Goal: Information Seeking & Learning: Find specific fact

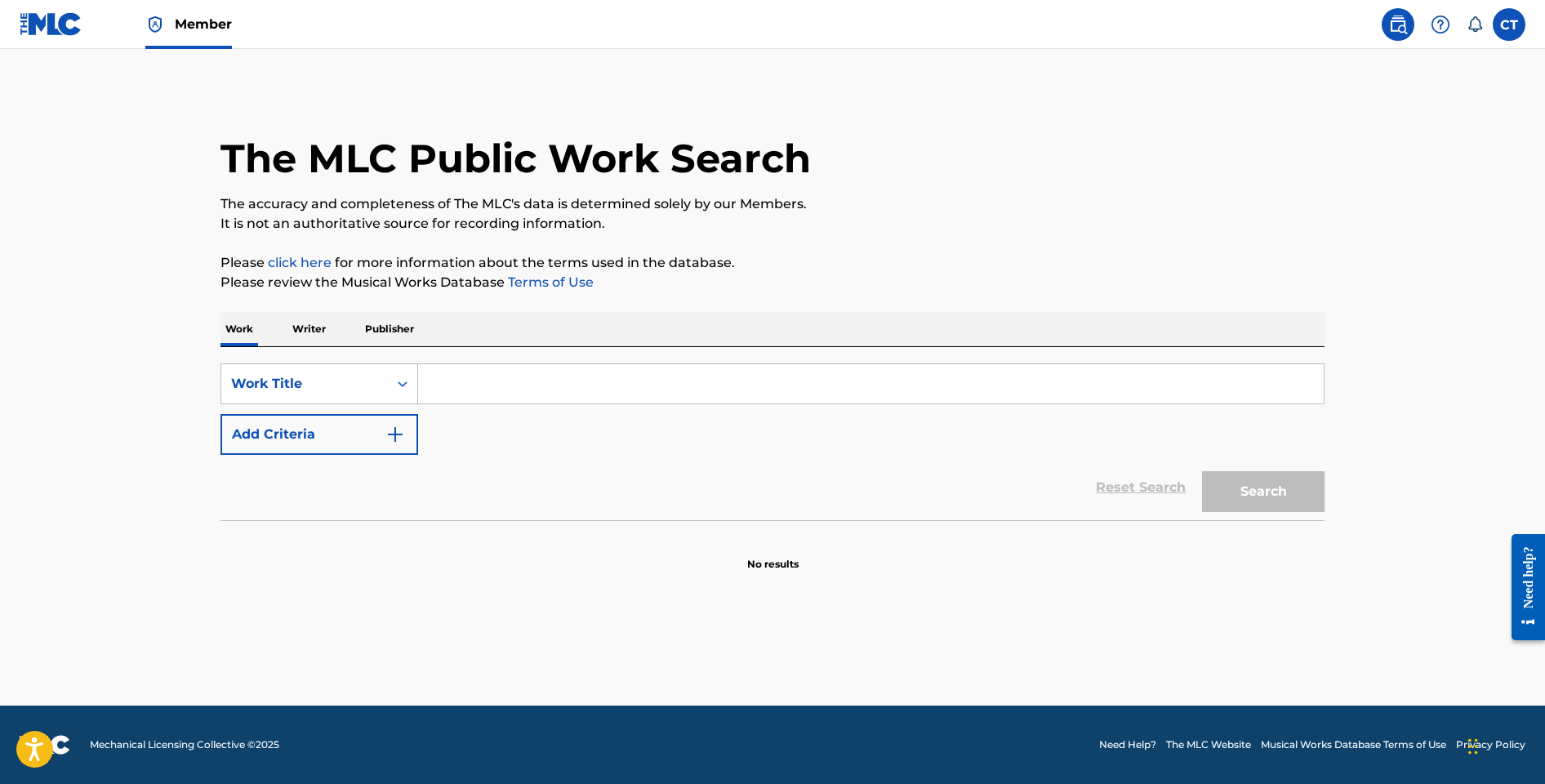
click at [534, 377] on input "Search Form" at bounding box center [870, 384] width 906 height 39
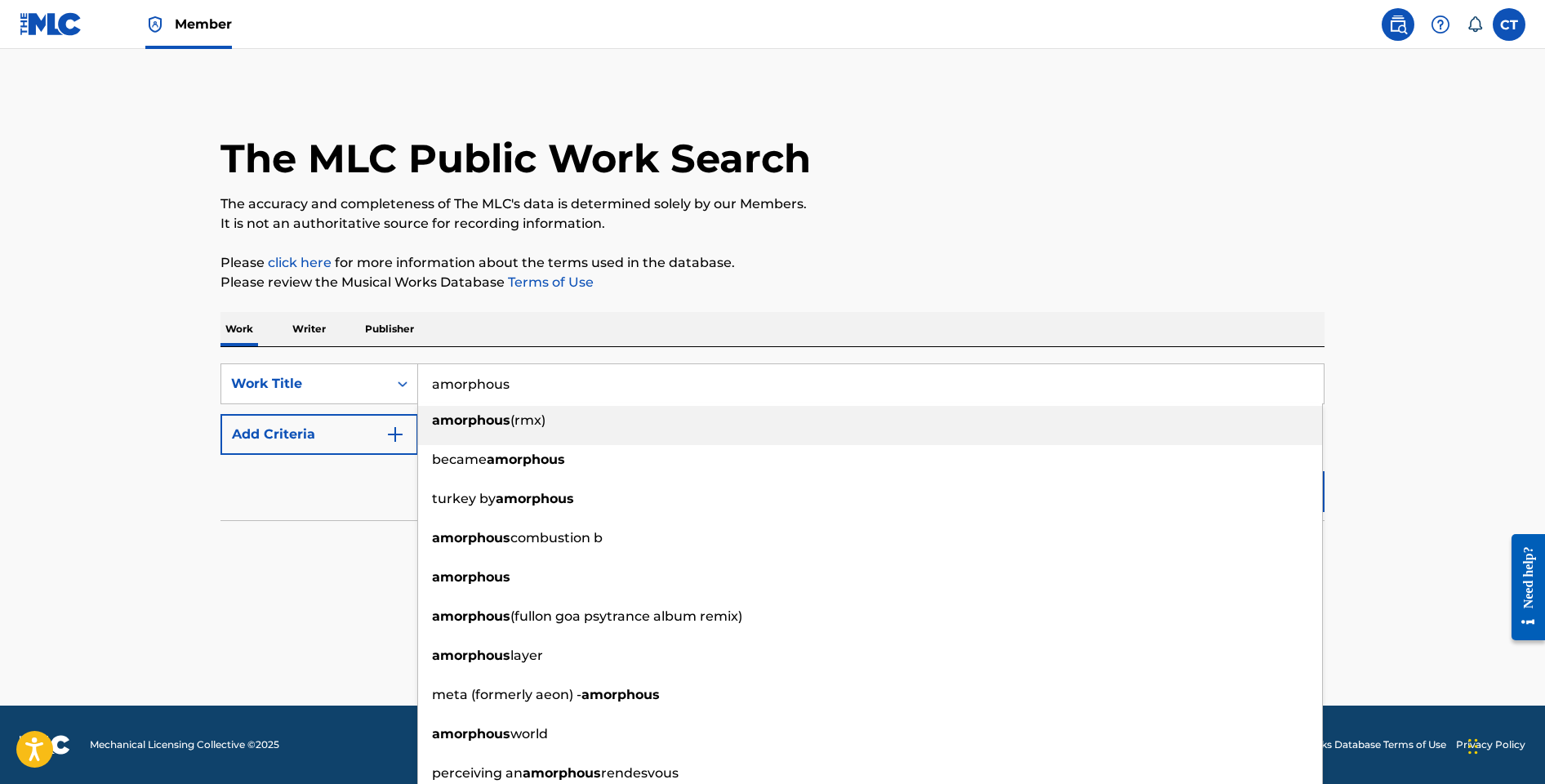
type input "amorphous"
click at [740, 317] on div "Work Writer Publisher" at bounding box center [772, 329] width 1104 height 35
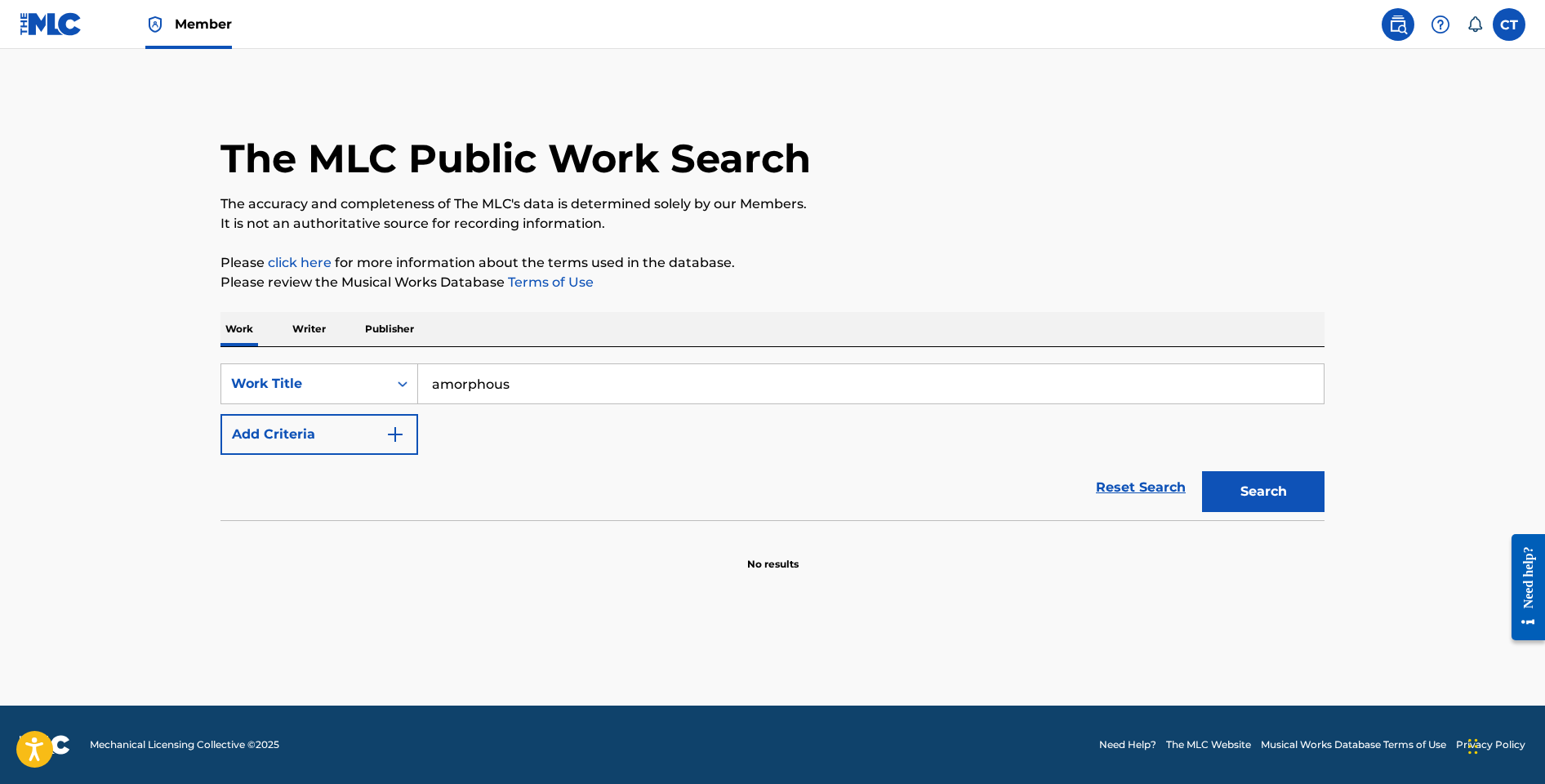
click at [414, 441] on button "Add Criteria" at bounding box center [319, 434] width 197 height 41
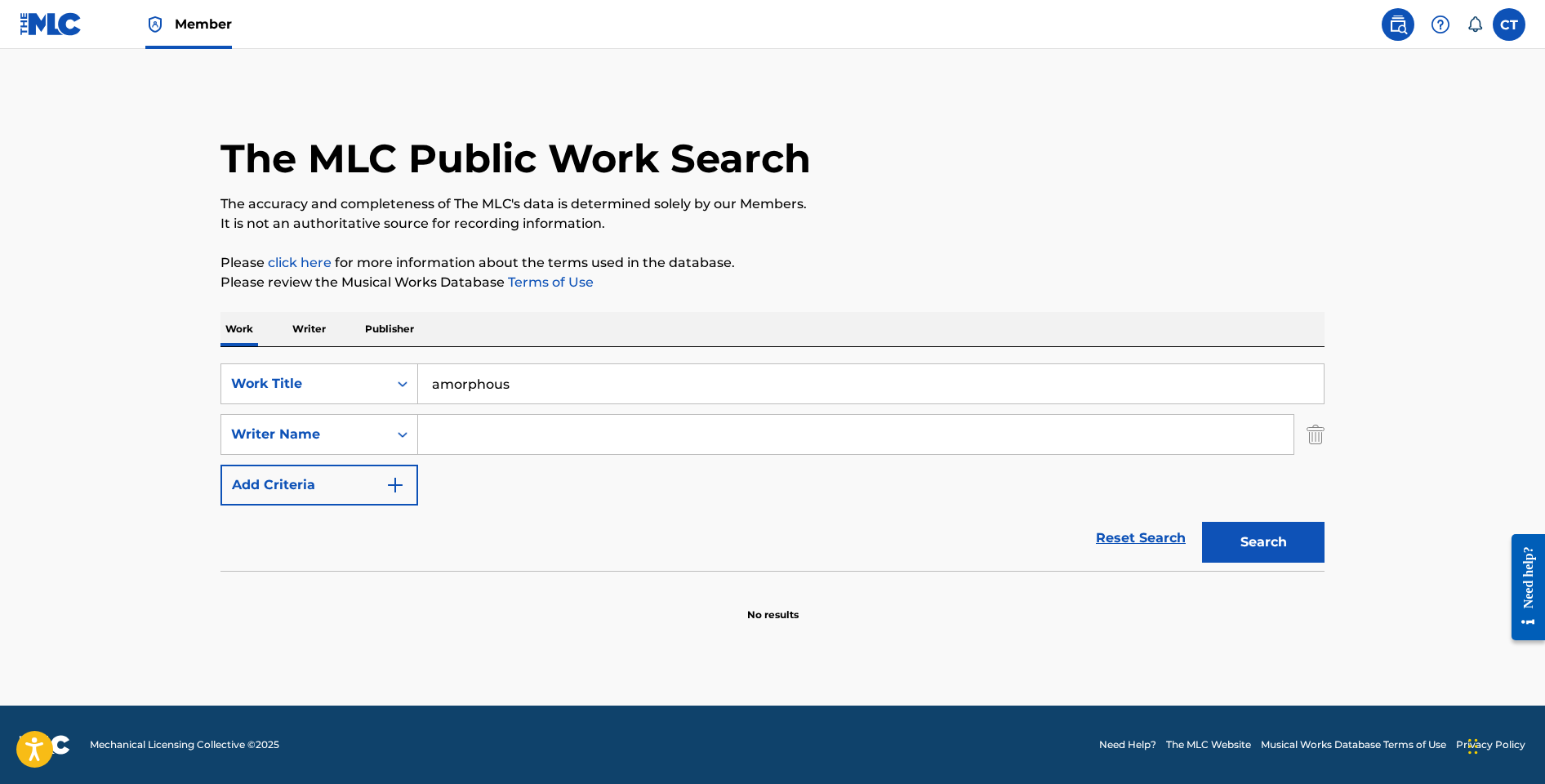
click at [444, 438] on input "Search Form" at bounding box center [856, 434] width 875 height 39
type input "[PERSON_NAME]"
click at [1202, 522] on button "Search" at bounding box center [1263, 542] width 123 height 41
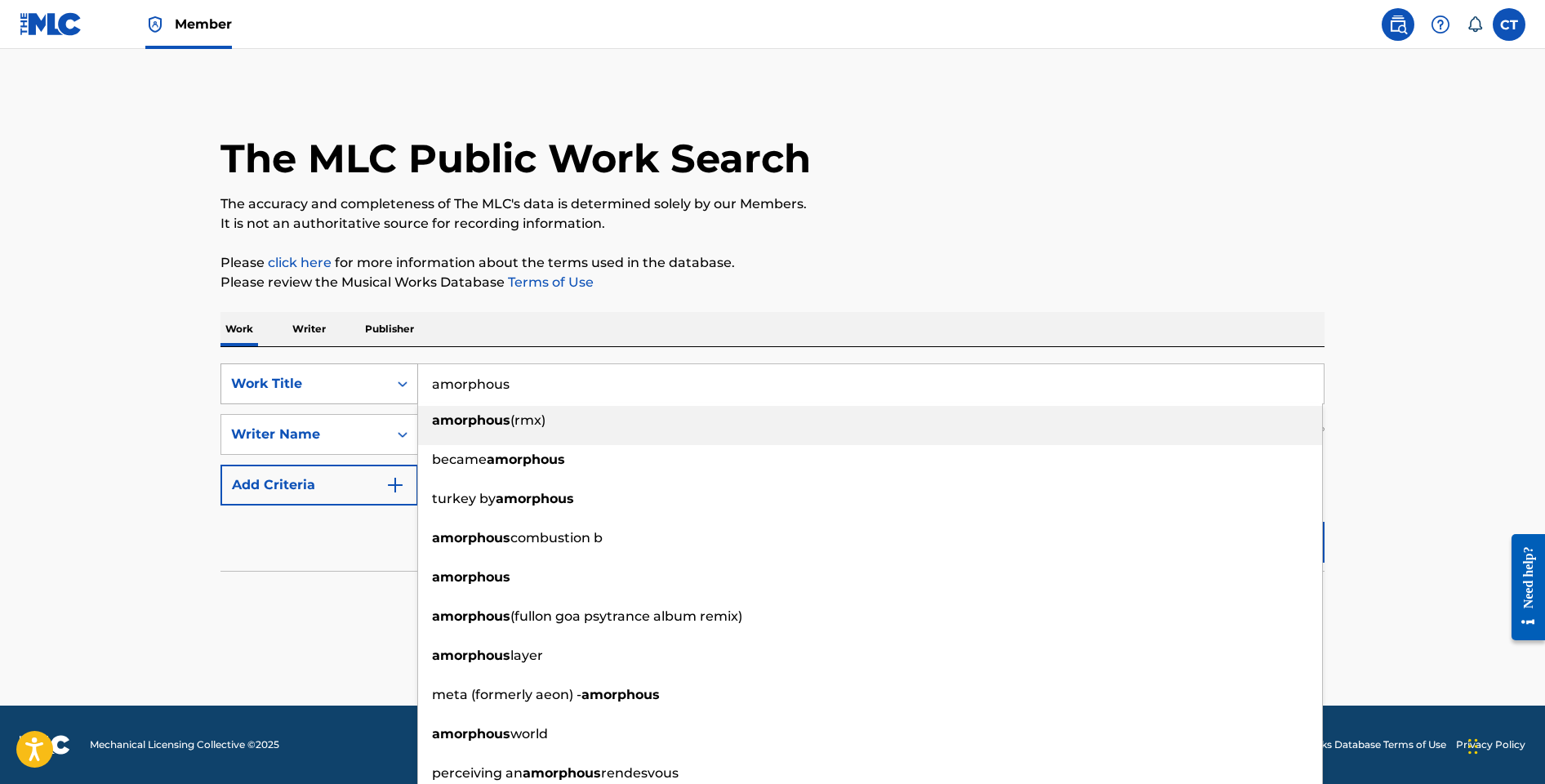
drag, startPoint x: 613, startPoint y: 387, endPoint x: 408, endPoint y: 373, distance: 205.5
click at [408, 373] on div "SearchWithCriteria7a9f5ed4-318f-4fa8-91f3-35ff0e38060f Work Title amorphous amo…" at bounding box center [772, 384] width 1104 height 41
paste input "AMORPHOUS"
type input "AMORPHOUS"
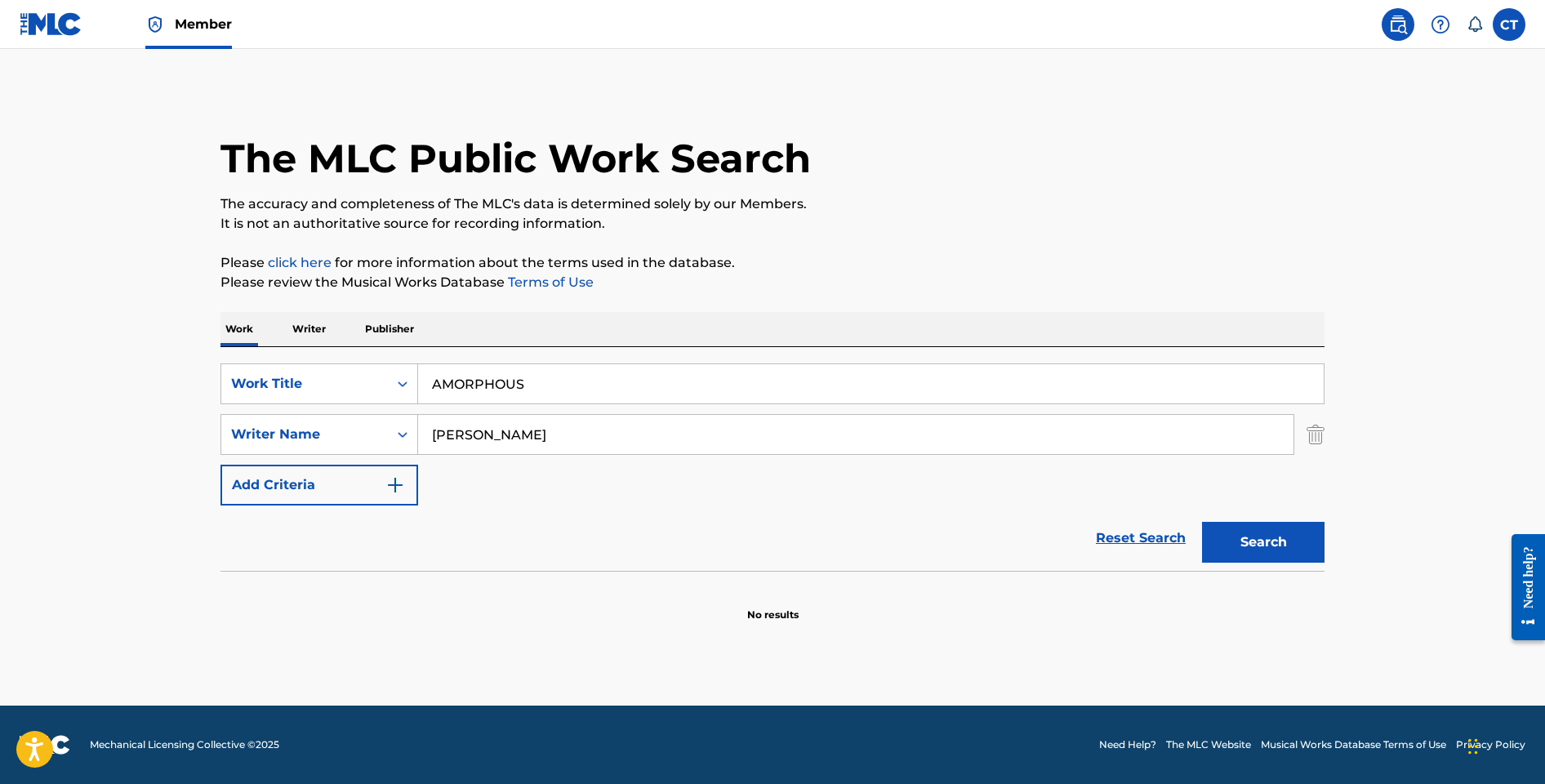
click at [679, 302] on div "The MLC Public Work Search The accuracy and completeness of The MLC's data is d…" at bounding box center [772, 355] width 1144 height 532
drag, startPoint x: 550, startPoint y: 456, endPoint x: 419, endPoint y: 432, distance: 133.2
click at [419, 432] on div "SearchWithCriteria7a9f5ed4-318f-4fa8-91f3-35ff0e38060f Work Title AMORPHOUS Sea…" at bounding box center [772, 434] width 1104 height 142
click at [632, 539] on div "Reset Search Search" at bounding box center [772, 538] width 1104 height 65
click at [1239, 540] on button "Search" at bounding box center [1263, 542] width 123 height 41
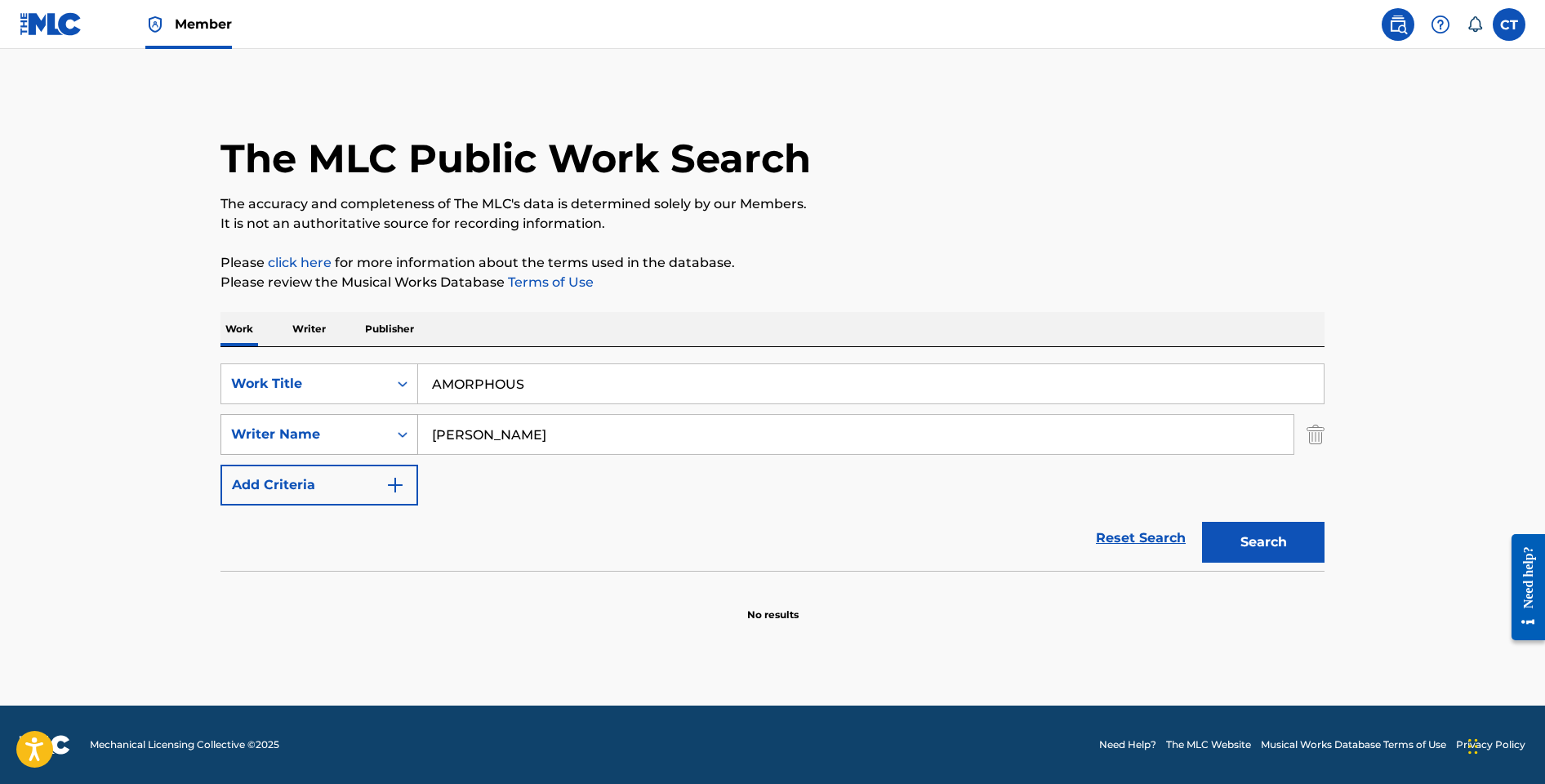
drag, startPoint x: 536, startPoint y: 434, endPoint x: 390, endPoint y: 425, distance: 146.3
click at [390, 425] on div "SearchWithCriteriac58cbd22-80e3-4658-b2ab-8da8e8d68168 Writer Name [PERSON_NAME]" at bounding box center [772, 434] width 1104 height 41
type input "[PERSON_NAME]"
click at [1202, 522] on button "Search" at bounding box center [1263, 542] width 123 height 41
click at [1229, 531] on button "Search" at bounding box center [1263, 542] width 123 height 41
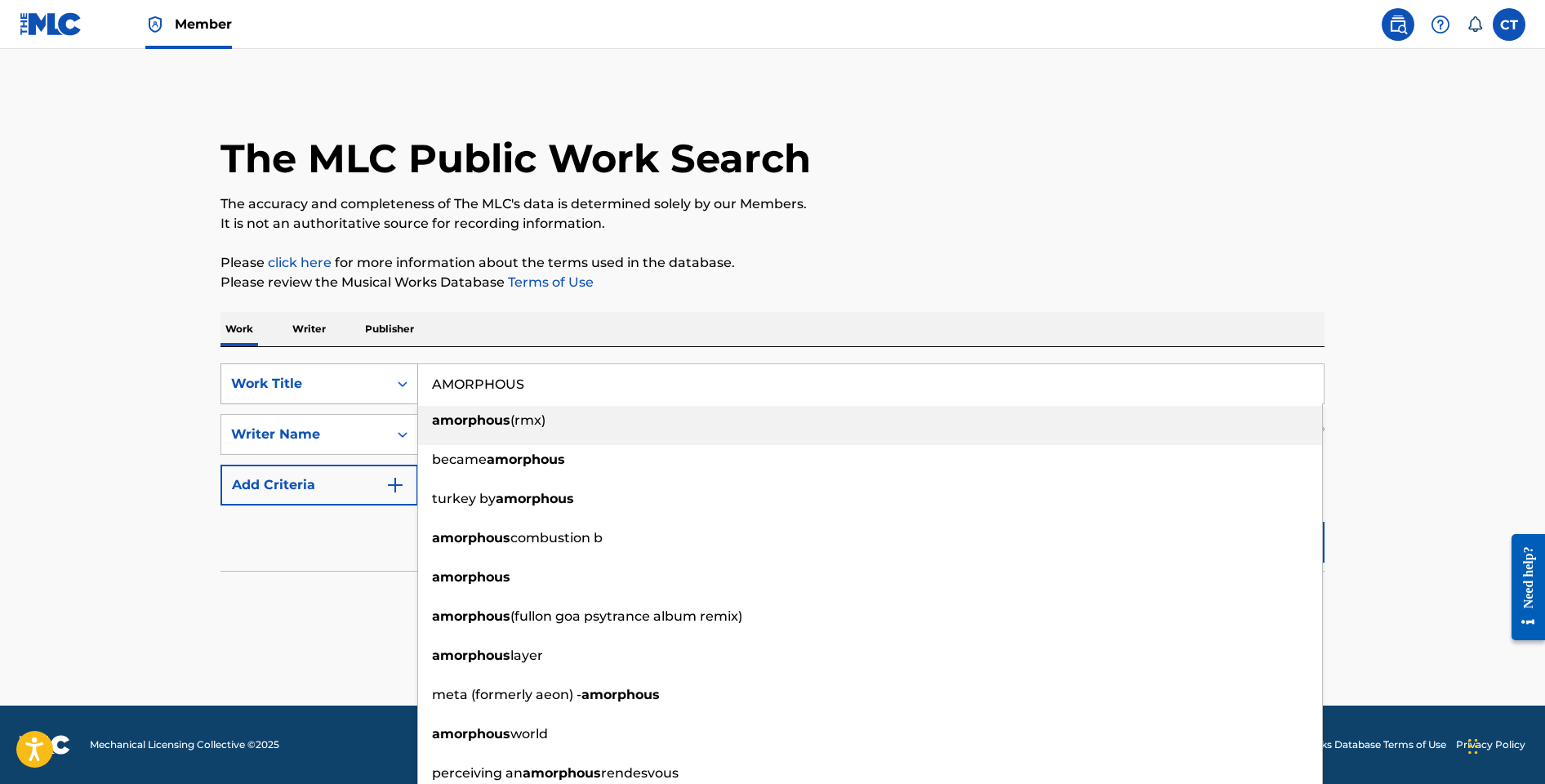
drag, startPoint x: 541, startPoint y: 383, endPoint x: 390, endPoint y: 369, distance: 151.6
click at [390, 369] on div "SearchWithCriteria7a9f5ed4-318f-4fa8-91f3-35ff0e38060f Work Title AMORPHOUS amo…" at bounding box center [772, 384] width 1104 height 41
paste input "POLOGIE"
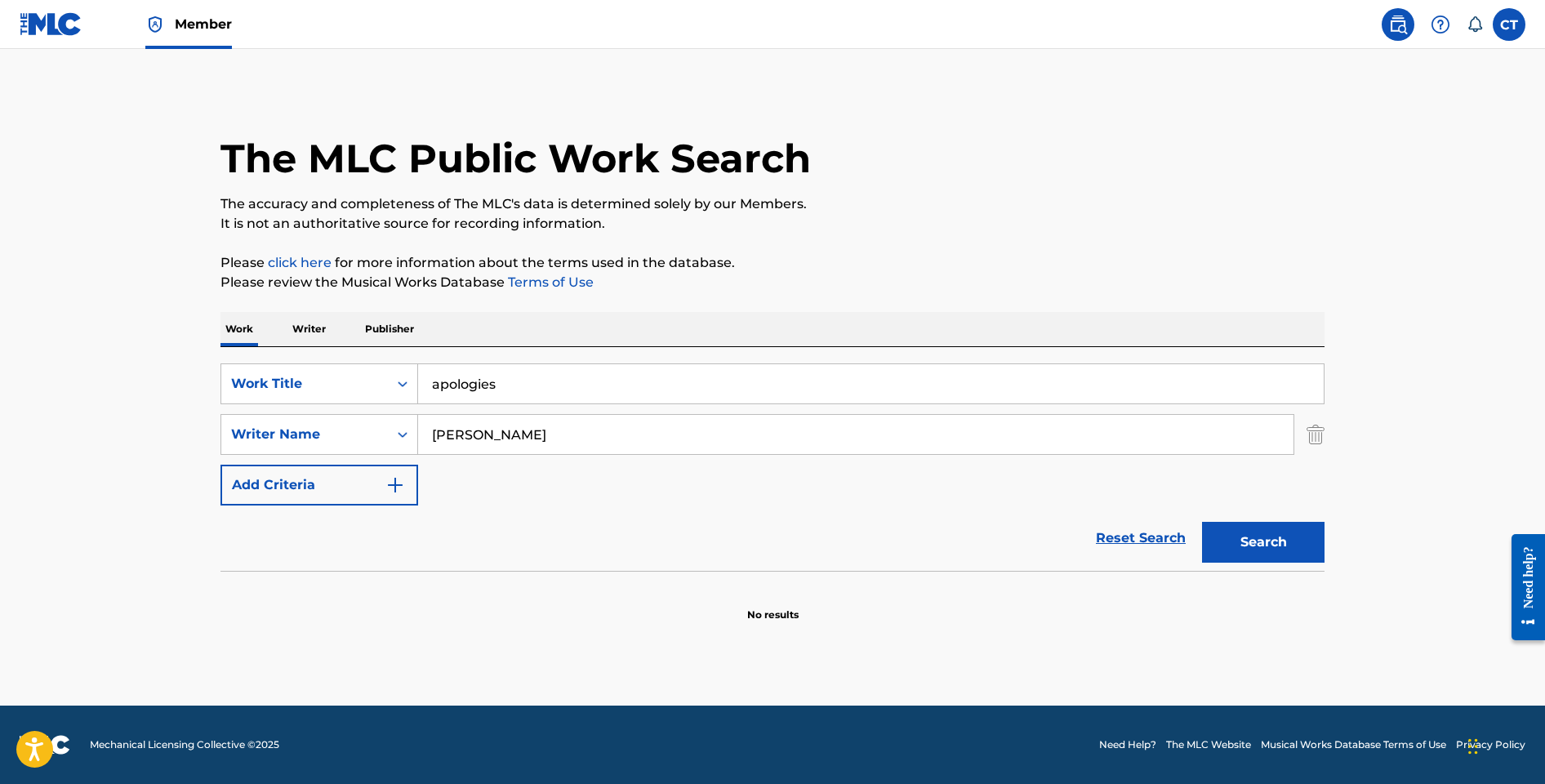
type input "apologies"
click at [1218, 539] on button "Search" at bounding box center [1263, 542] width 123 height 41
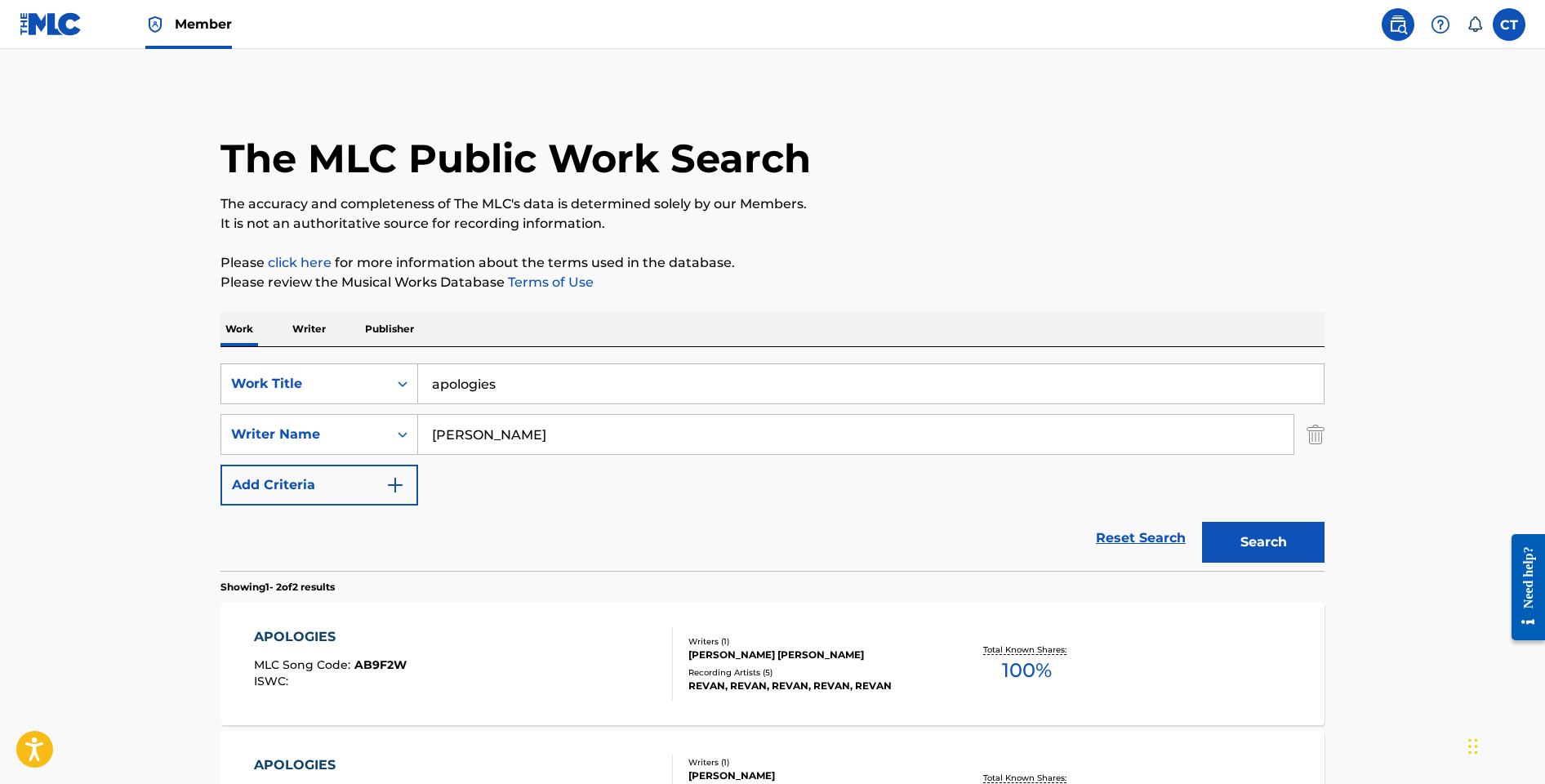
click at [596, 644] on div "APOLOGIES MLC Song Code : AB9F2W ISWC :" at bounding box center [464, 663] width 420 height 73
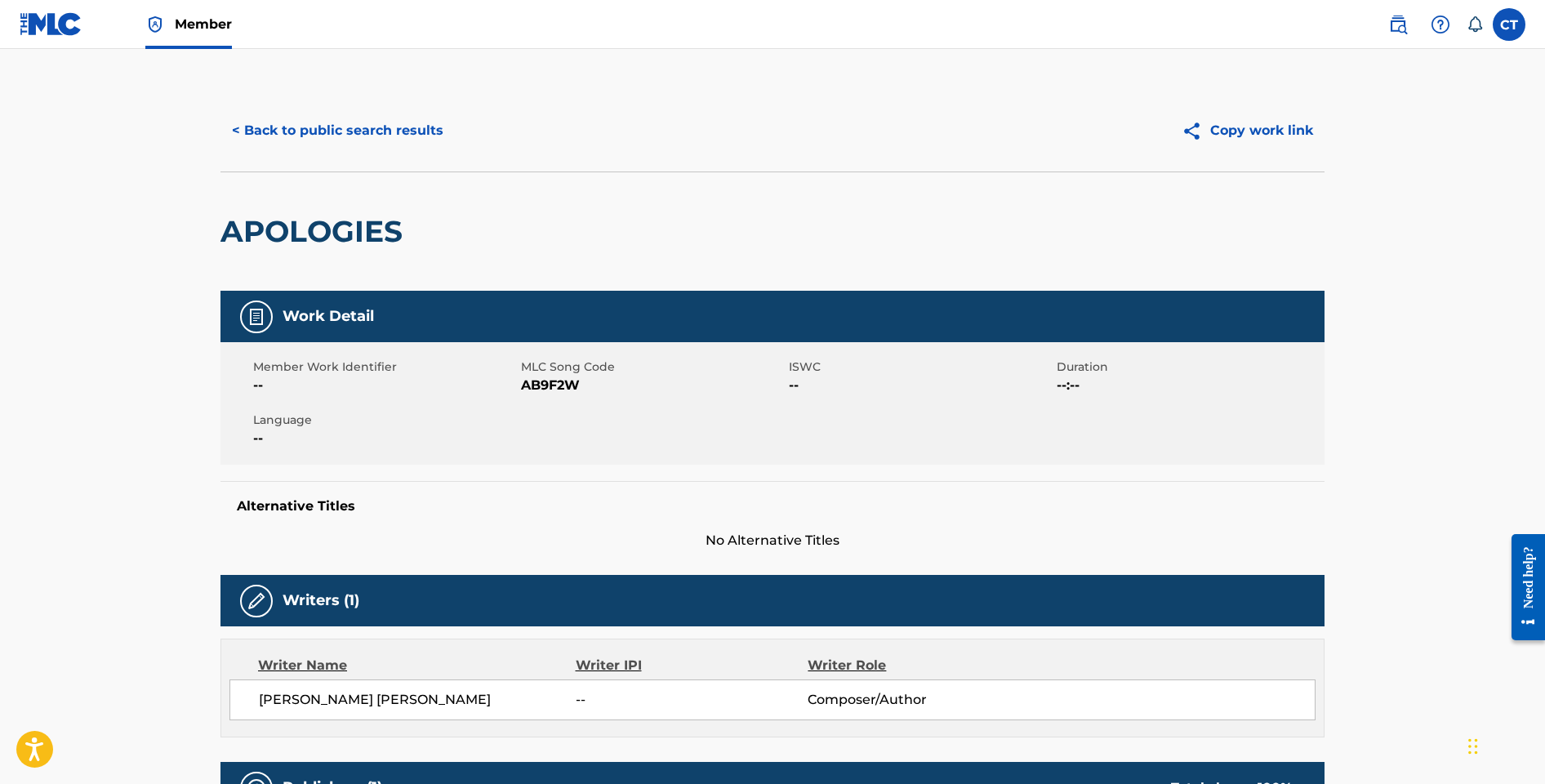
click at [406, 146] on button "< Back to public search results" at bounding box center [337, 131] width 234 height 41
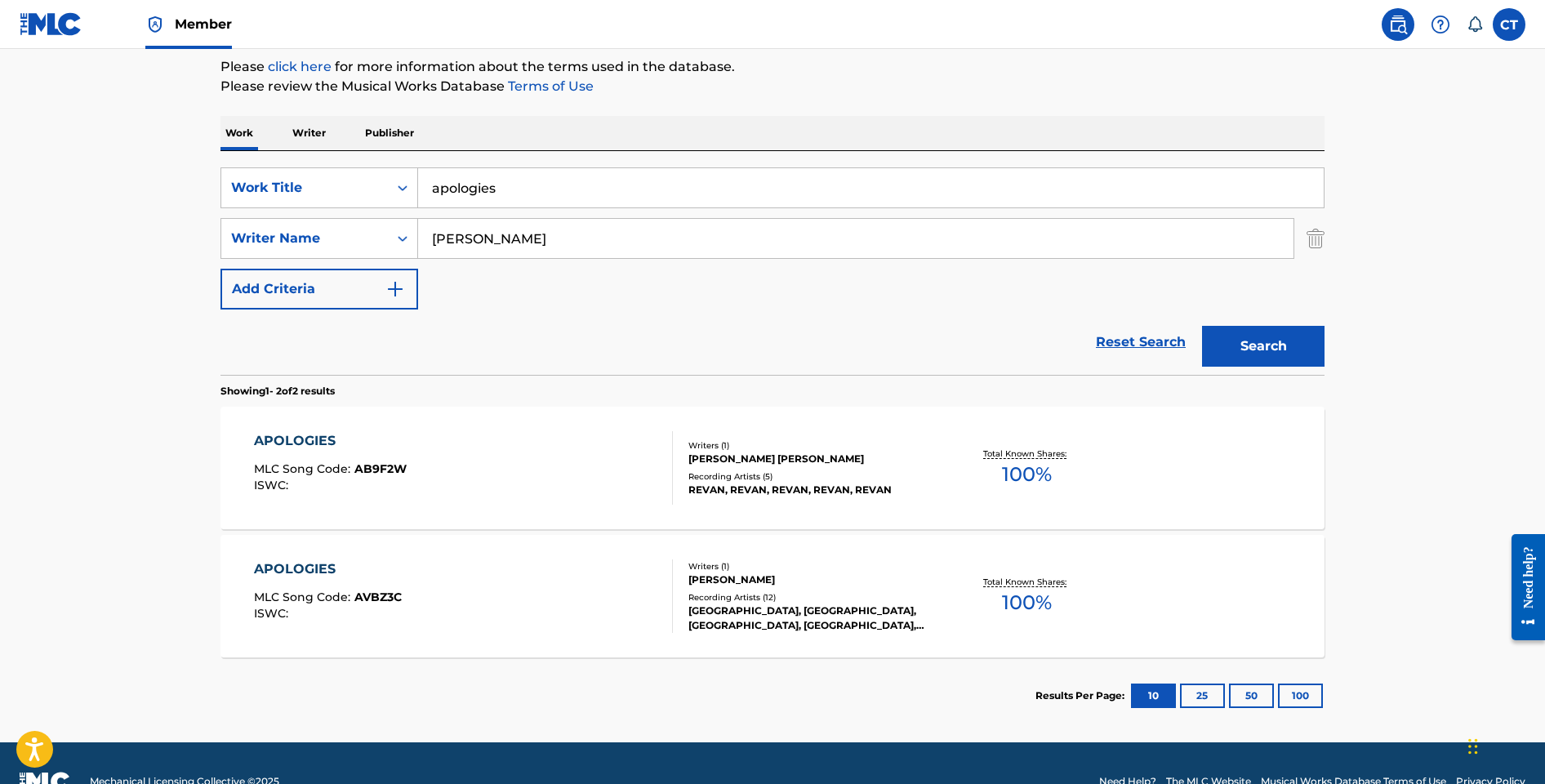
scroll to position [222, 0]
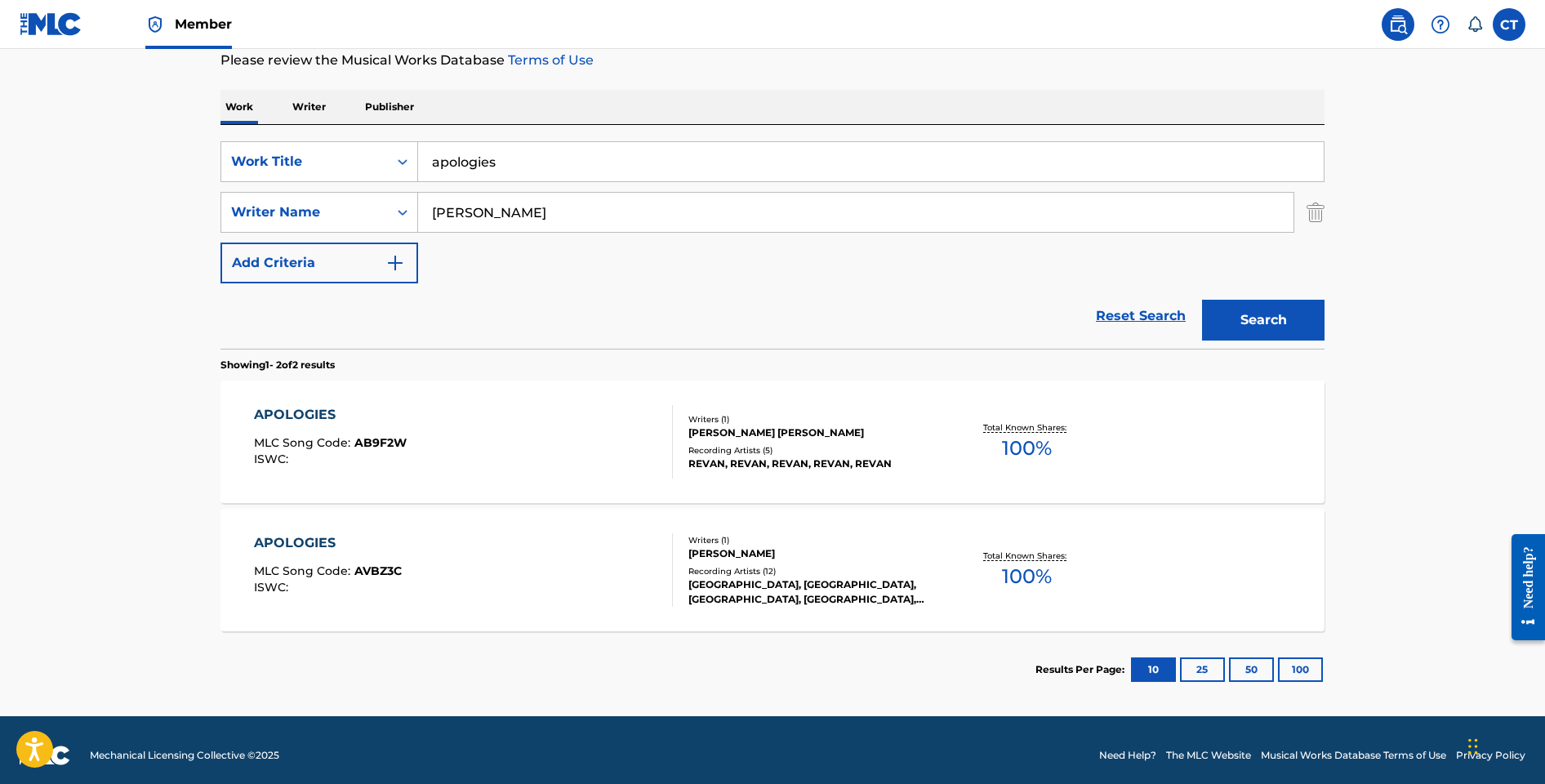
click at [582, 568] on div "APOLOGIES MLC Song Code : AVBZ3C ISWC :" at bounding box center [464, 569] width 420 height 73
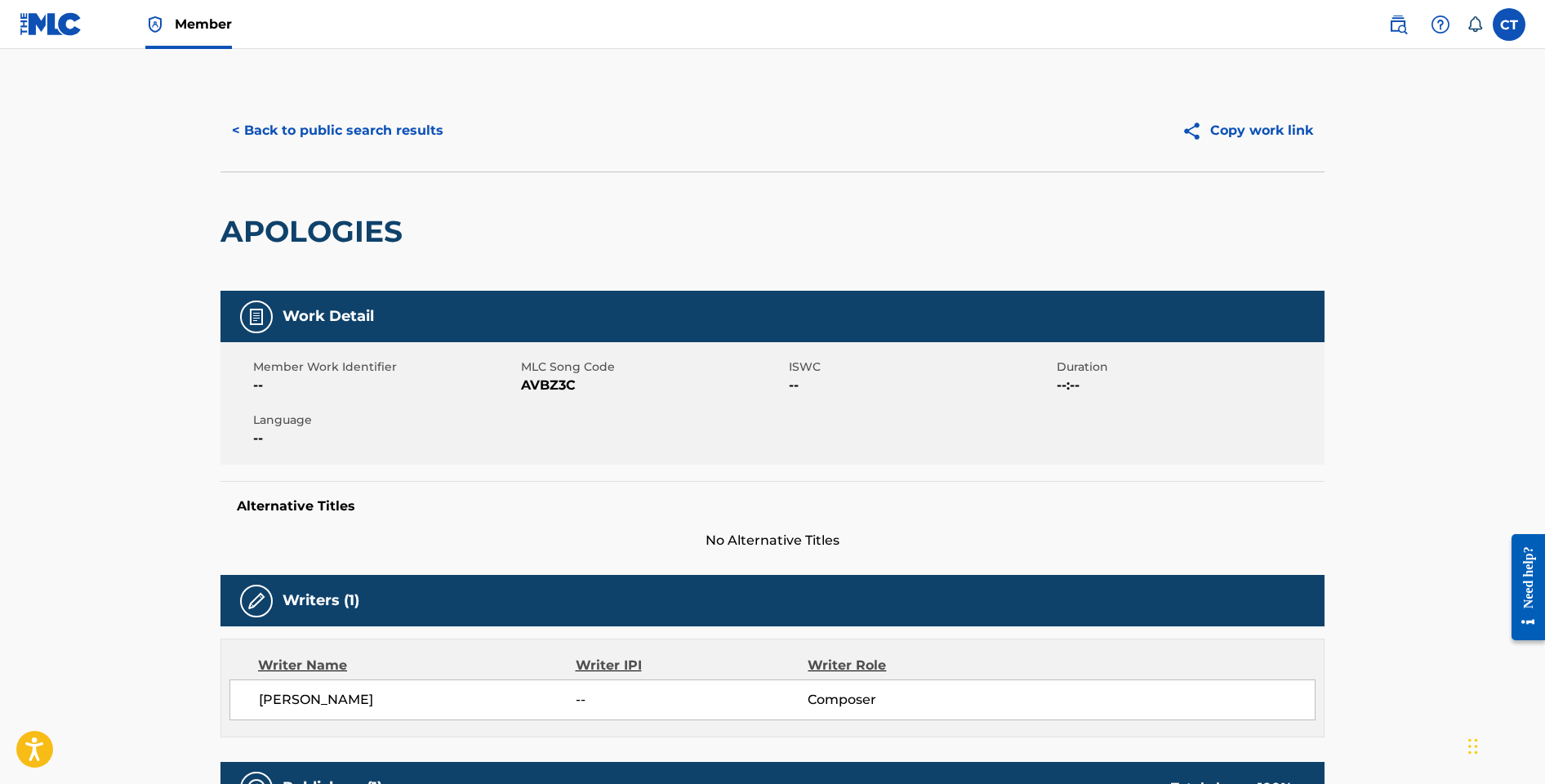
click at [339, 143] on button "< Back to public search results" at bounding box center [337, 131] width 234 height 41
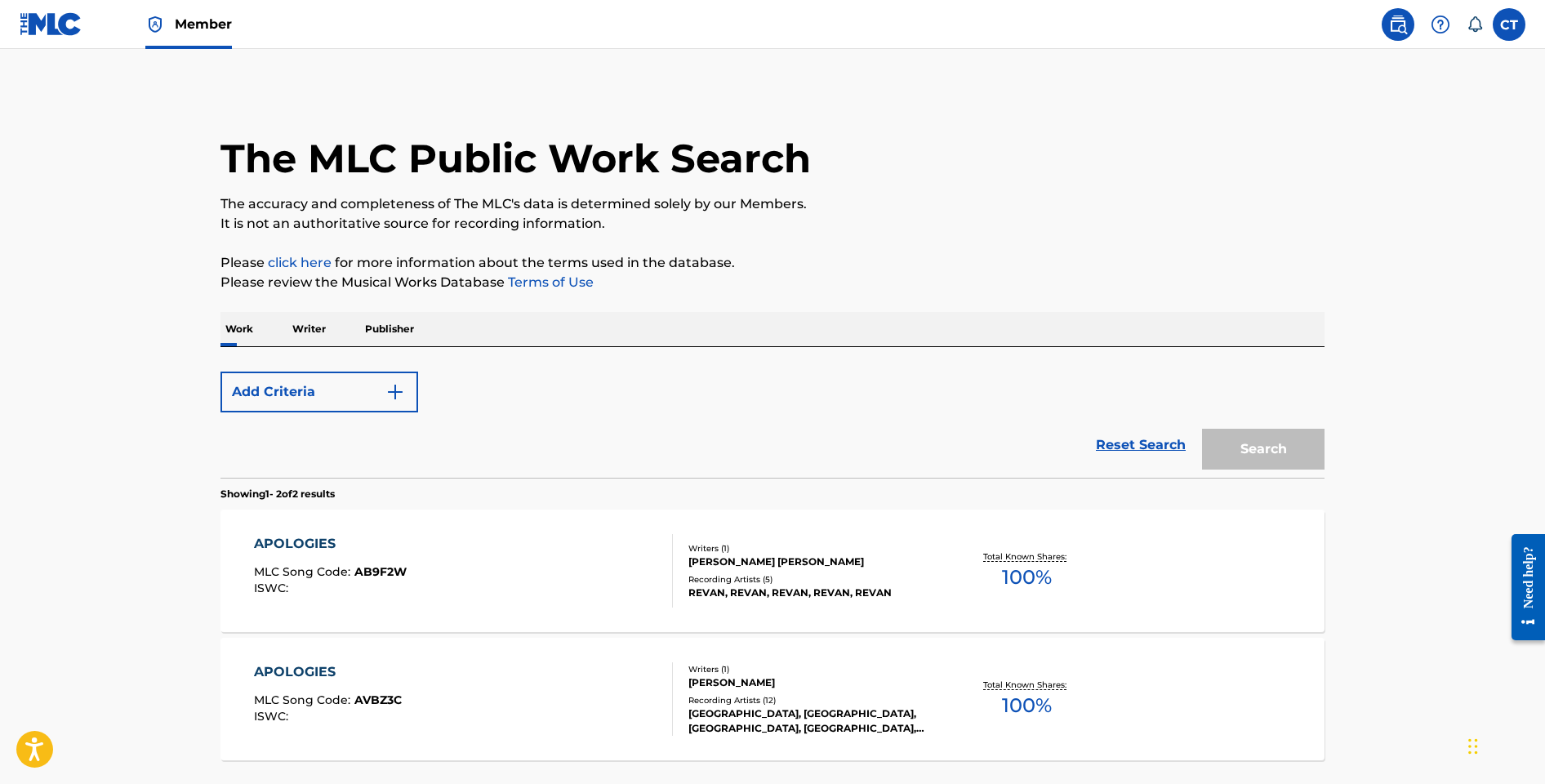
scroll to position [141, 0]
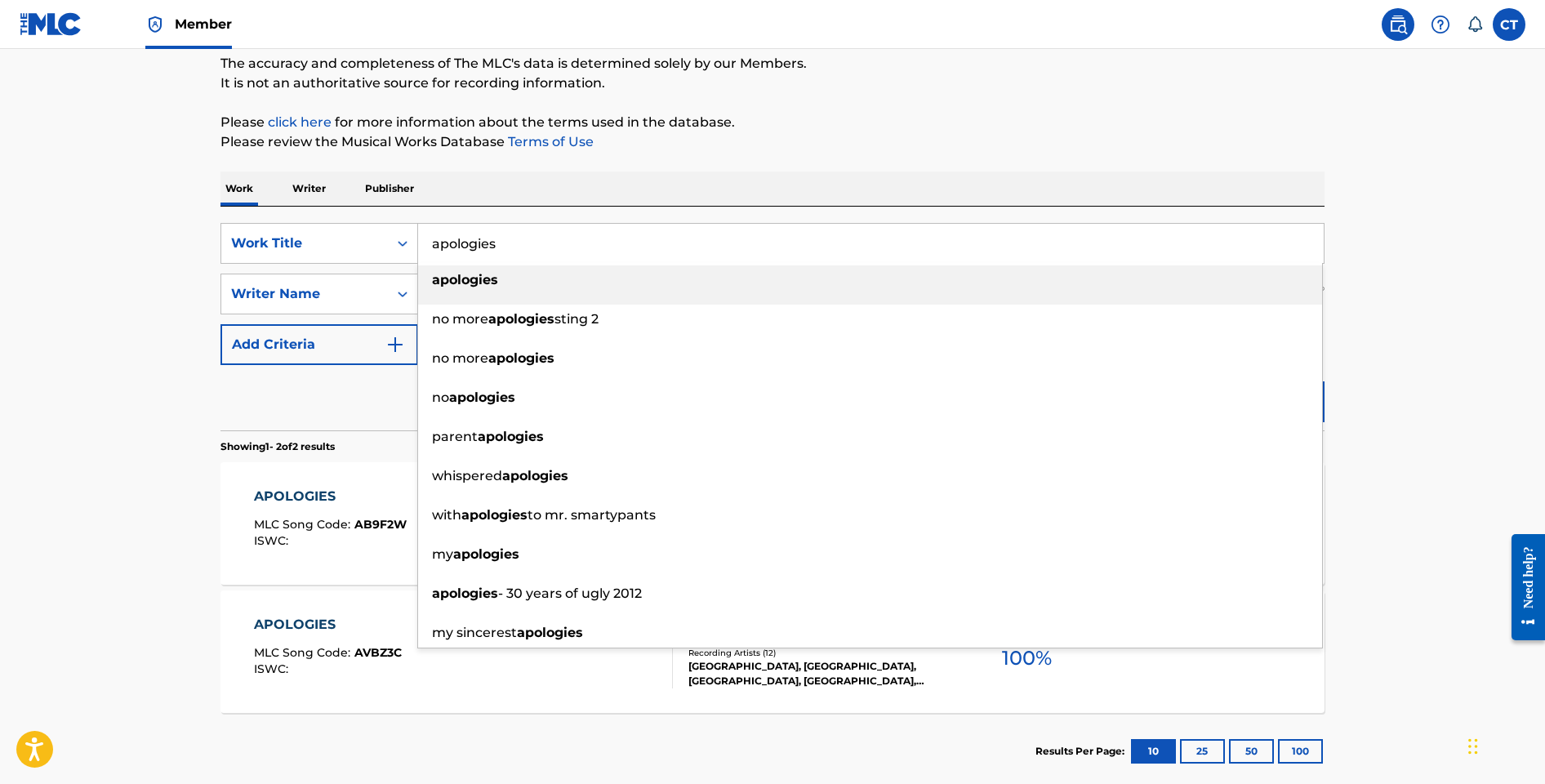
drag, startPoint x: 508, startPoint y: 249, endPoint x: 432, endPoint y: 244, distance: 76.2
click at [432, 244] on input "apologies" at bounding box center [870, 244] width 906 height 39
paste input "FOLKESTONE"
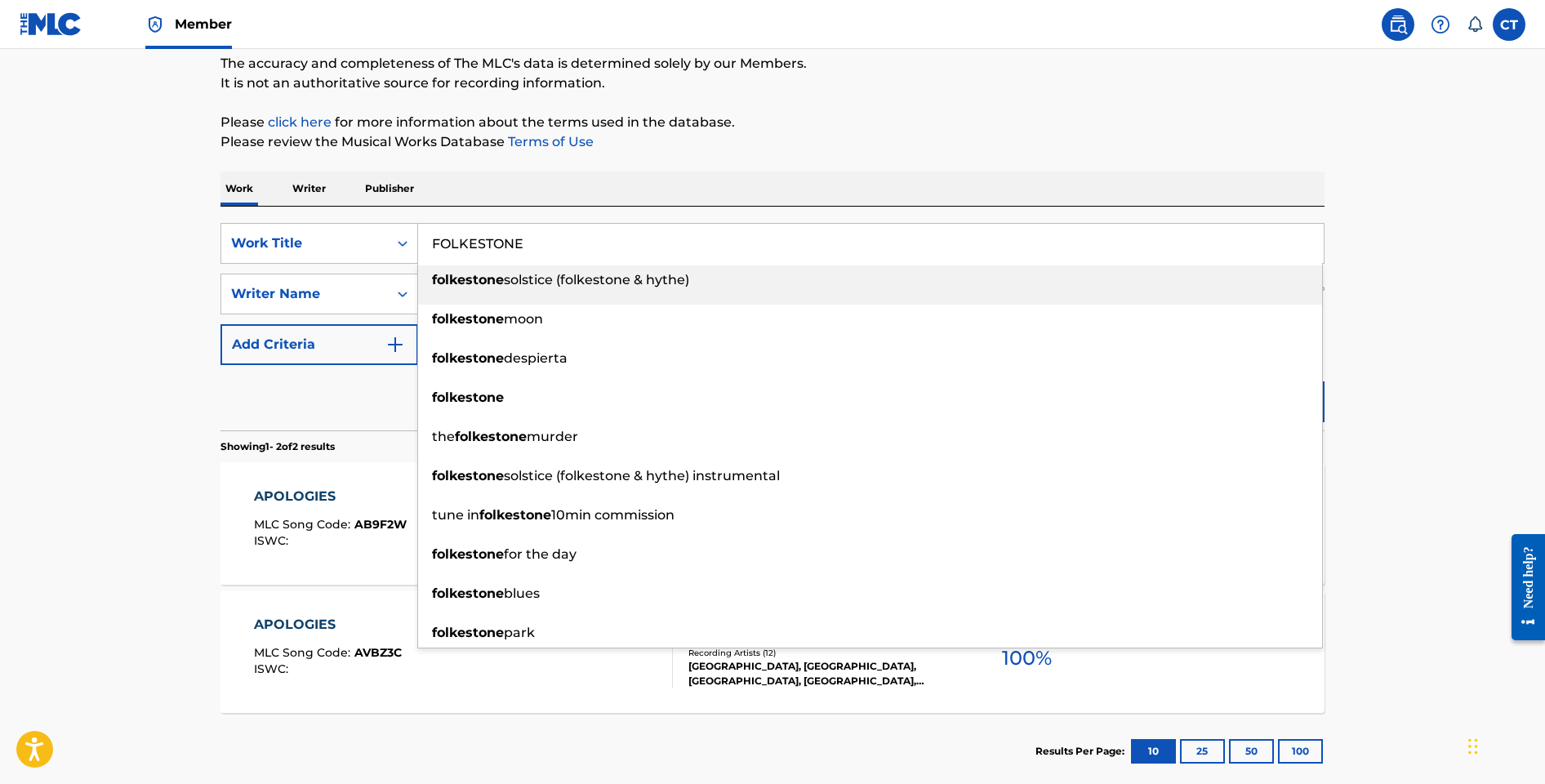
click at [672, 162] on div "The MLC Public Work Search The accuracy and completeness of The MLC's data is d…" at bounding box center [772, 369] width 1144 height 841
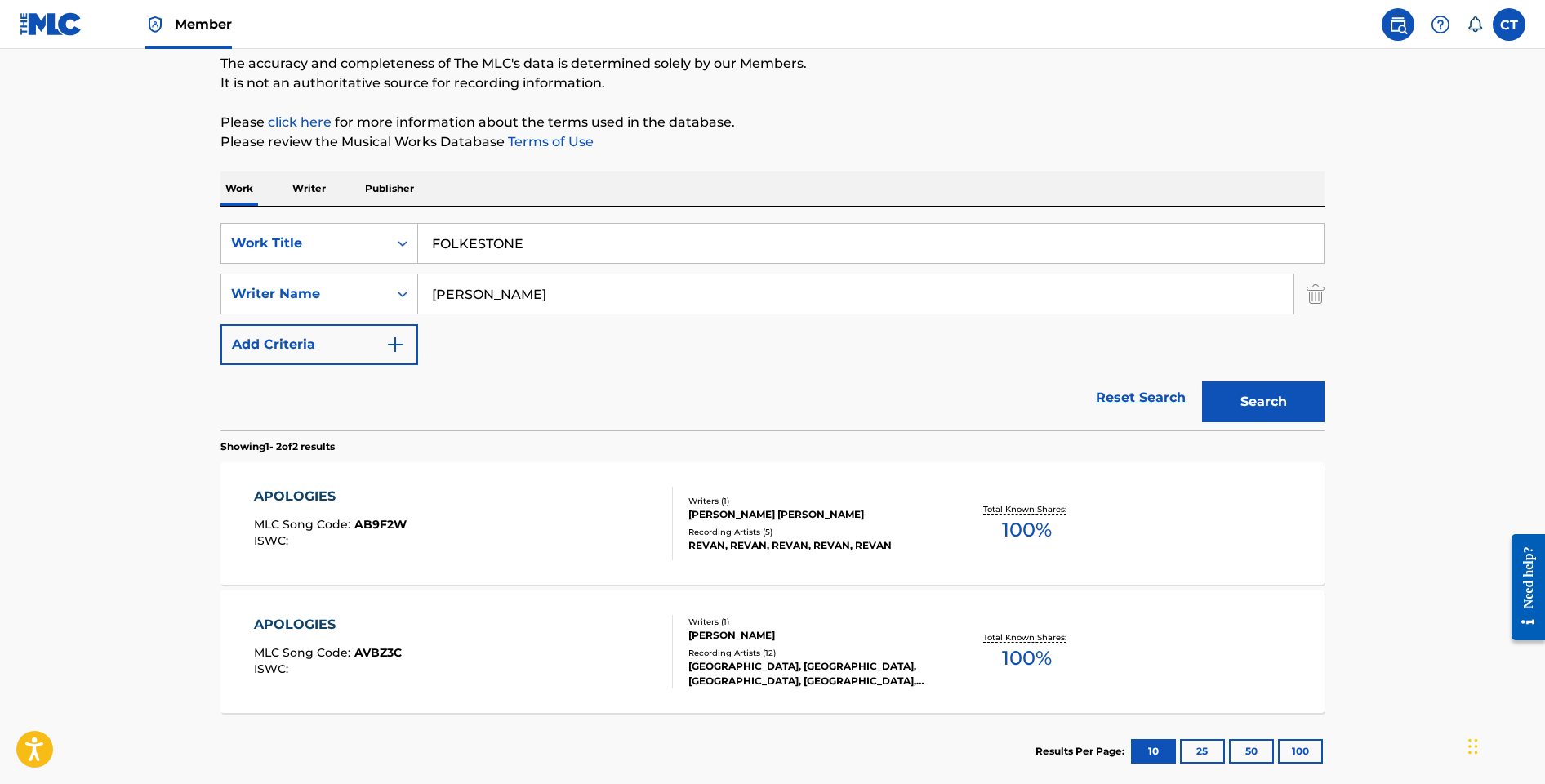
click at [1240, 413] on button "Search" at bounding box center [1263, 402] width 123 height 41
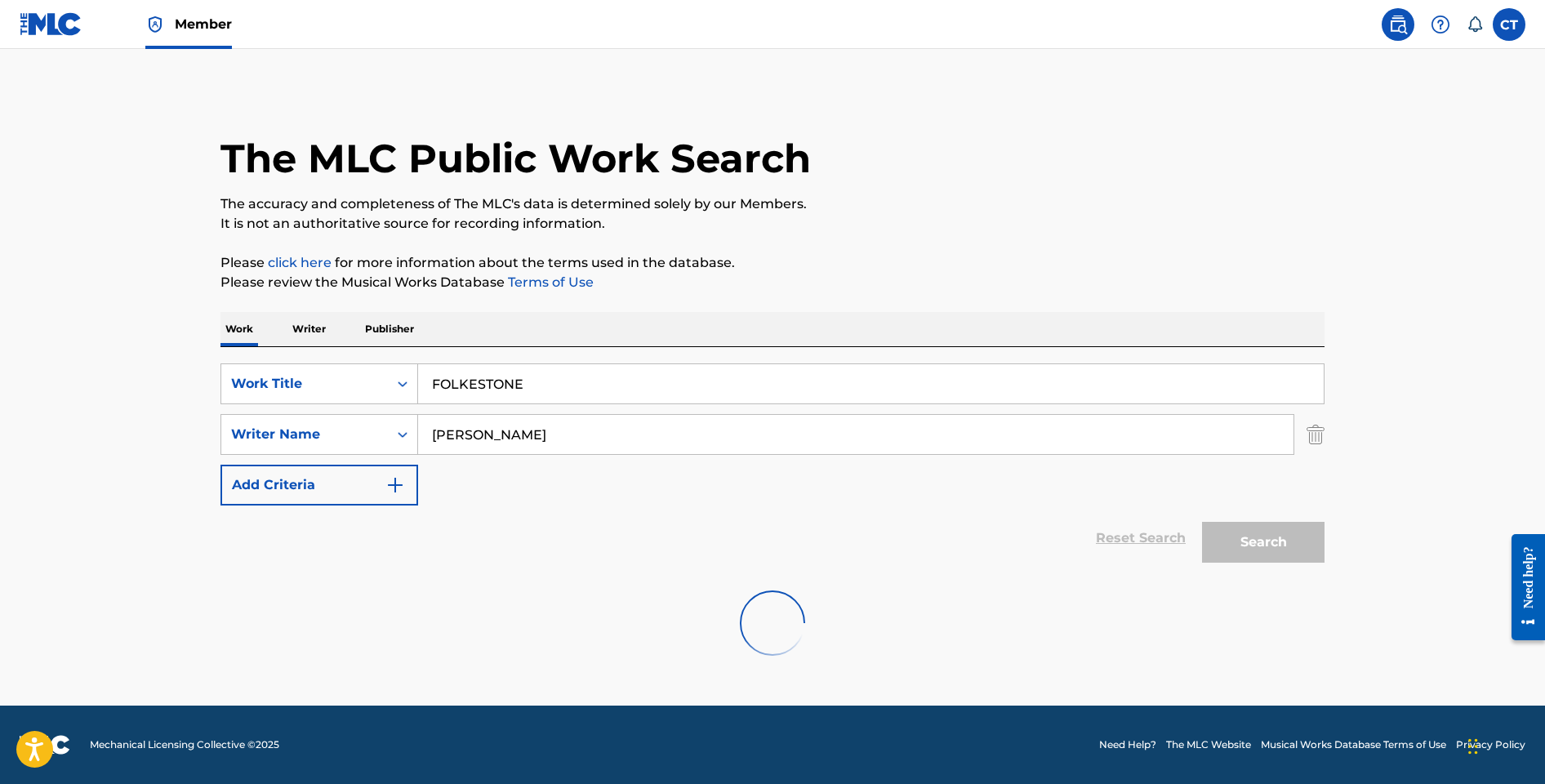
scroll to position [0, 0]
click at [480, 385] on input "FOLKESTONE" at bounding box center [870, 384] width 906 height 39
type input "[PERSON_NAME]"
click at [684, 338] on div "Work Writer Publisher" at bounding box center [772, 329] width 1104 height 35
click at [1222, 540] on button "Search" at bounding box center [1263, 542] width 123 height 41
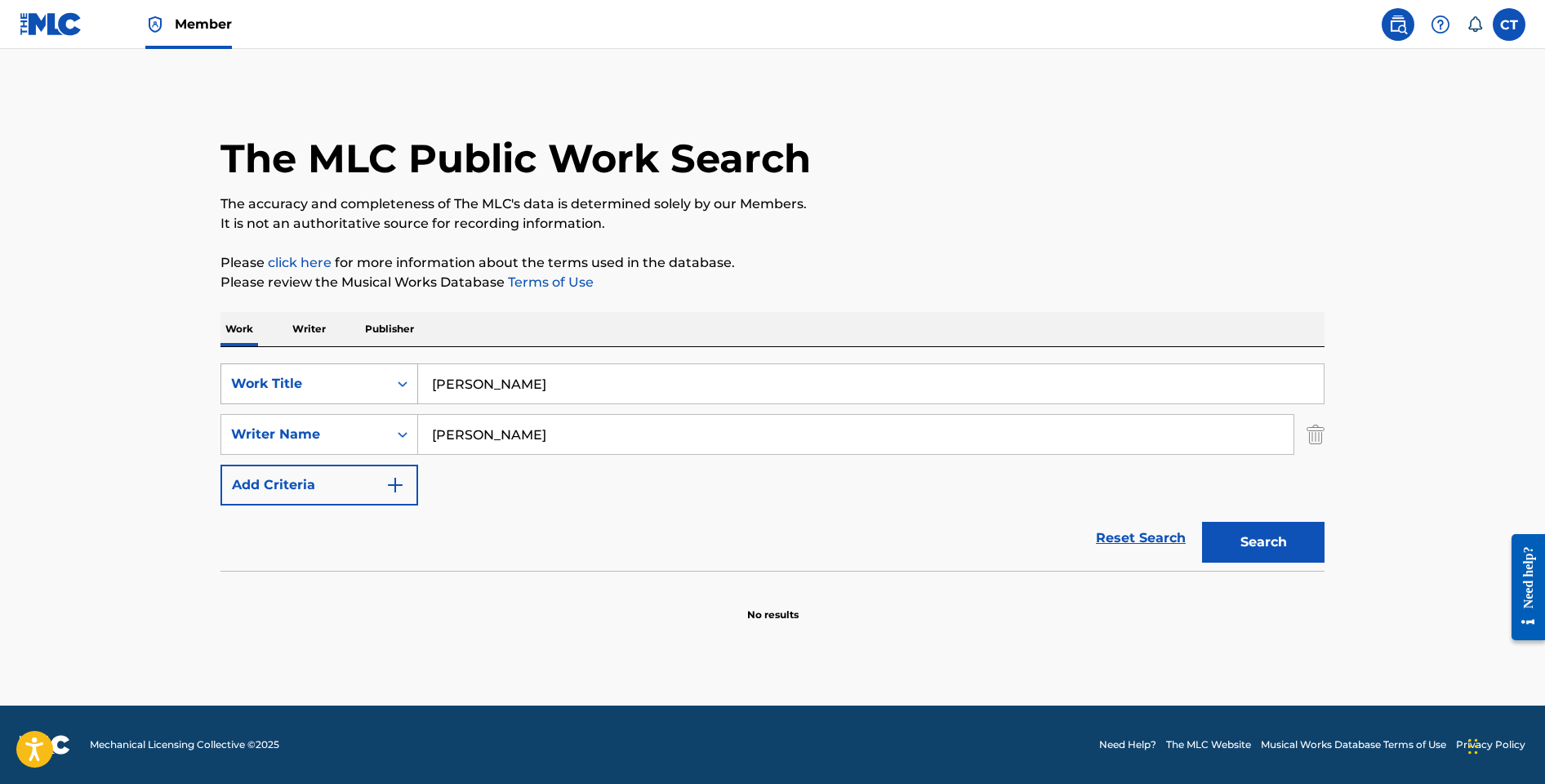
drag, startPoint x: 571, startPoint y: 378, endPoint x: 413, endPoint y: 370, distance: 158.2
click at [413, 370] on div "SearchWithCriteria7a9f5ed4-318f-4fa8-91f3-35ff0e38060f Work Title [PERSON_NAME]" at bounding box center [772, 384] width 1104 height 41
paste input "FOLKESTONE KENT"
type input "FOLKESTONE KENT"
click at [1202, 522] on button "Search" at bounding box center [1263, 542] width 123 height 41
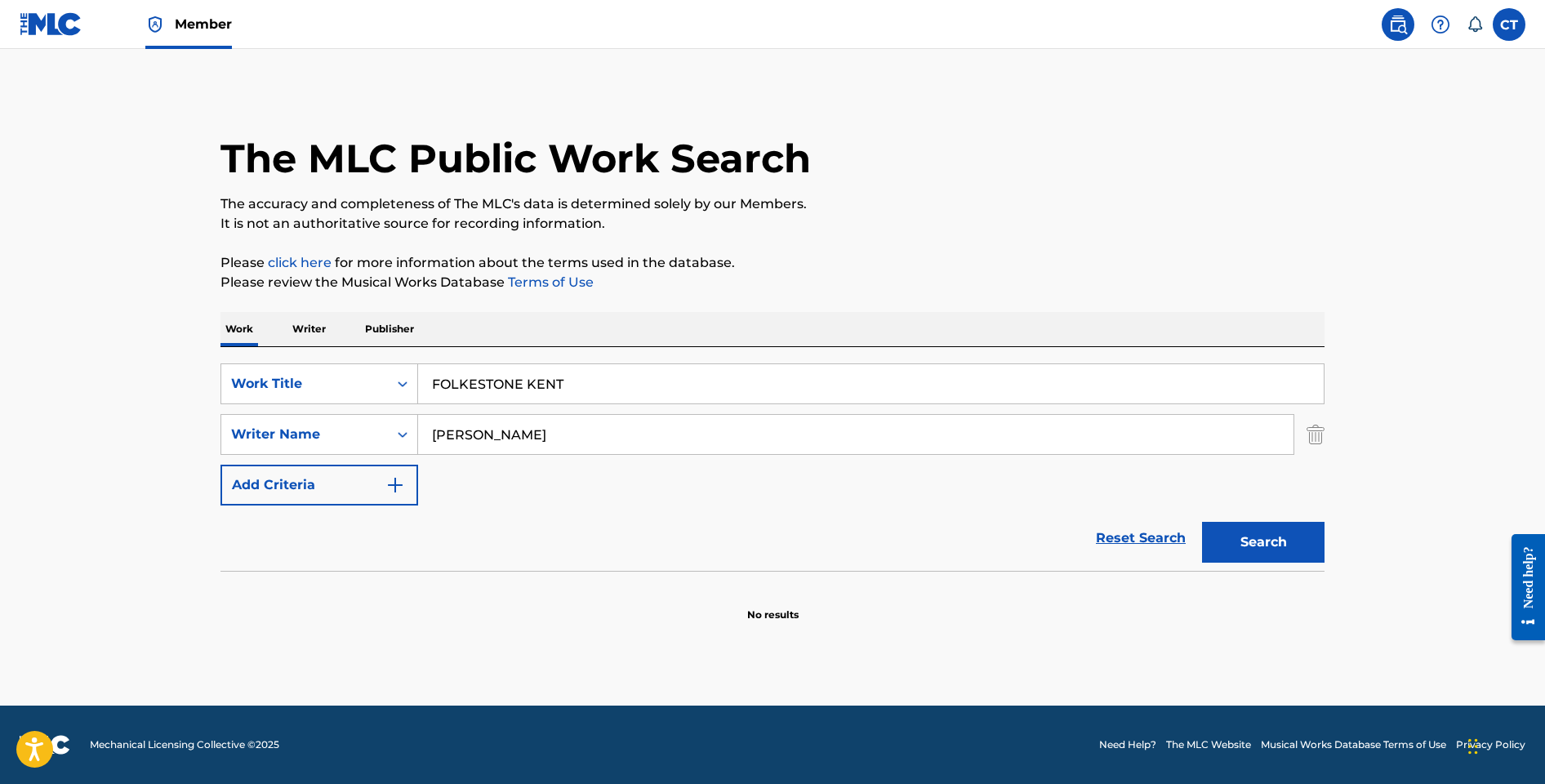
click at [1213, 534] on button "Search" at bounding box center [1263, 542] width 123 height 41
click at [1238, 544] on button "Search" at bounding box center [1263, 542] width 123 height 41
drag, startPoint x: 592, startPoint y: 443, endPoint x: 387, endPoint y: 420, distance: 206.3
click at [387, 420] on div "SearchWithCriteriac58cbd22-80e3-4658-b2ab-8da8e8d68168 Writer Name [PERSON_NAME]" at bounding box center [772, 434] width 1104 height 41
type input "[PERSON_NAME]"
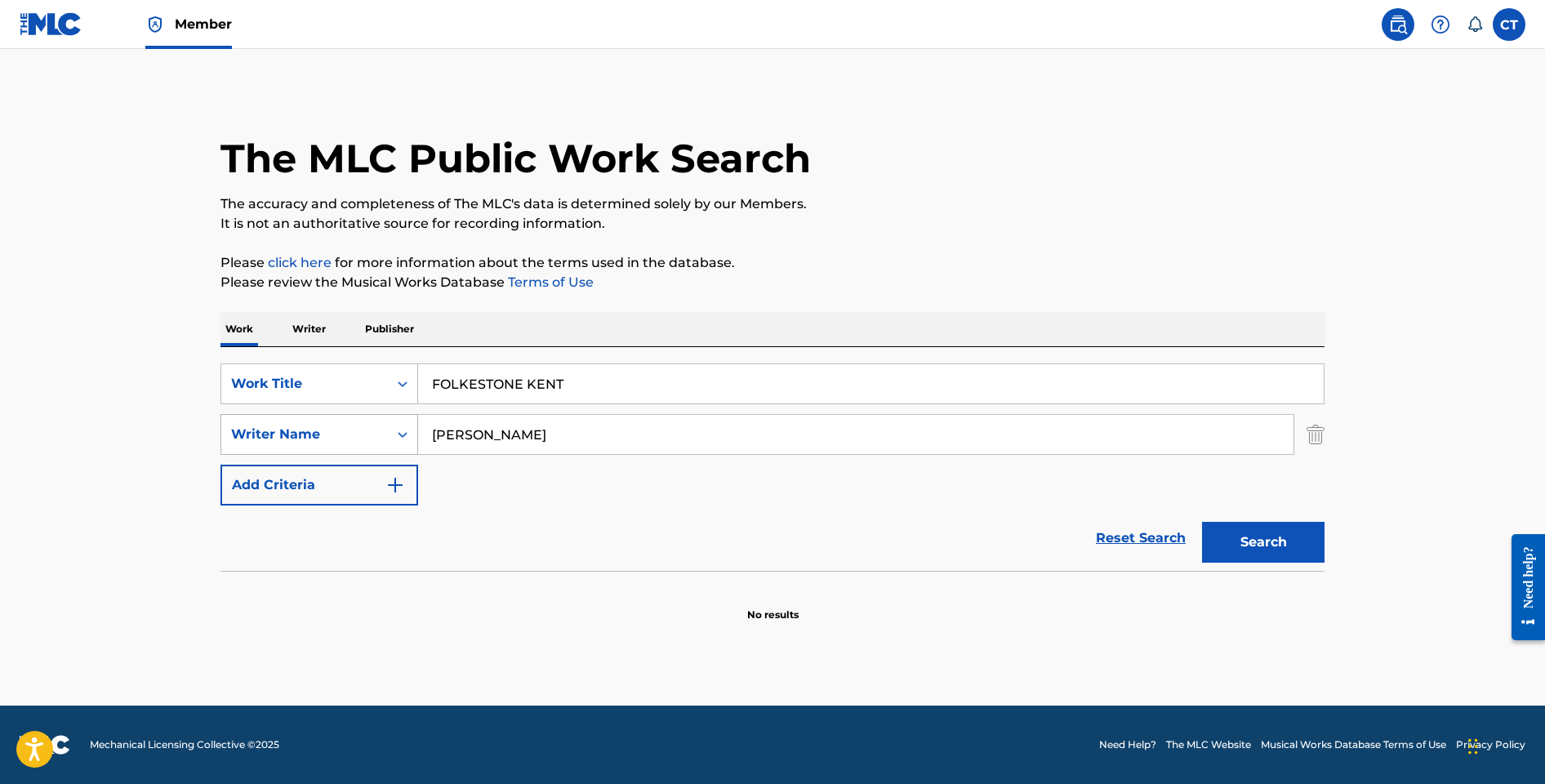
click at [1202, 522] on button "Search" at bounding box center [1263, 542] width 123 height 41
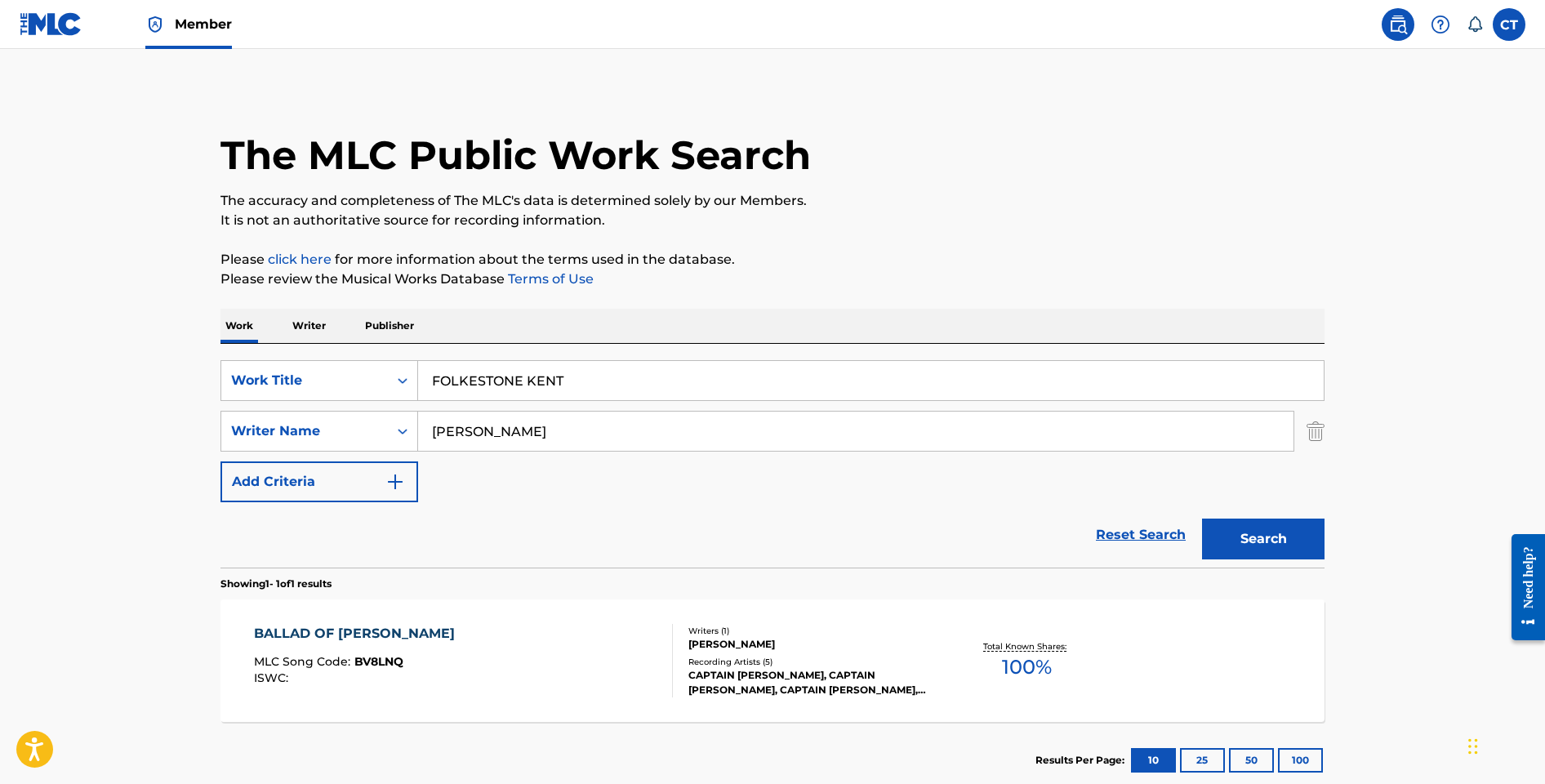
scroll to position [4, 0]
click at [509, 643] on div "BALLAD OF [PERSON_NAME] MLC Song Code : BV8LNQ ISWC :" at bounding box center [464, 659] width 420 height 73
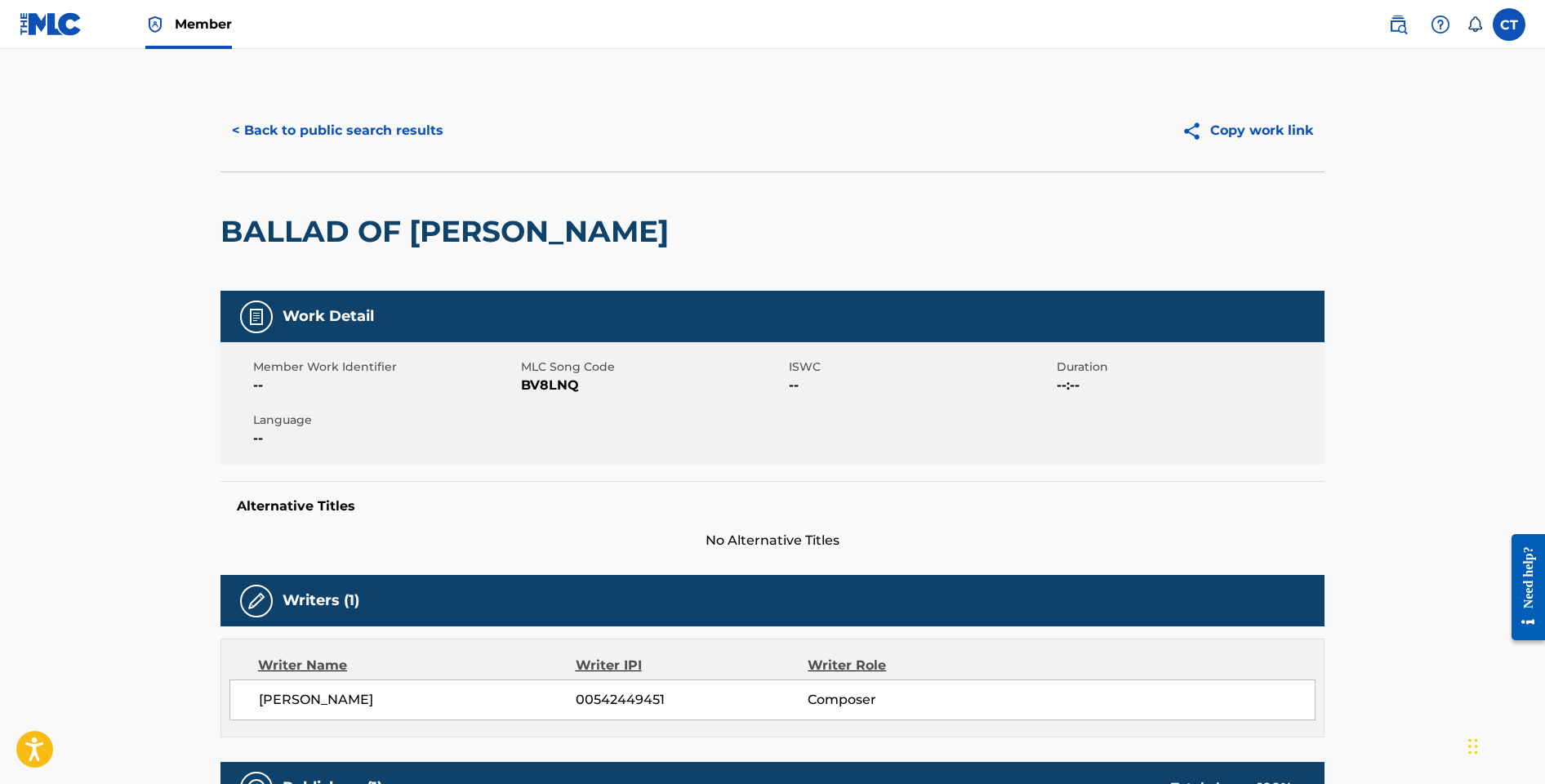
click at [309, 131] on button "< Back to public search results" at bounding box center [337, 131] width 234 height 41
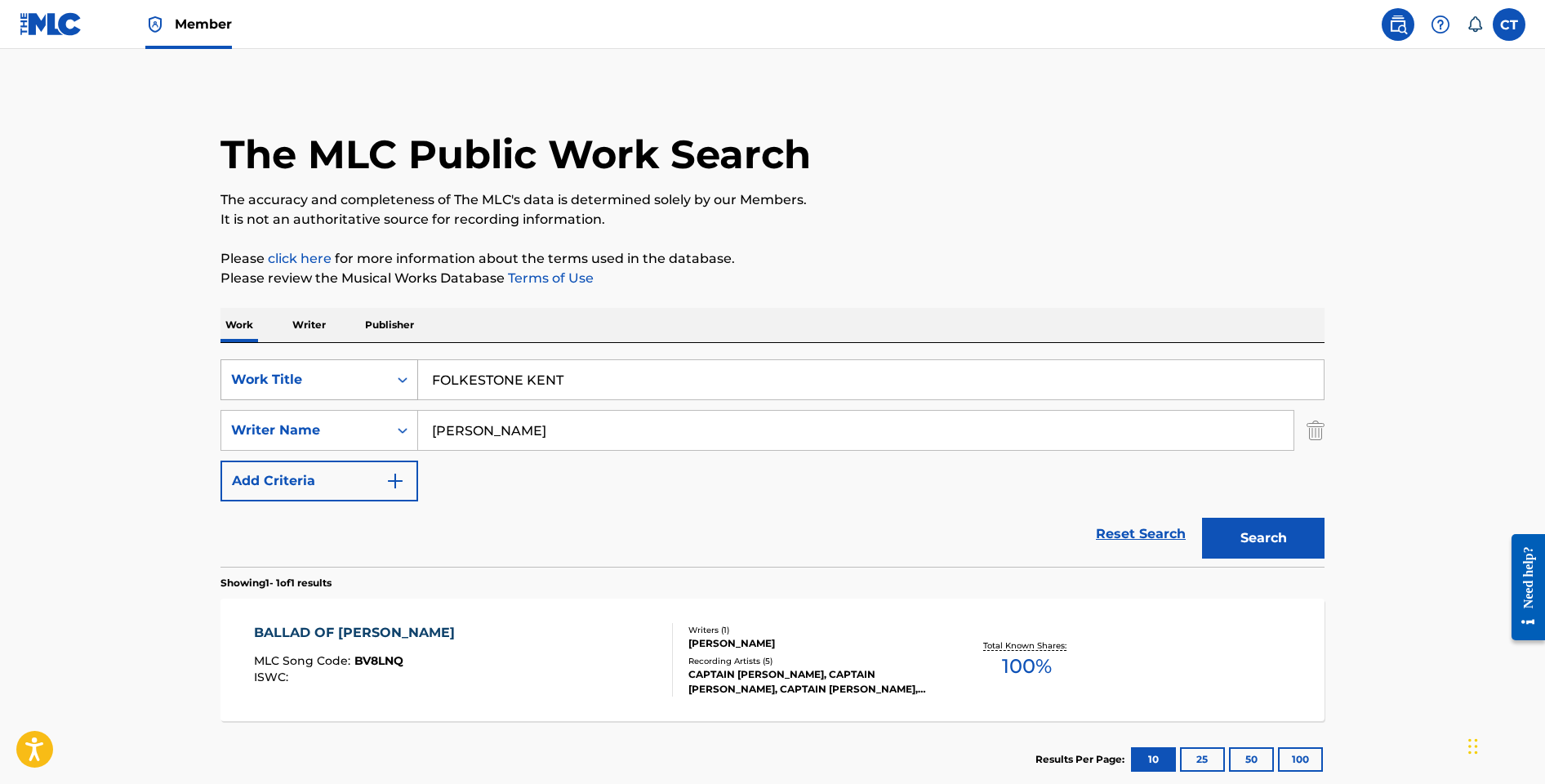
drag, startPoint x: 499, startPoint y: 366, endPoint x: 411, endPoint y: 362, distance: 88.1
click at [411, 362] on div "SearchWithCriteria7a9f5ed4-318f-4fa8-91f3-35ff0e38060f Work Title FOLKESTONE KE…" at bounding box center [772, 380] width 1104 height 41
paste input "I COULD BE (THE ONLY ONE)"
type input "I COULD BE (THE ONLY ONE)"
click at [1202, 517] on button "Search" at bounding box center [1263, 538] width 123 height 41
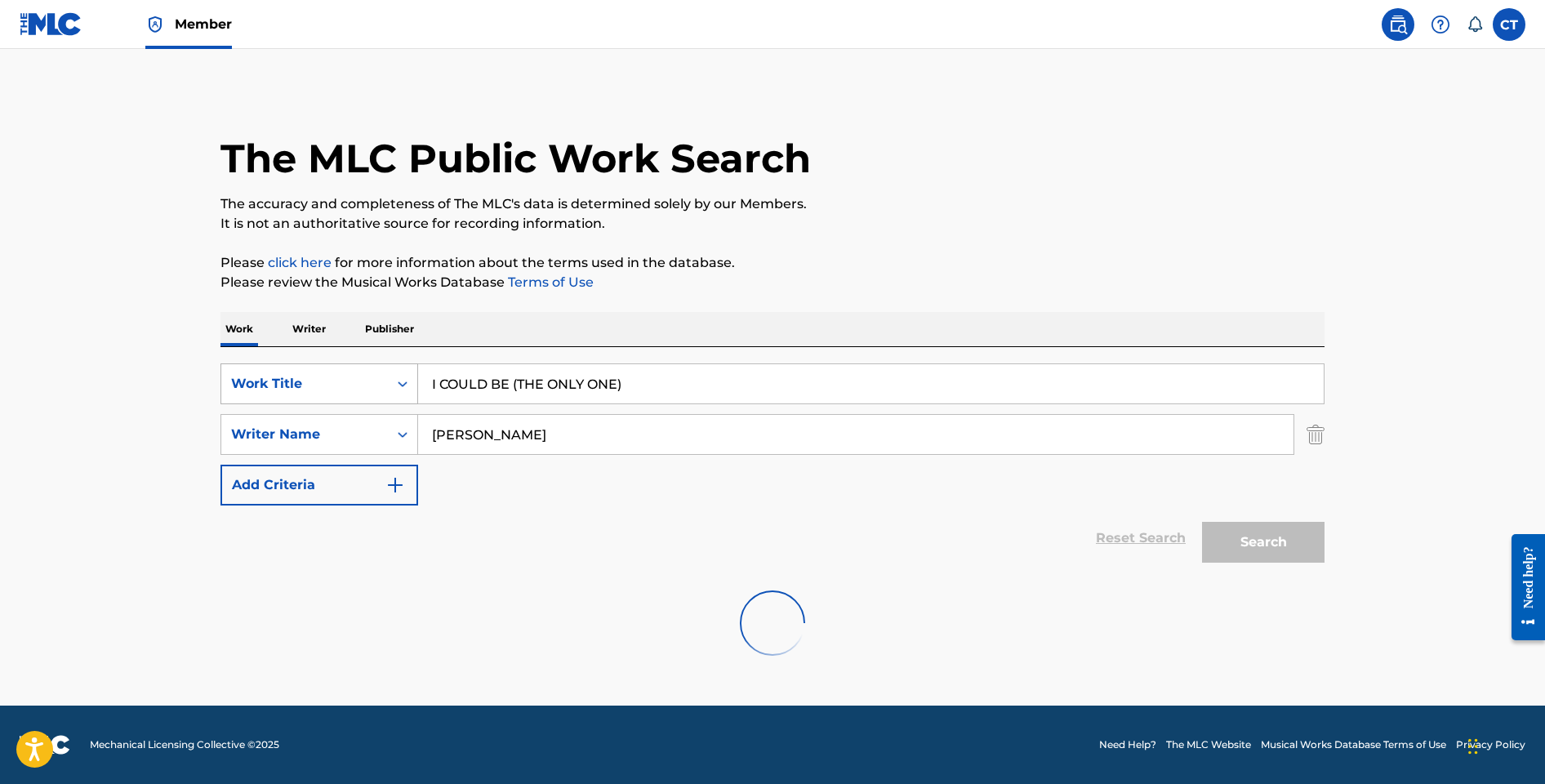
scroll to position [0, 0]
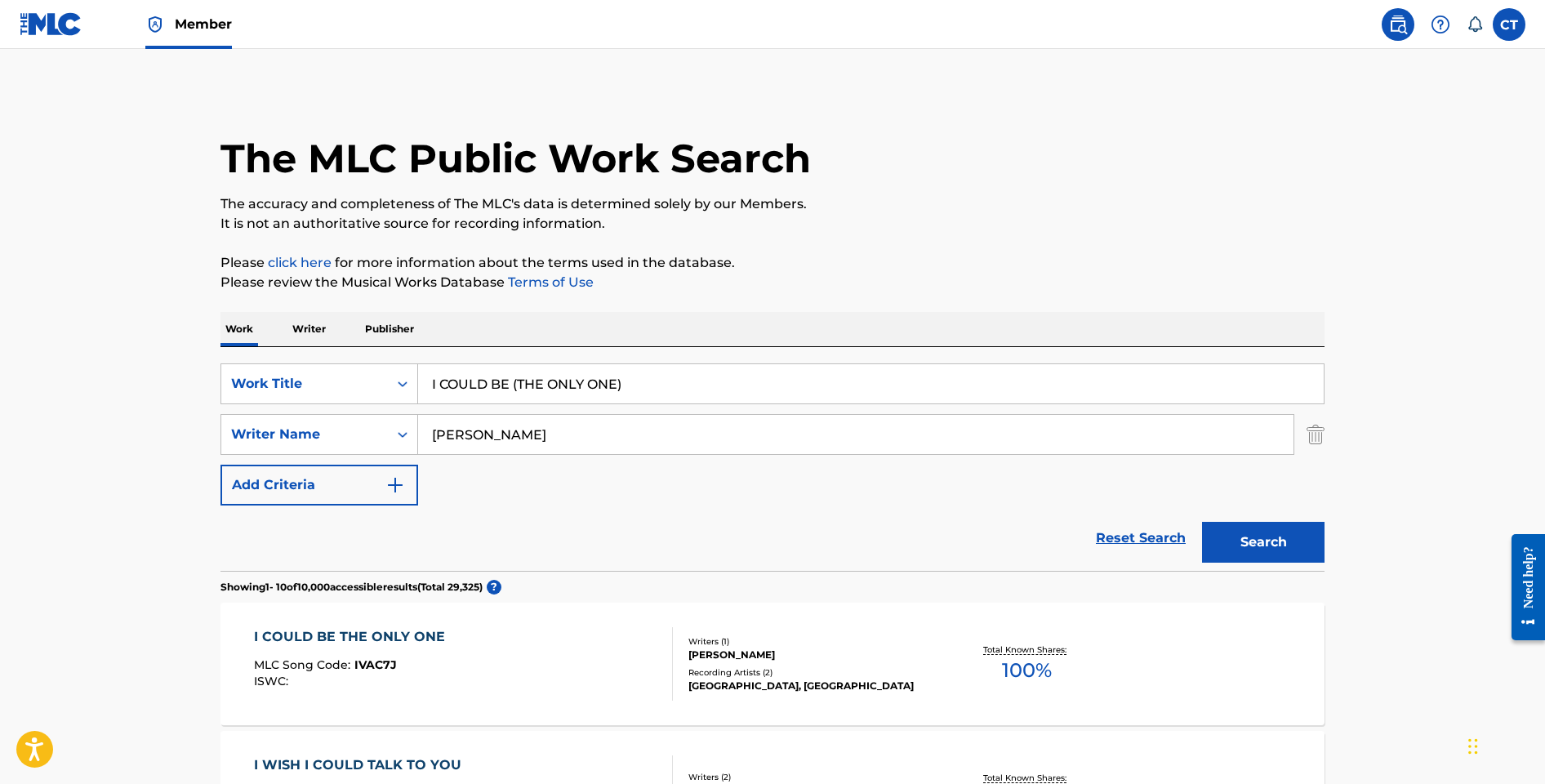
click at [596, 629] on div "I COULD BE THE ONLY ONE MLC Song Code : IVAC7J ISWC :" at bounding box center [464, 663] width 420 height 73
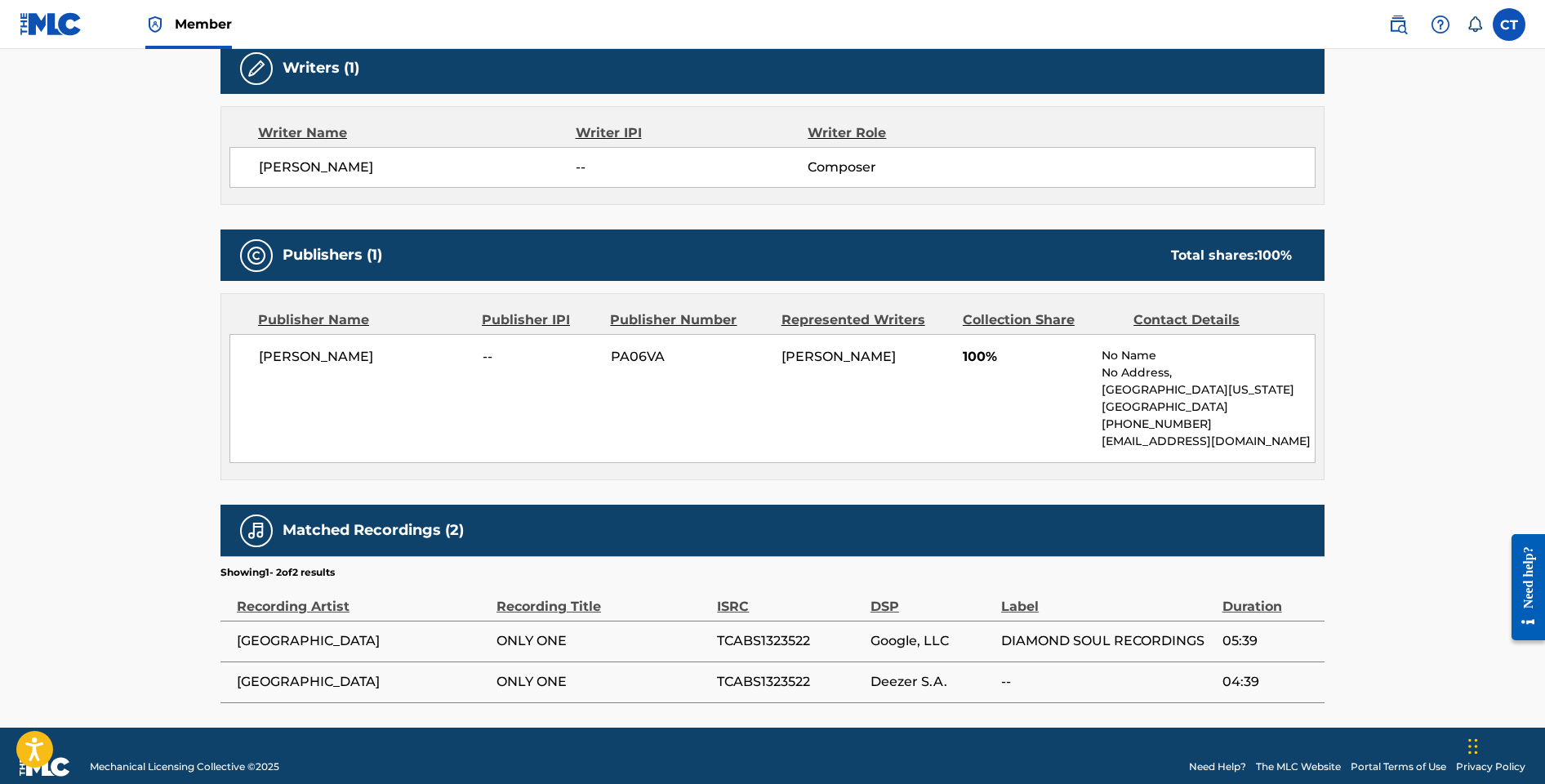
scroll to position [556, 0]
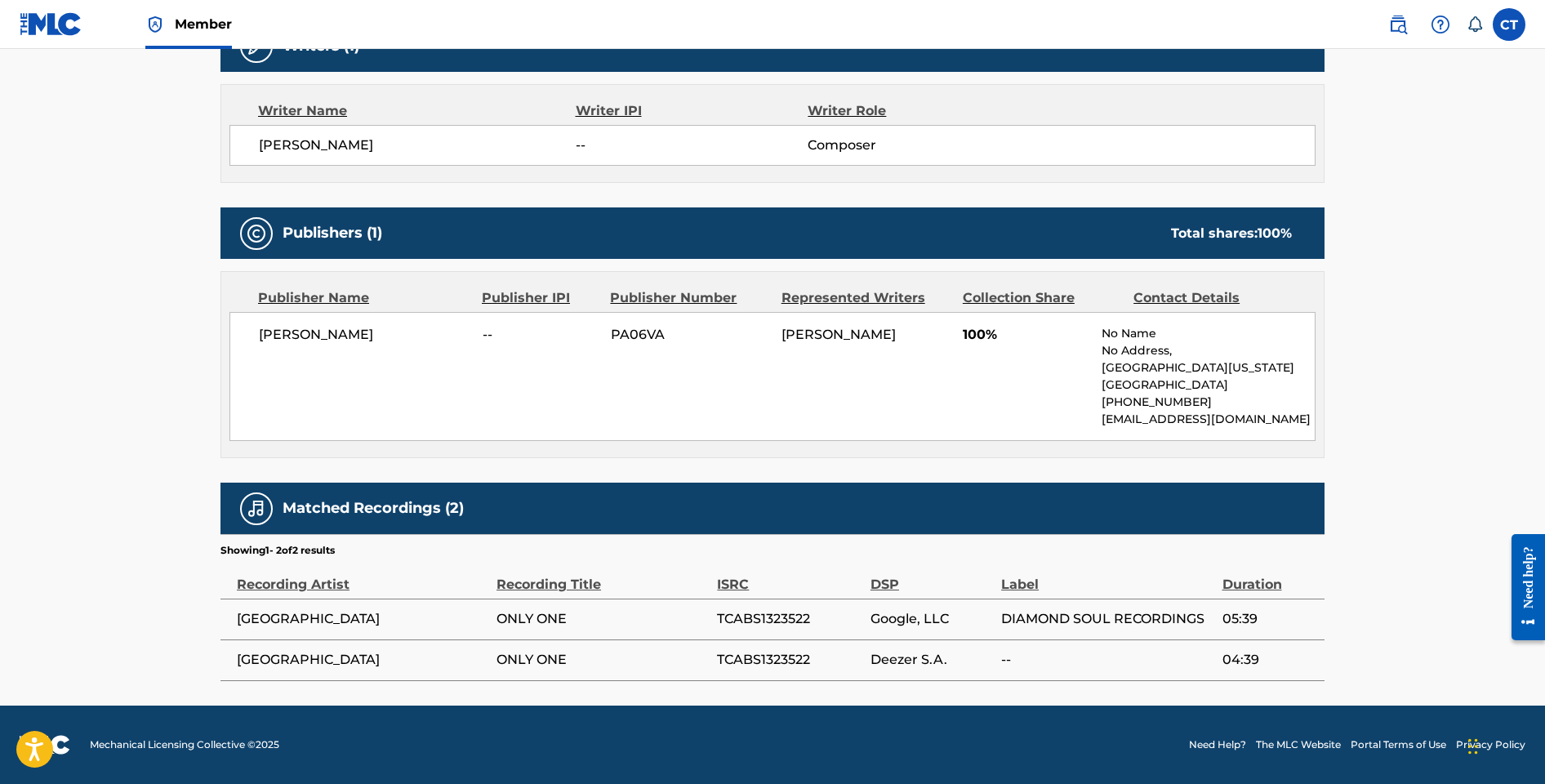
drag, startPoint x: 754, startPoint y: 655, endPoint x: 802, endPoint y: 627, distance: 55.6
click at [754, 656] on span "TCABS1323522" at bounding box center [790, 660] width 145 height 20
drag, startPoint x: 814, startPoint y: 619, endPoint x: 719, endPoint y: 622, distance: 95.0
click at [719, 622] on span "TCABS1323522" at bounding box center [790, 619] width 145 height 20
copy span "TCABS1323522"
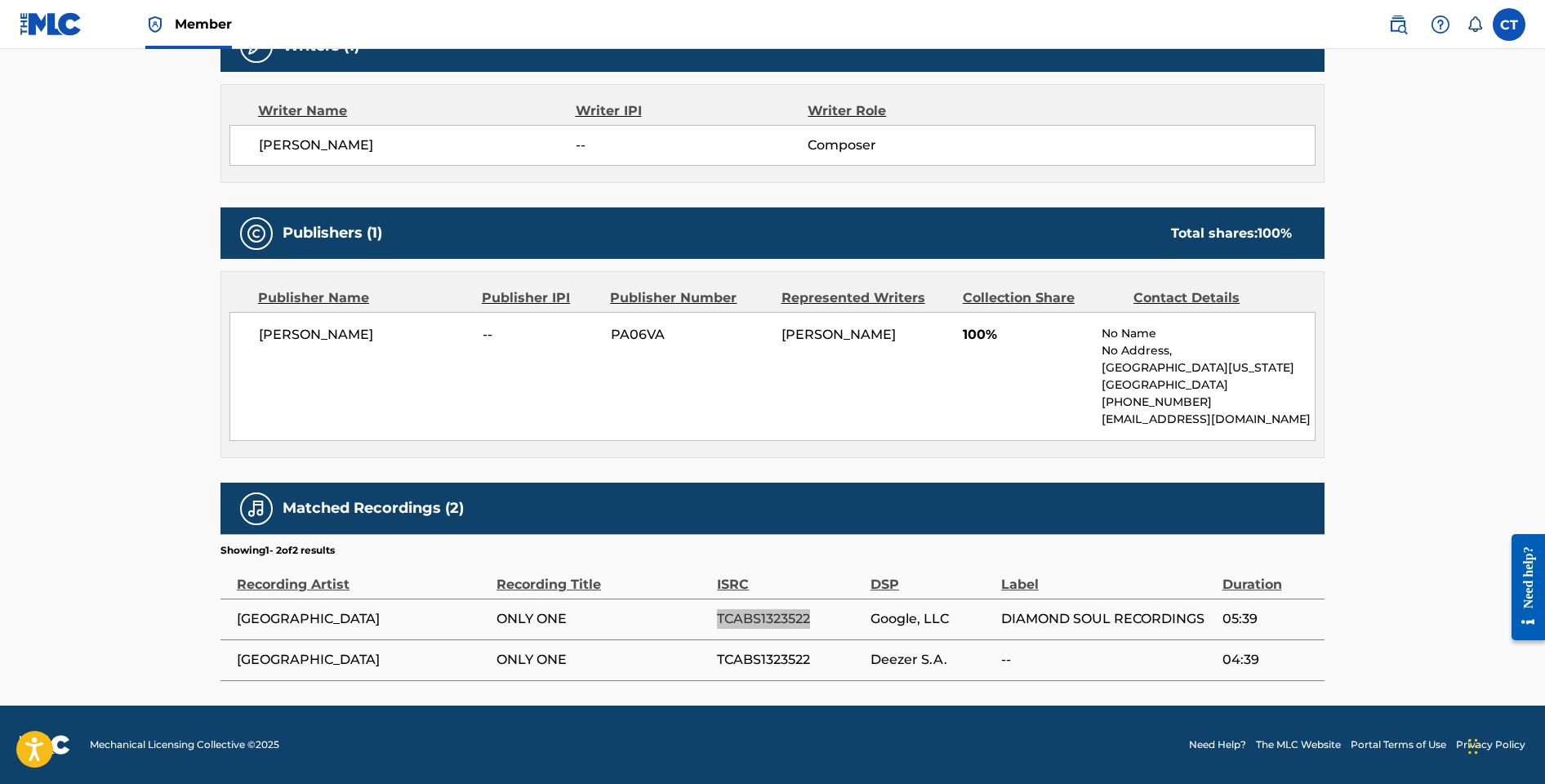
scroll to position [0, 0]
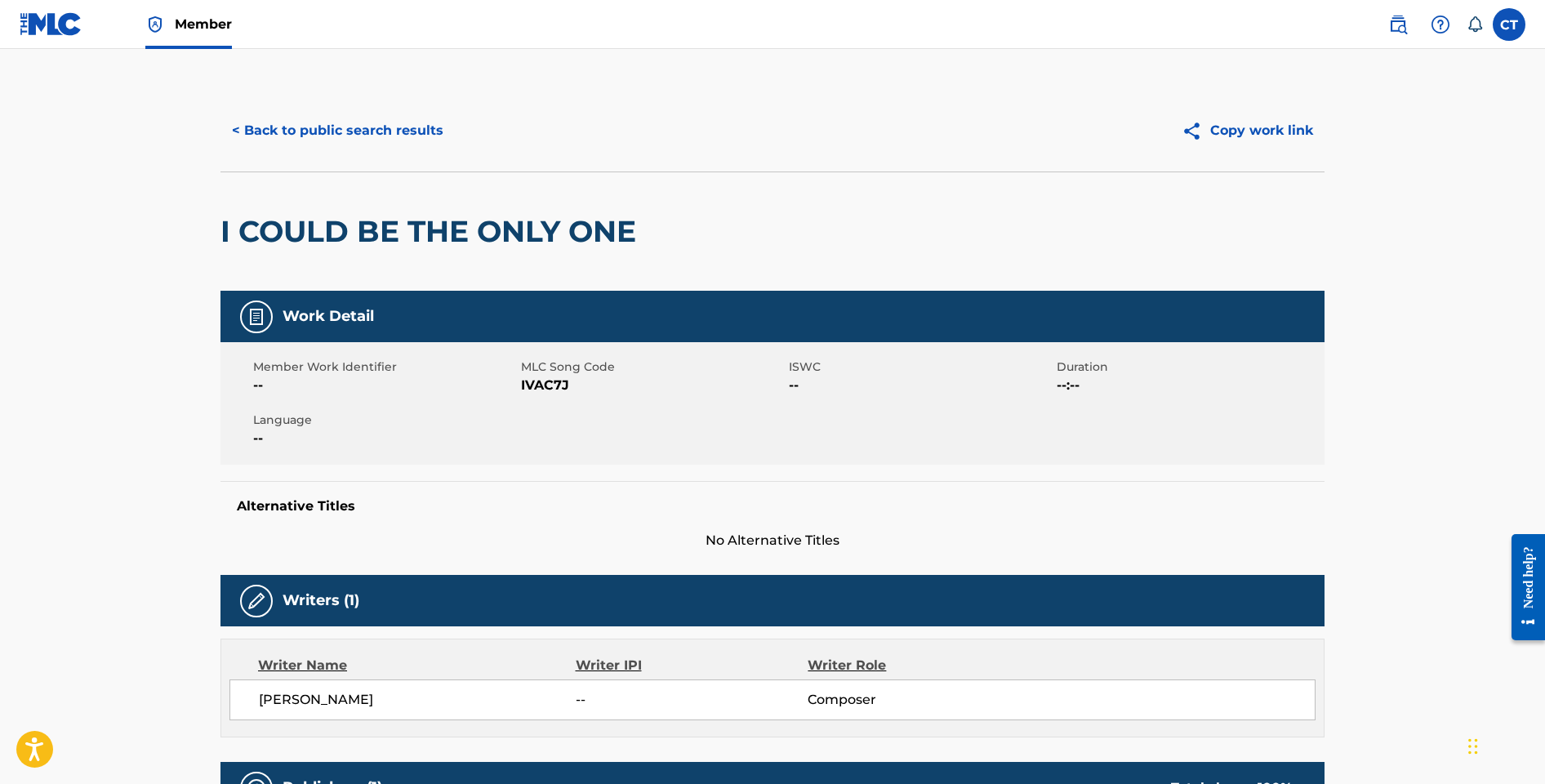
click at [403, 128] on button "< Back to public search results" at bounding box center [337, 131] width 234 height 41
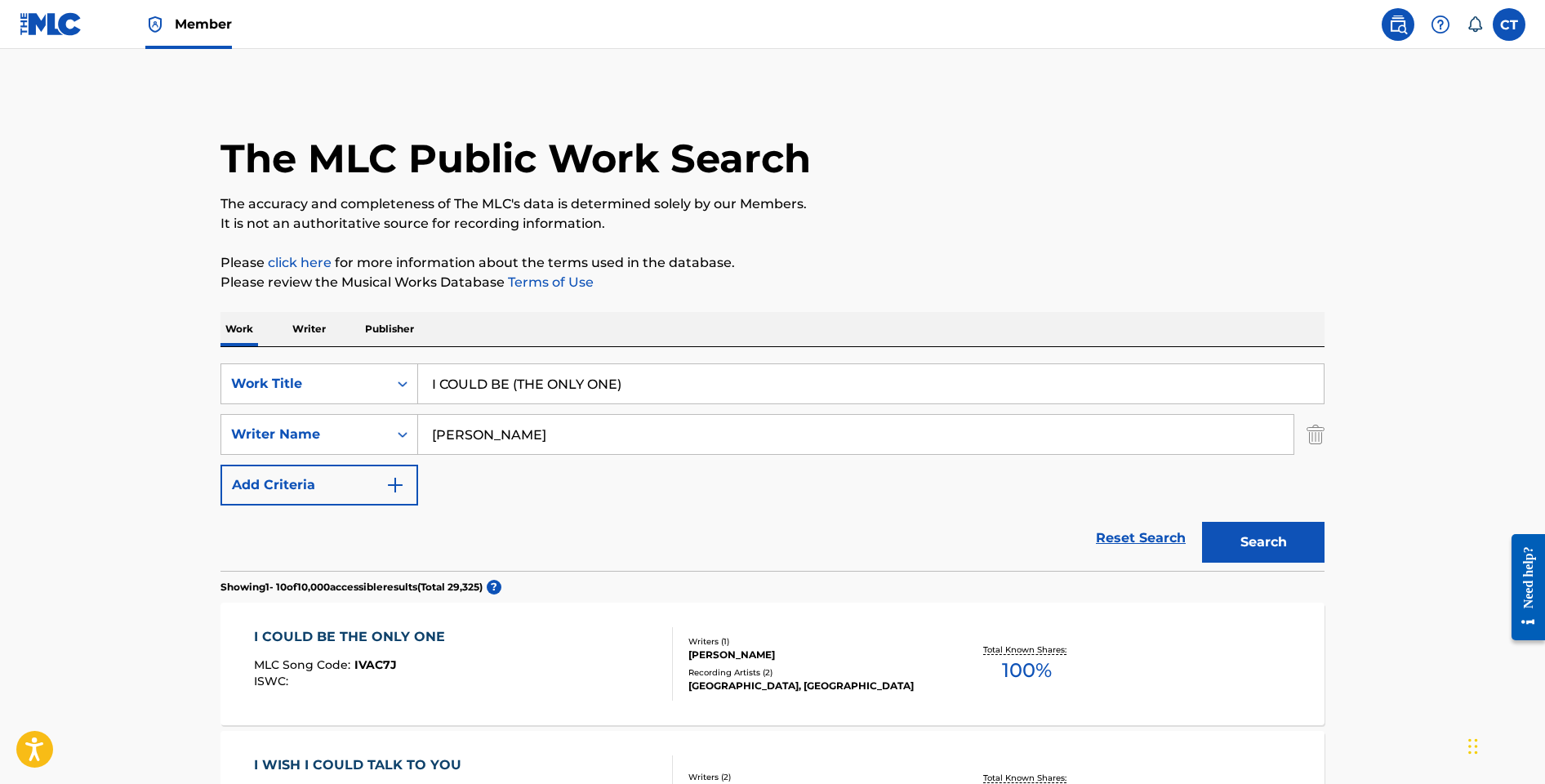
drag, startPoint x: 643, startPoint y: 394, endPoint x: 443, endPoint y: 377, distance: 200.7
click at [443, 377] on input "I COULD BE (THE ONLY ONE)" at bounding box center [870, 384] width 906 height 39
paste input "GONNA DIE SONG"
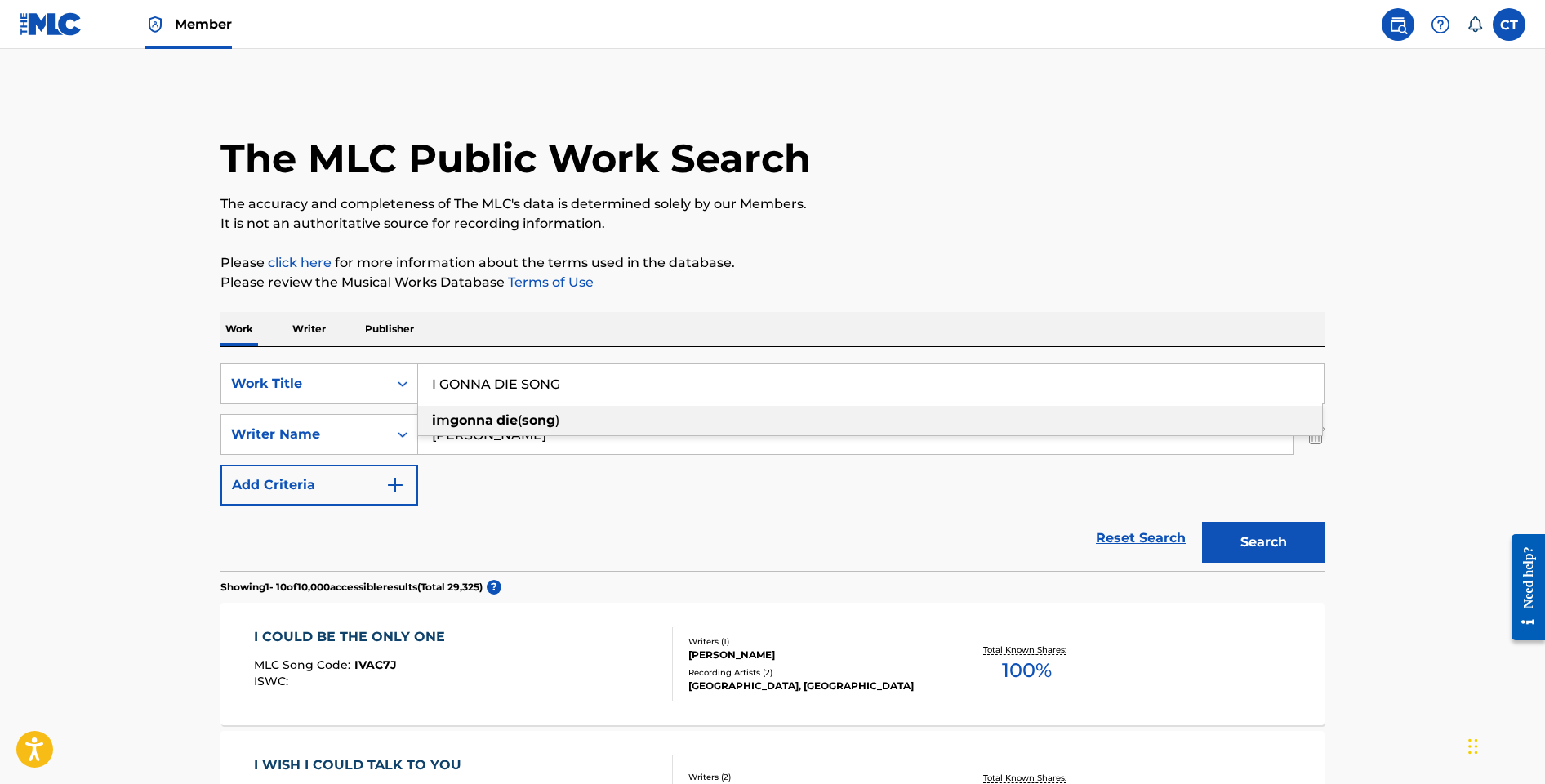
type input "I GONNA DIE SONG"
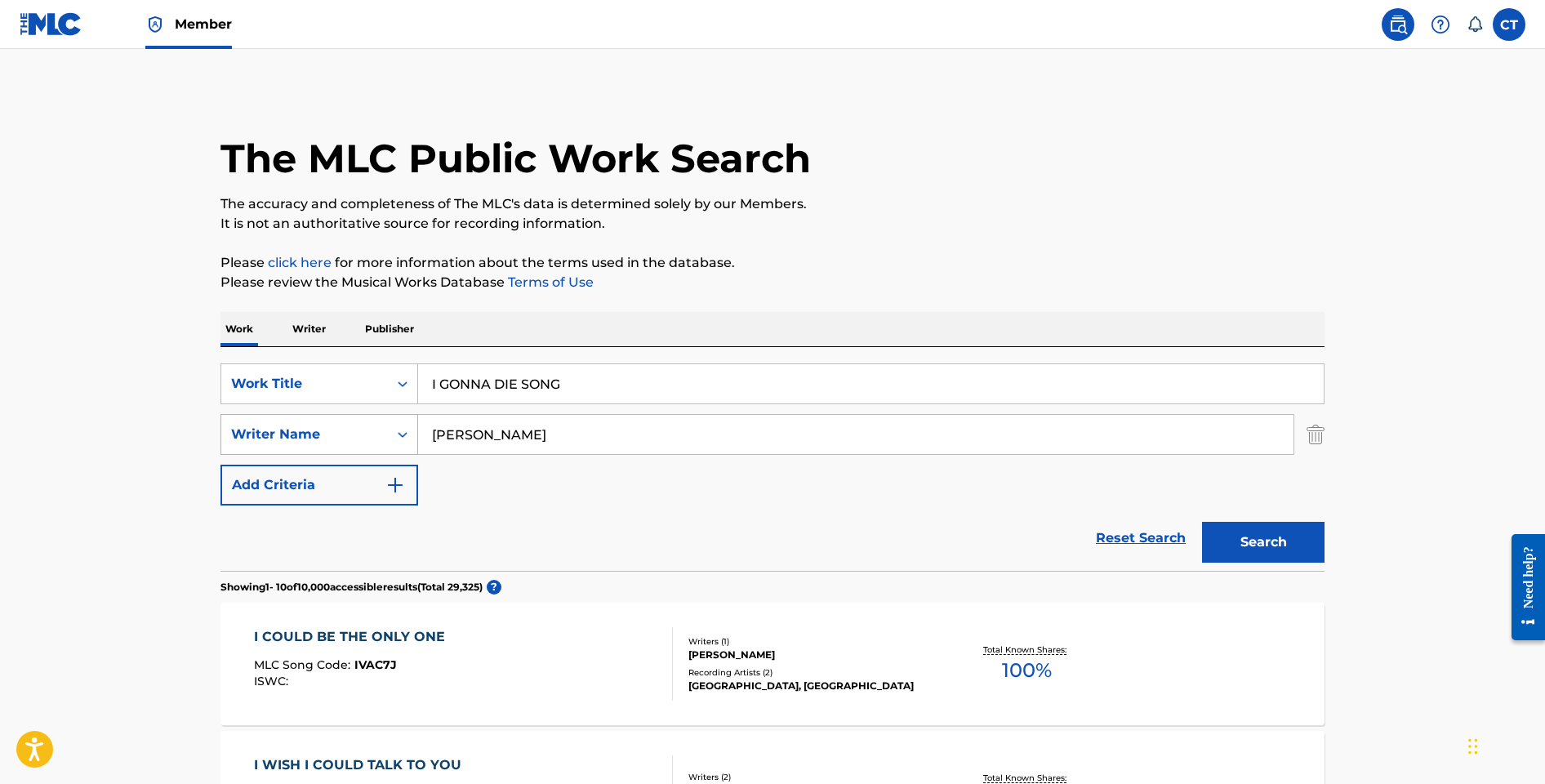
drag, startPoint x: 530, startPoint y: 447, endPoint x: 352, endPoint y: 431, distance: 178.7
click at [352, 431] on div "SearchWithCriteriac58cbd22-80e3-4658-b2ab-8da8e8d68168 Writer Name [PERSON_NAME]" at bounding box center [772, 434] width 1104 height 41
type input "[PERSON_NAME]"
click at [1202, 522] on button "Search" at bounding box center [1263, 542] width 123 height 41
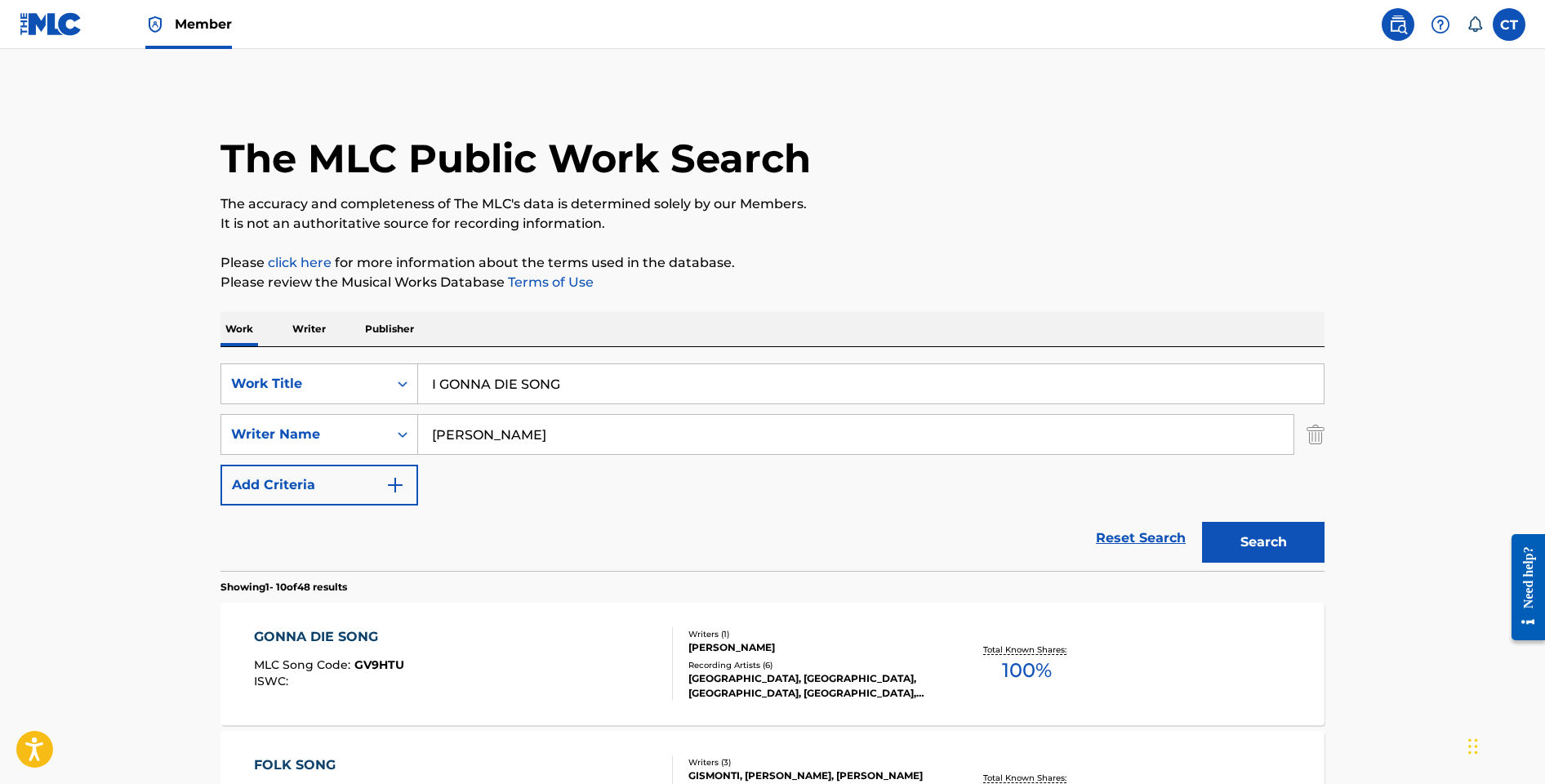
click at [567, 640] on div "GONNA DIE SONG MLC Song Code : GV9HTU ISWC :" at bounding box center [464, 663] width 420 height 73
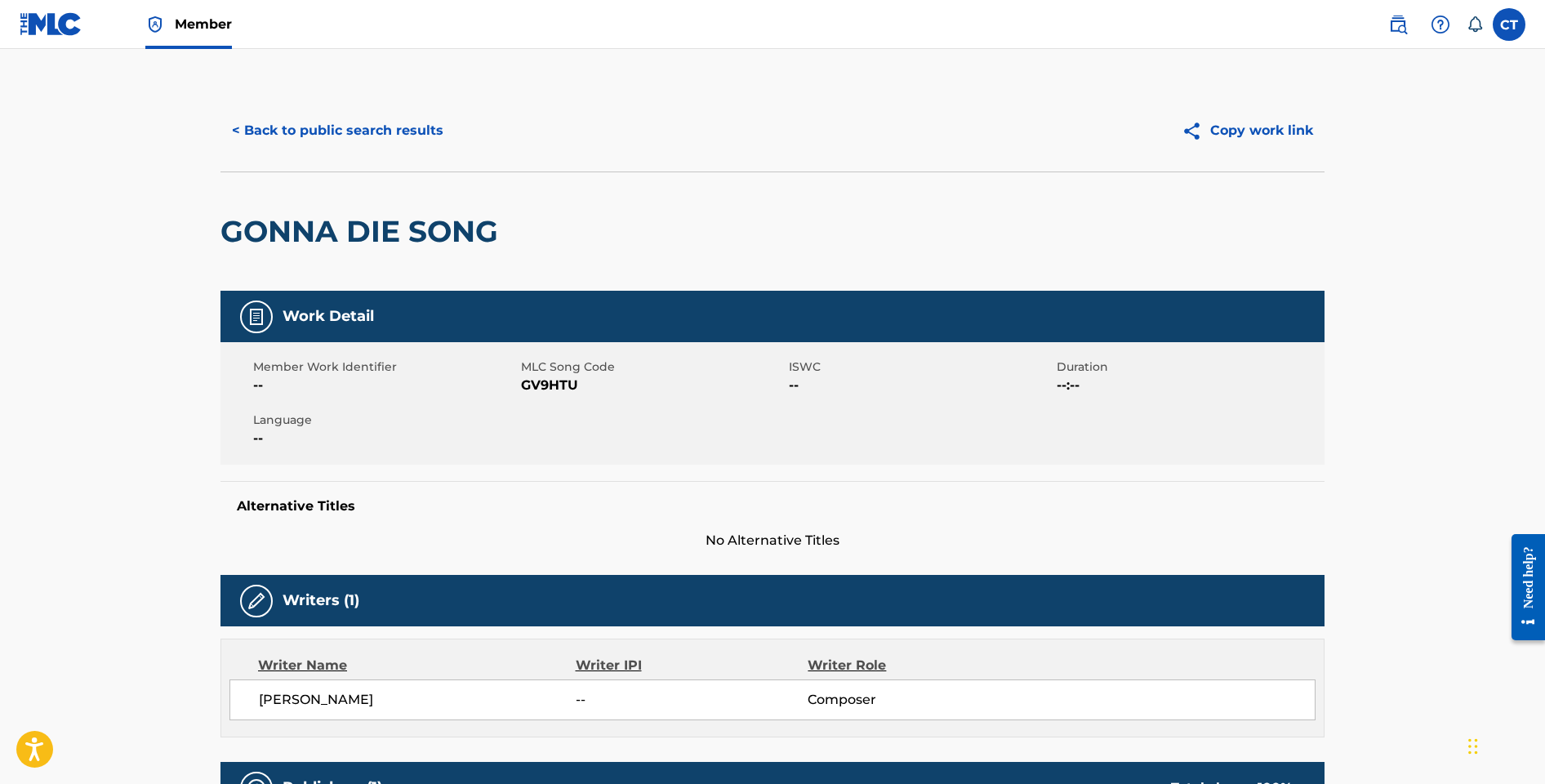
scroll to position [720, 0]
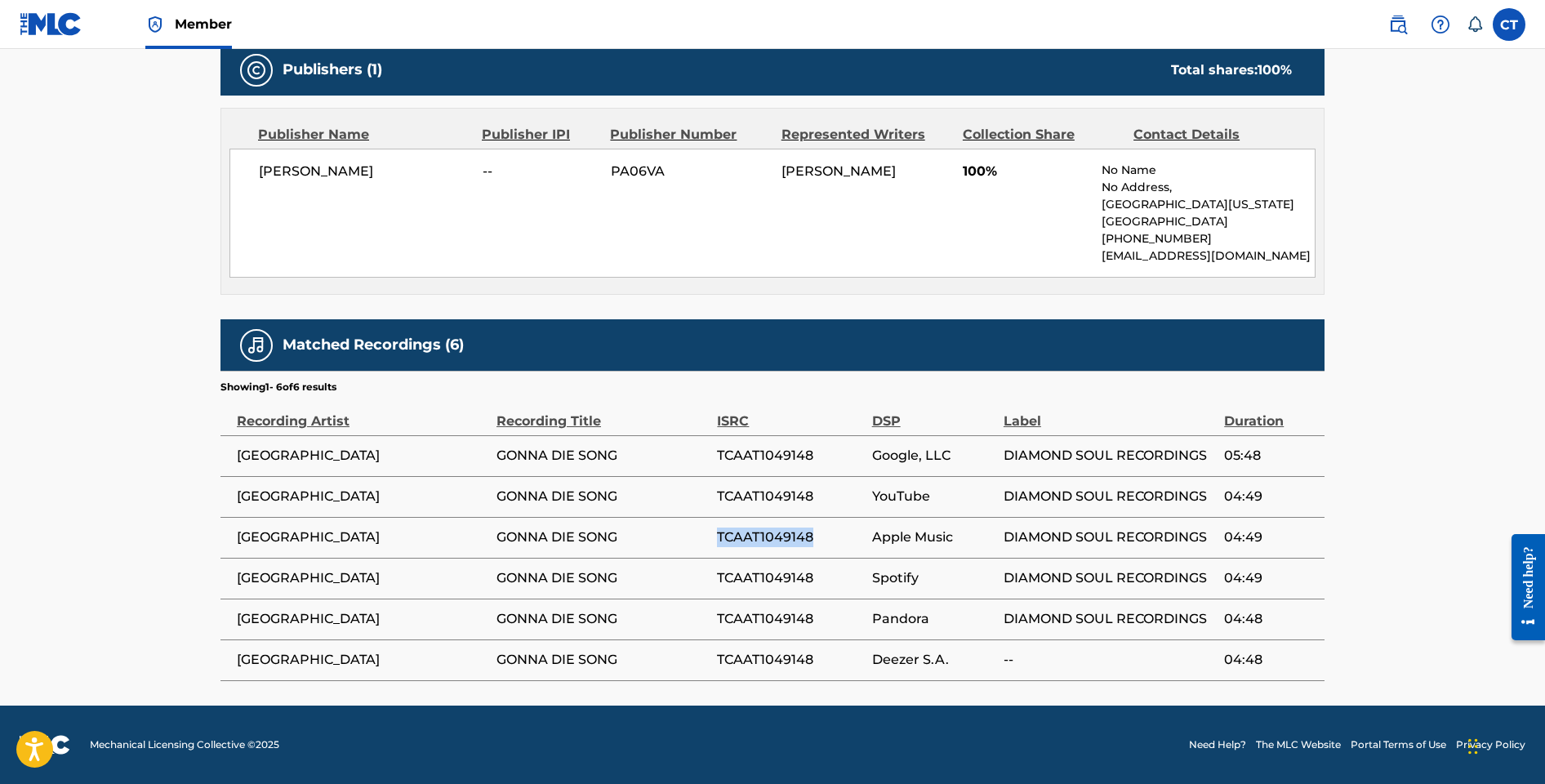
drag, startPoint x: 820, startPoint y: 539, endPoint x: 718, endPoint y: 540, distance: 102.0
click at [718, 540] on span "TCAAT1049148" at bounding box center [791, 537] width 146 height 20
copy span "TCAAT1049148"
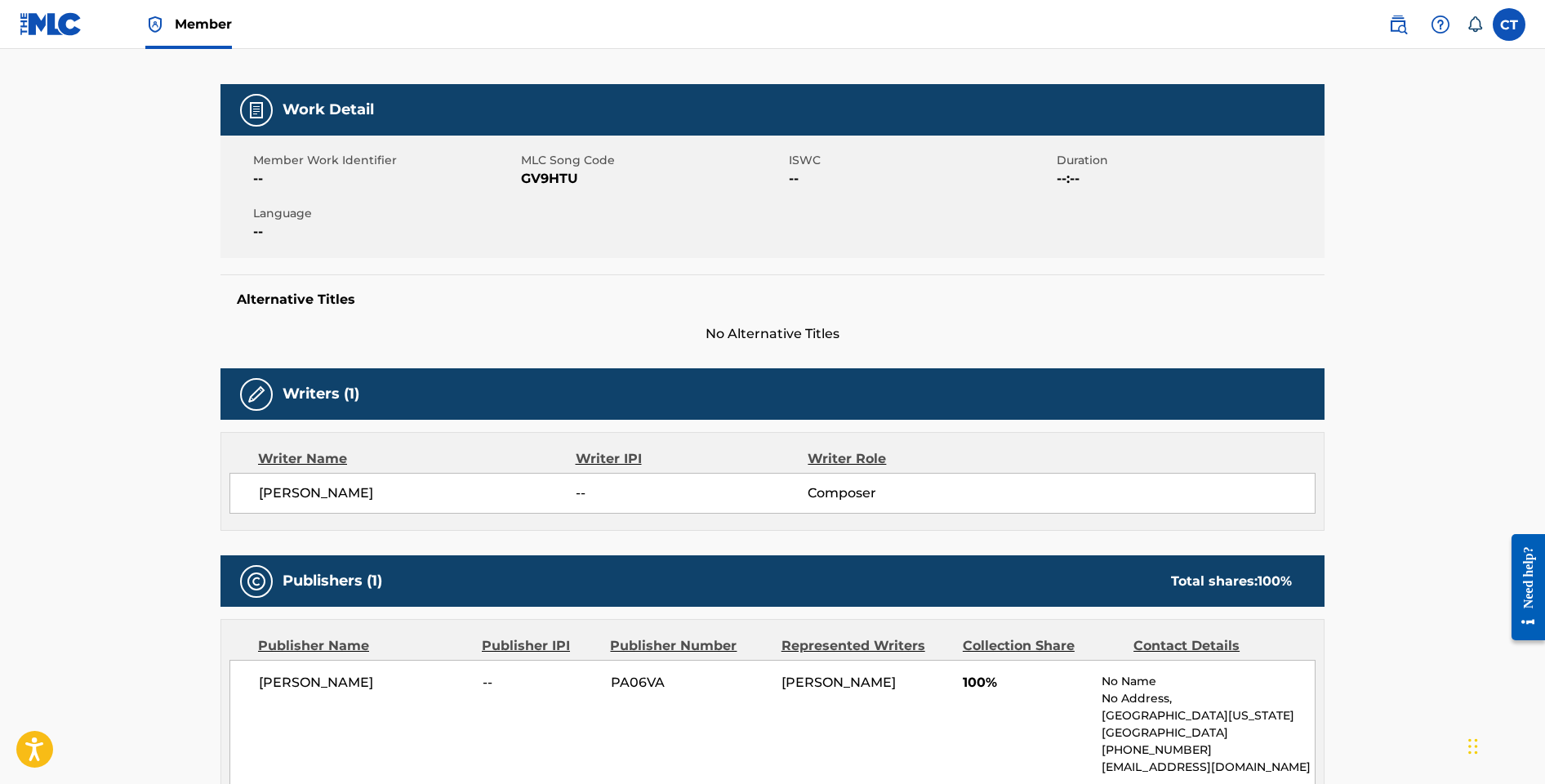
scroll to position [0, 0]
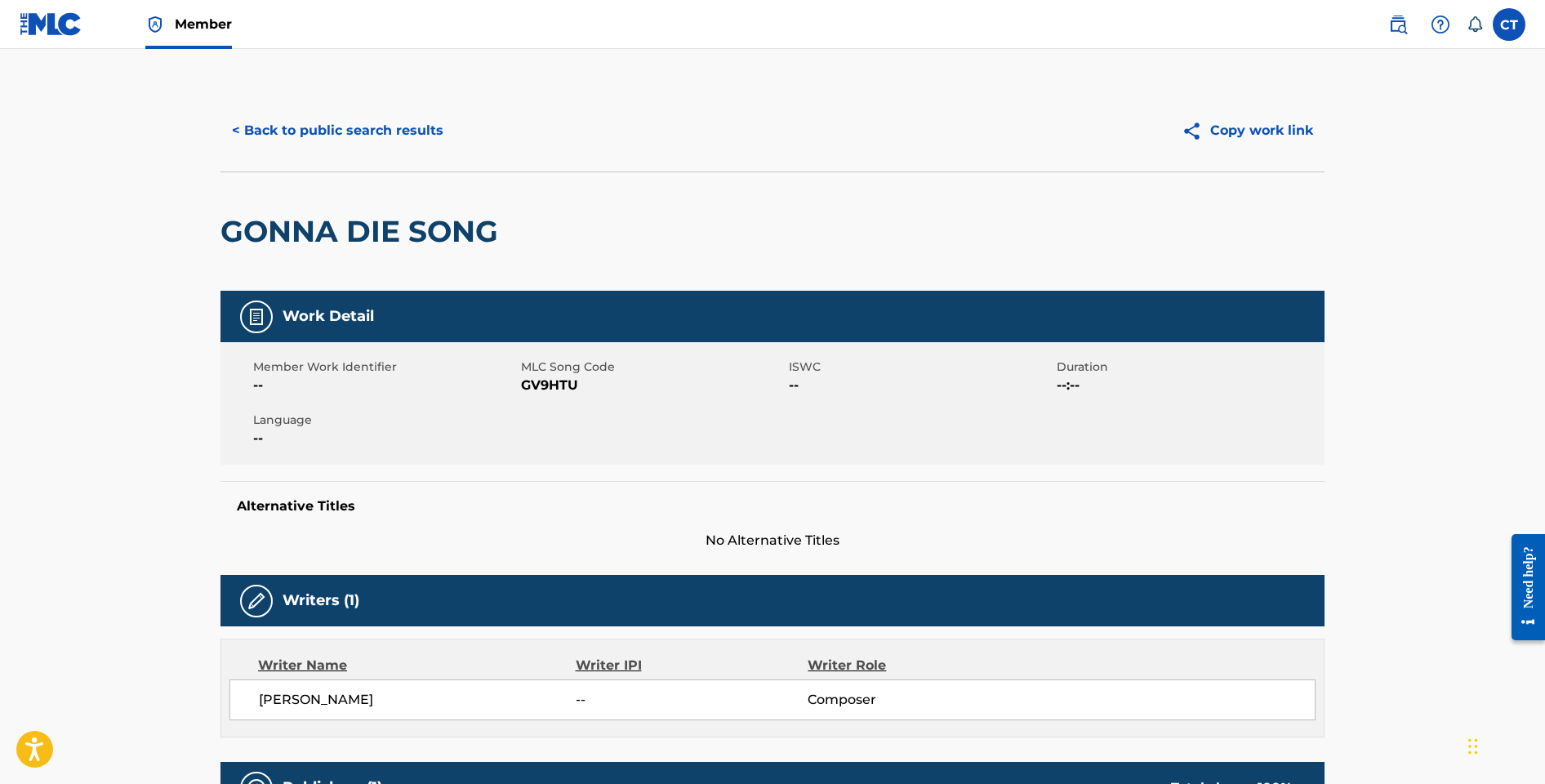
click at [320, 125] on button "< Back to public search results" at bounding box center [337, 131] width 234 height 41
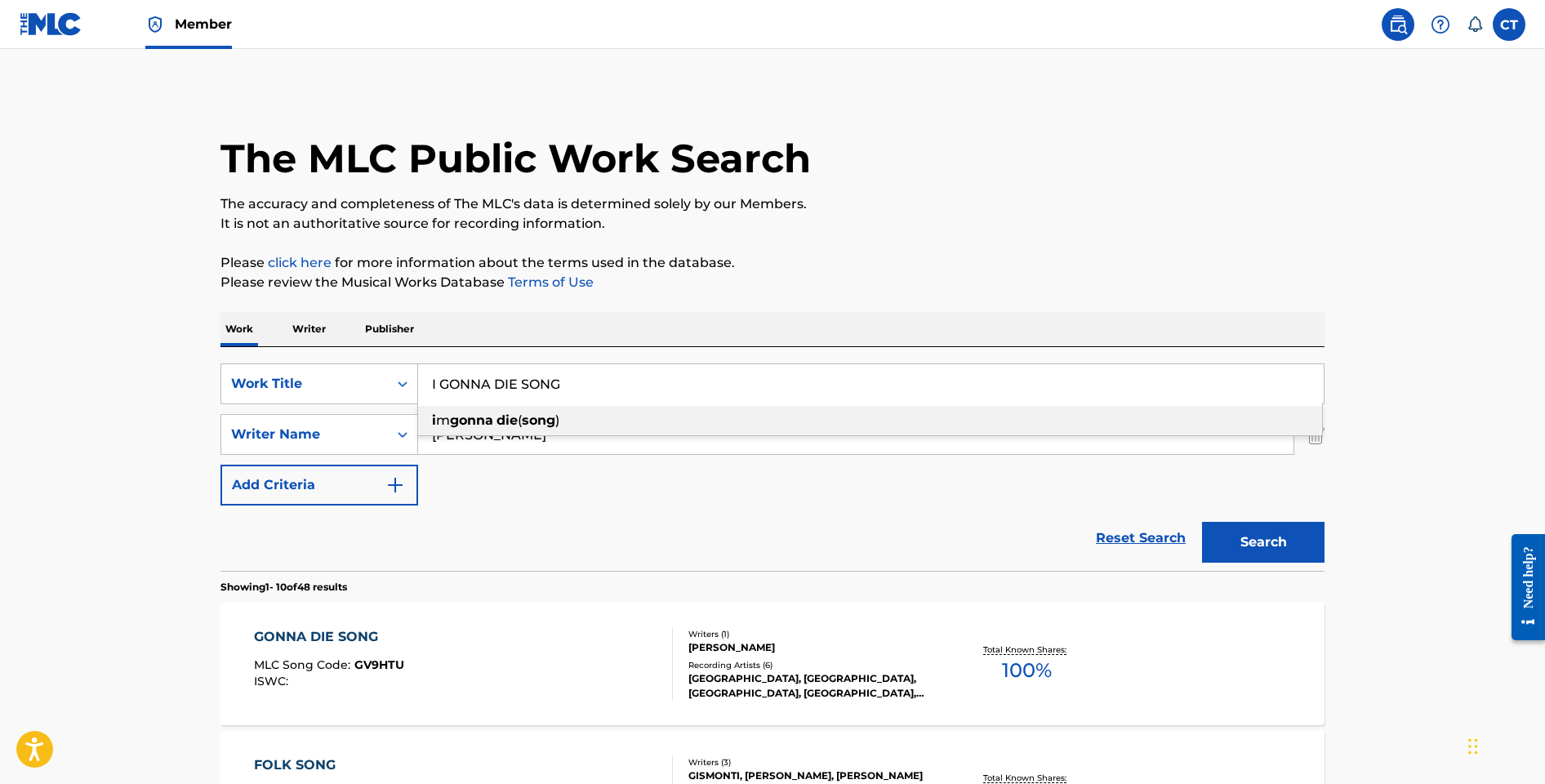
drag, startPoint x: 598, startPoint y: 384, endPoint x: 411, endPoint y: 362, distance: 188.3
click at [411, 362] on div "SearchWithCriteria7a9f5ed4-318f-4fa8-91f3-35ff0e38060f Work Title I GONNA DIE S…" at bounding box center [772, 459] width 1104 height 224
paste input "LONG GONE"
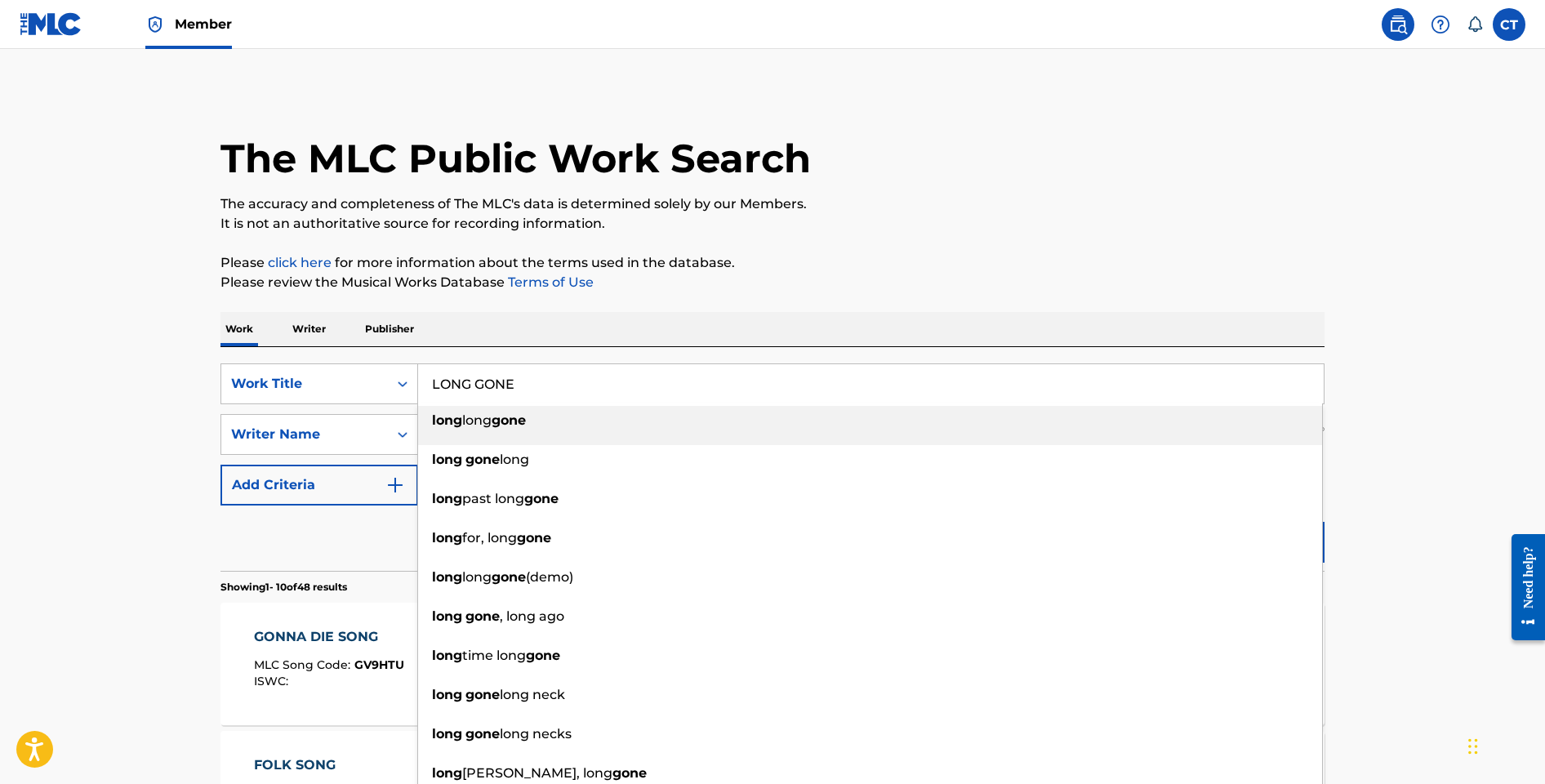
type input "long long gone"
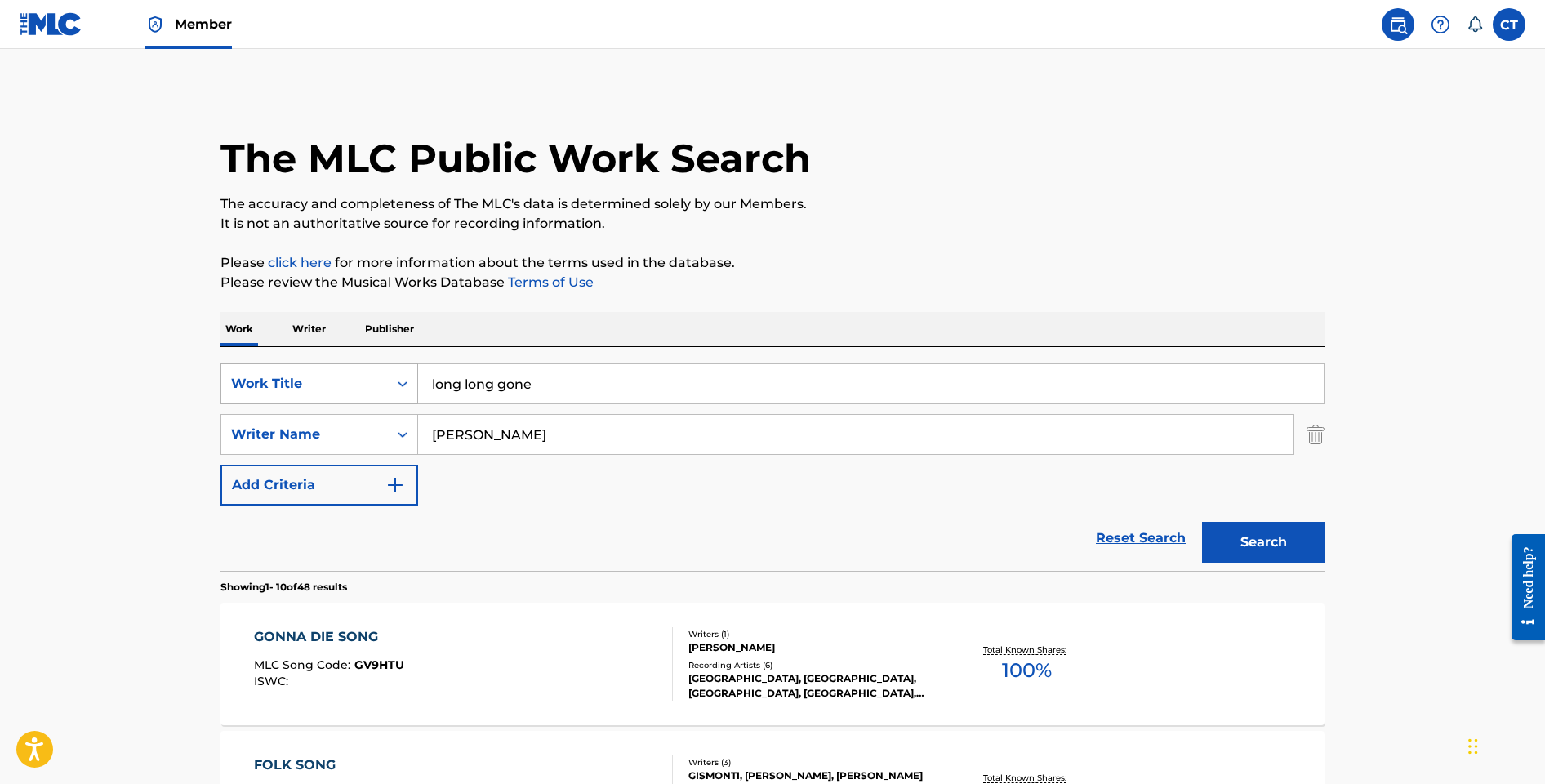
drag, startPoint x: 582, startPoint y: 387, endPoint x: 411, endPoint y: 382, distance: 171.1
click at [411, 382] on div "SearchWithCriteria7a9f5ed4-318f-4fa8-91f3-35ff0e38060f Work Title long long gone" at bounding box center [772, 384] width 1104 height 41
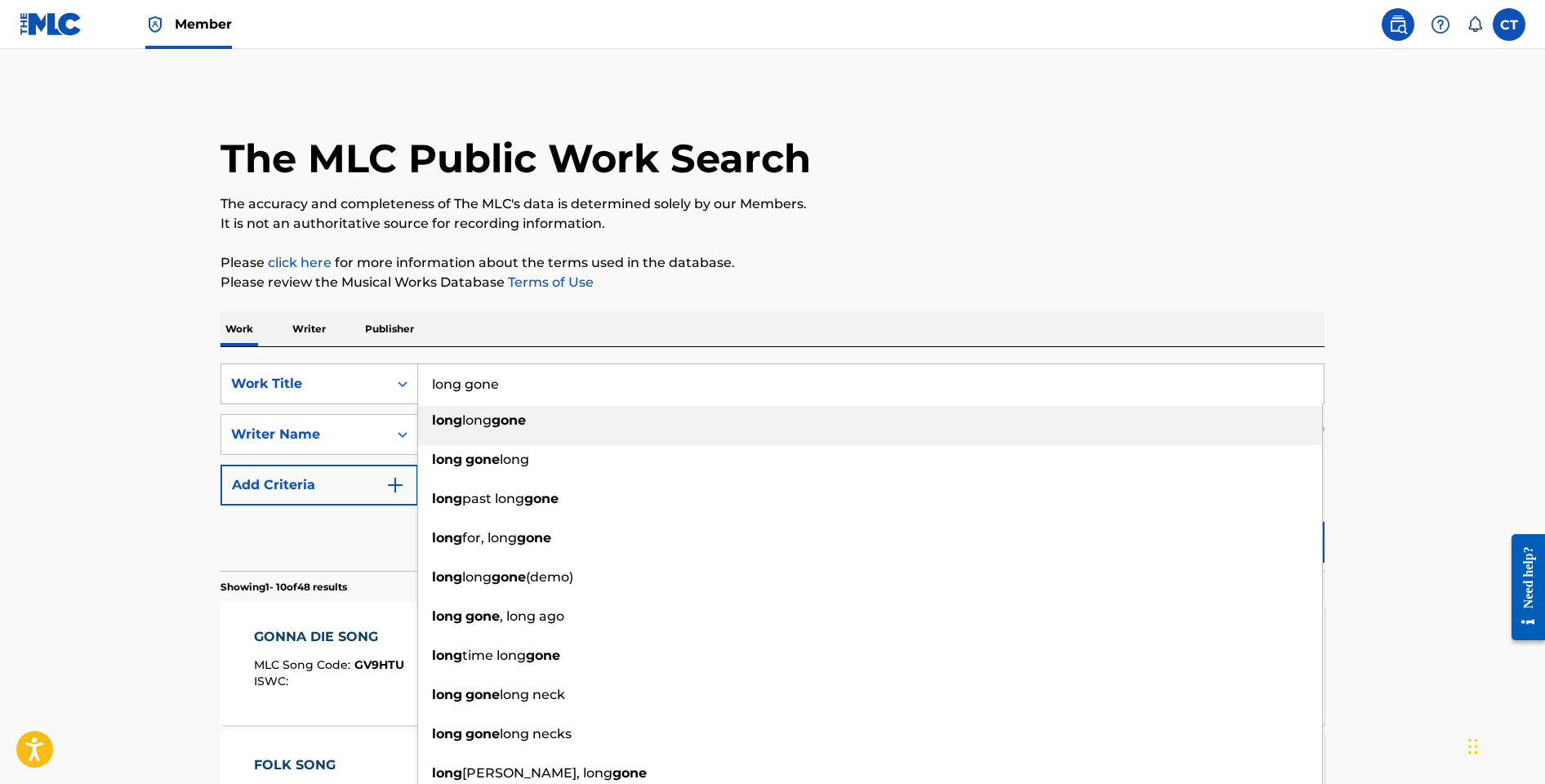
type input "long gone"
click at [704, 337] on div "Work Writer Publisher" at bounding box center [772, 329] width 1104 height 35
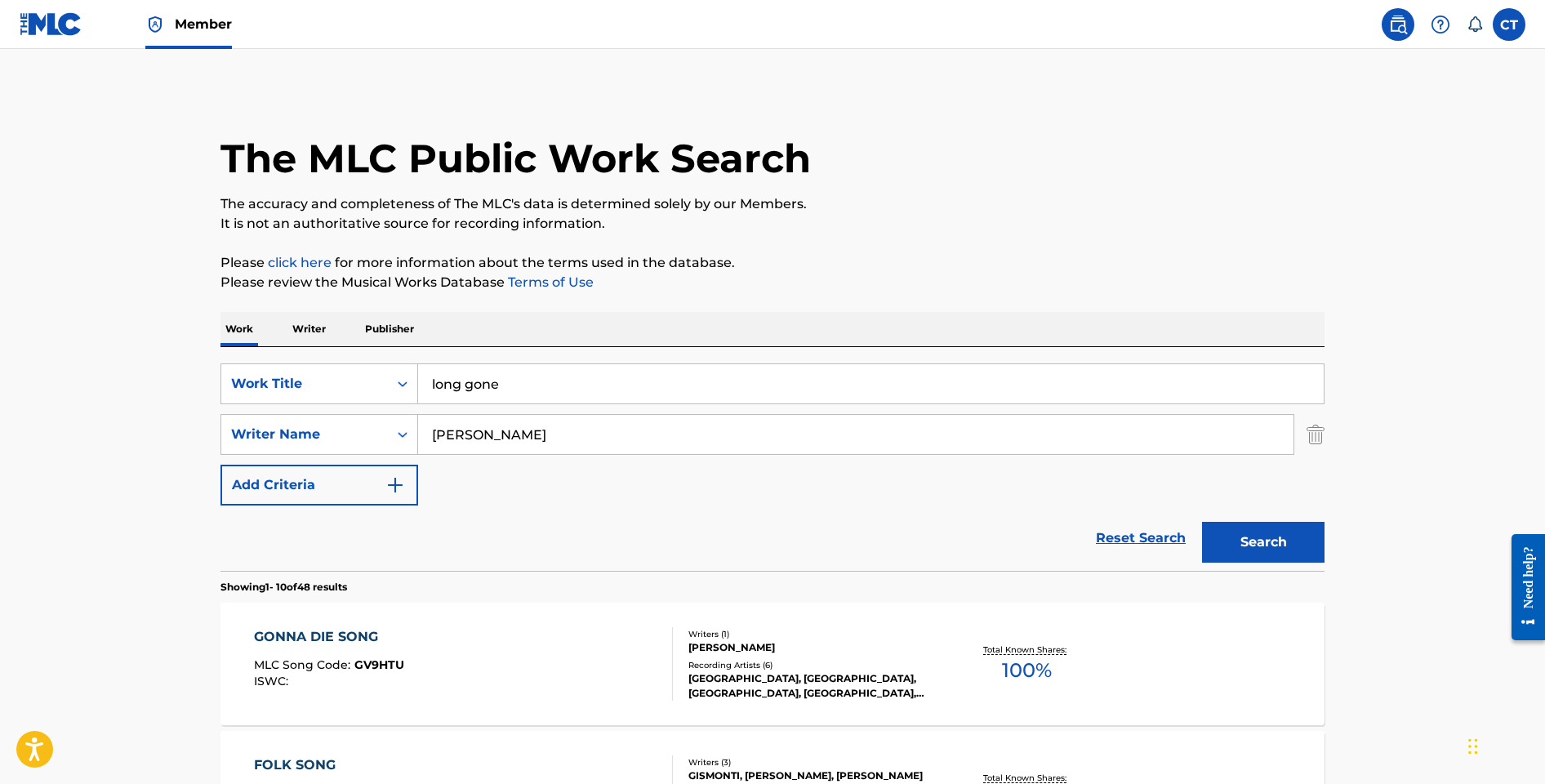
click at [1244, 548] on button "Search" at bounding box center [1263, 542] width 123 height 41
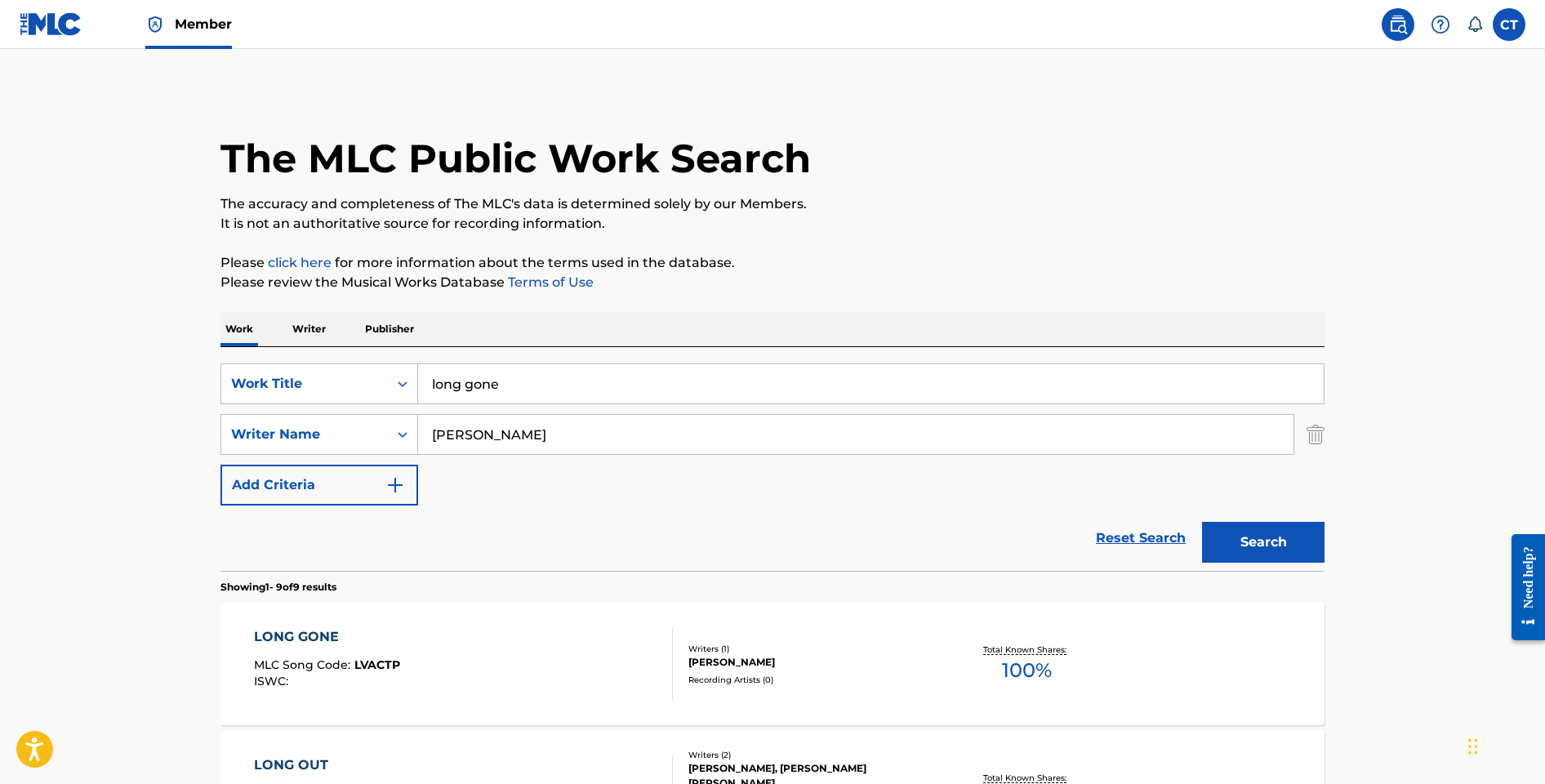
click at [597, 652] on div "LONG GONE MLC Song Code : LVACTP ISWC :" at bounding box center [464, 663] width 420 height 73
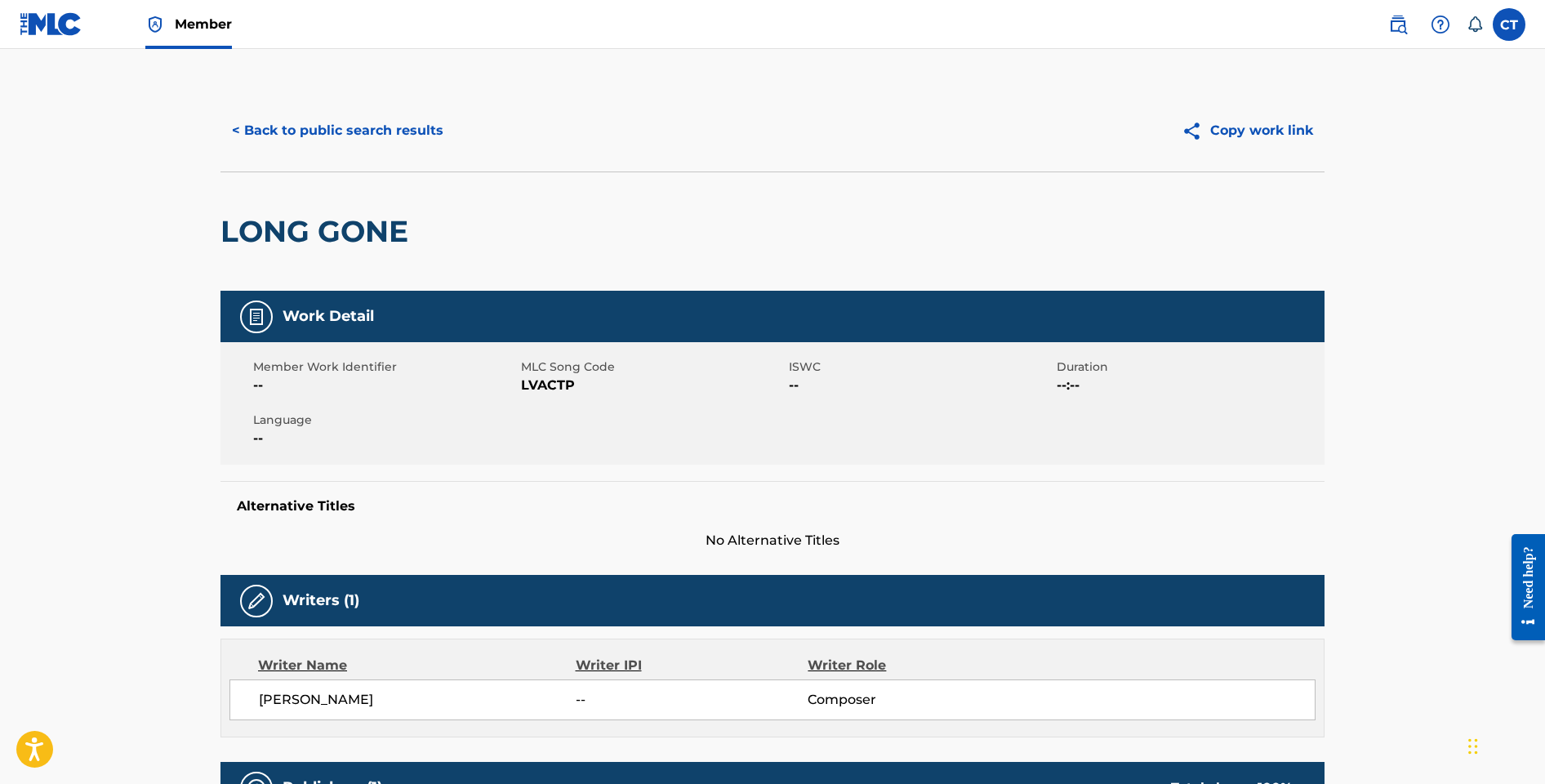
click at [389, 144] on button "< Back to public search results" at bounding box center [337, 131] width 234 height 41
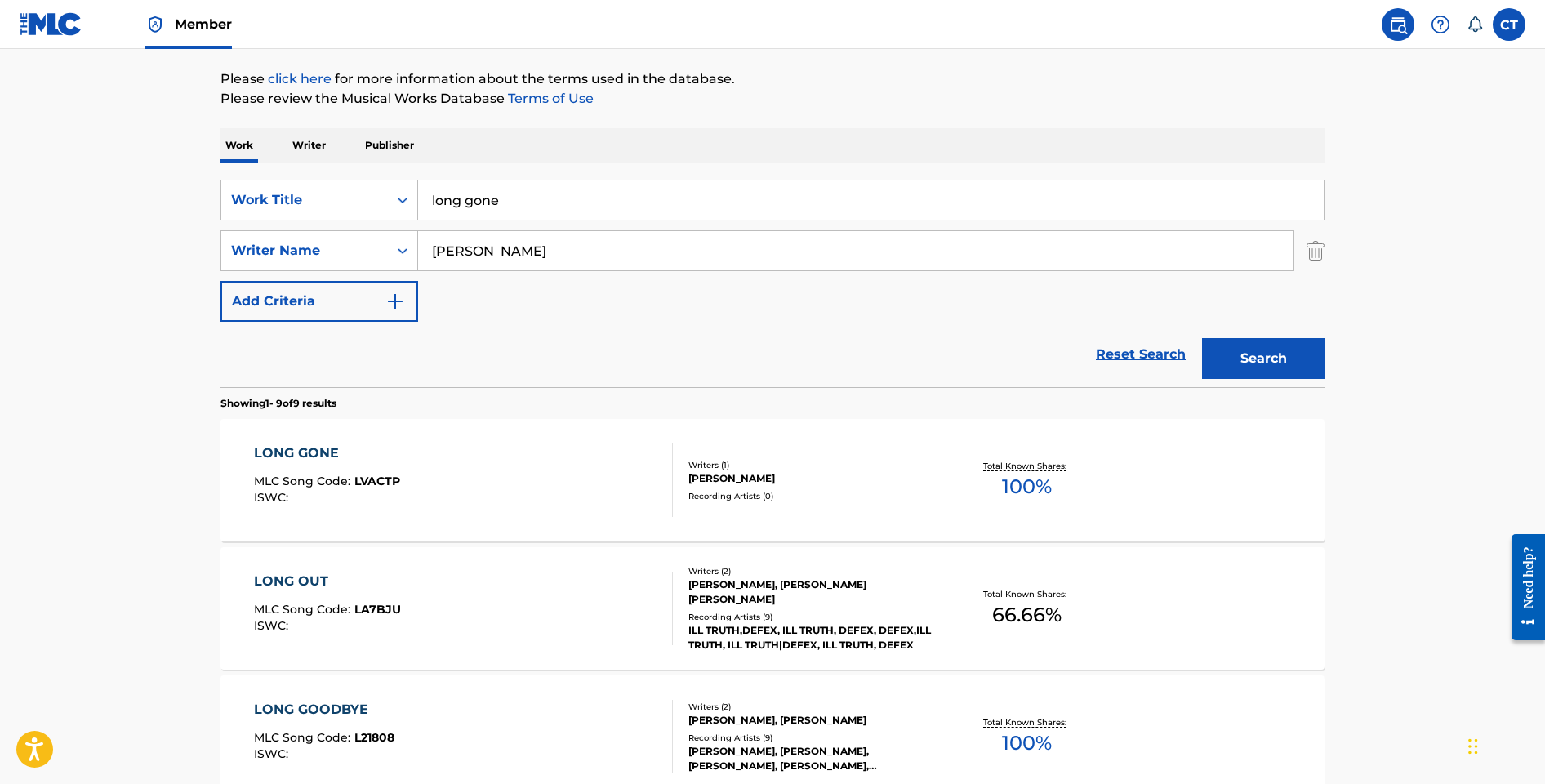
scroll to position [197, 0]
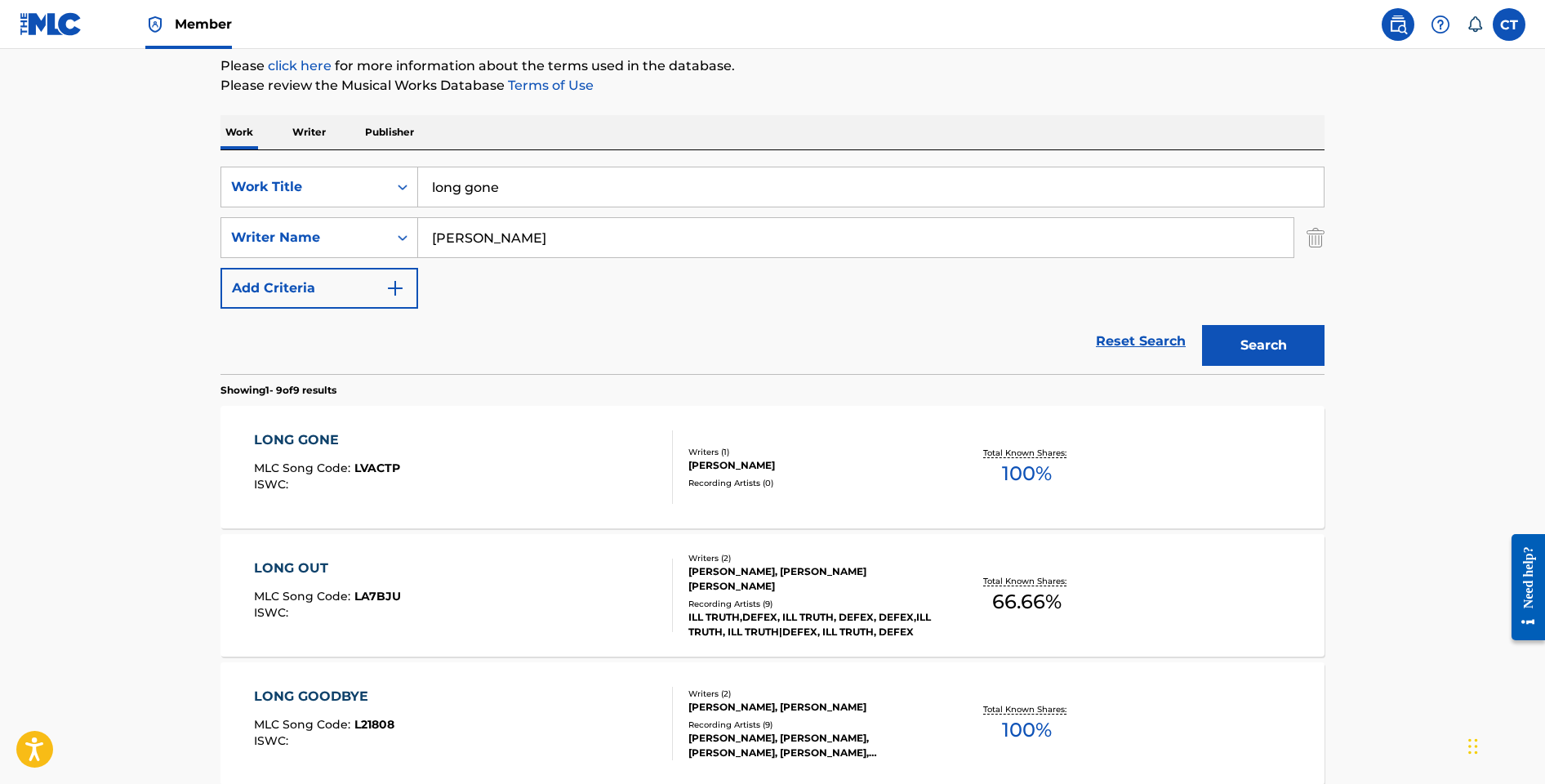
click at [545, 493] on div "LONG GONE MLC Song Code : LVACTP ISWC :" at bounding box center [464, 466] width 420 height 73
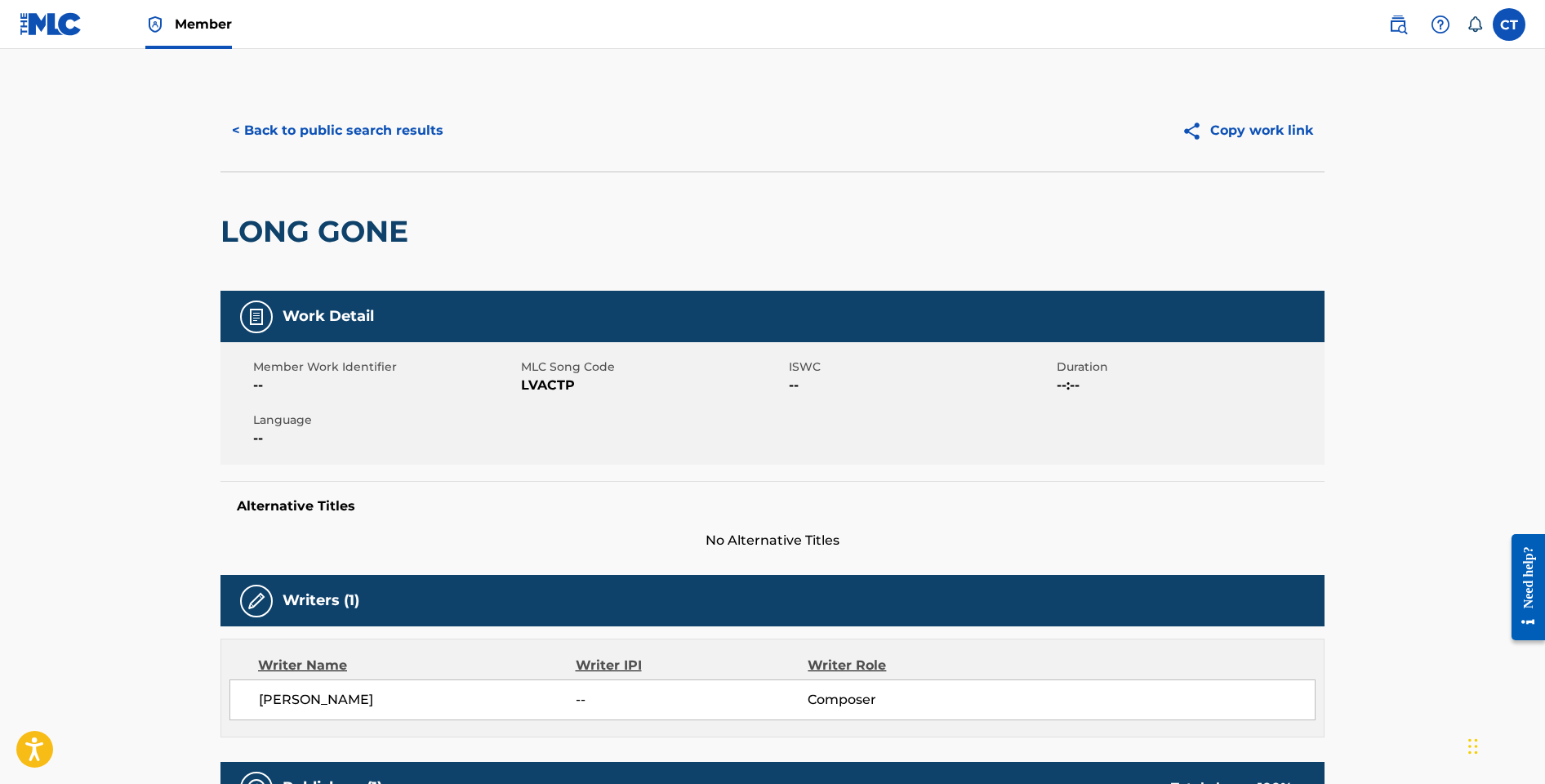
click at [378, 134] on button "< Back to public search results" at bounding box center [337, 131] width 234 height 41
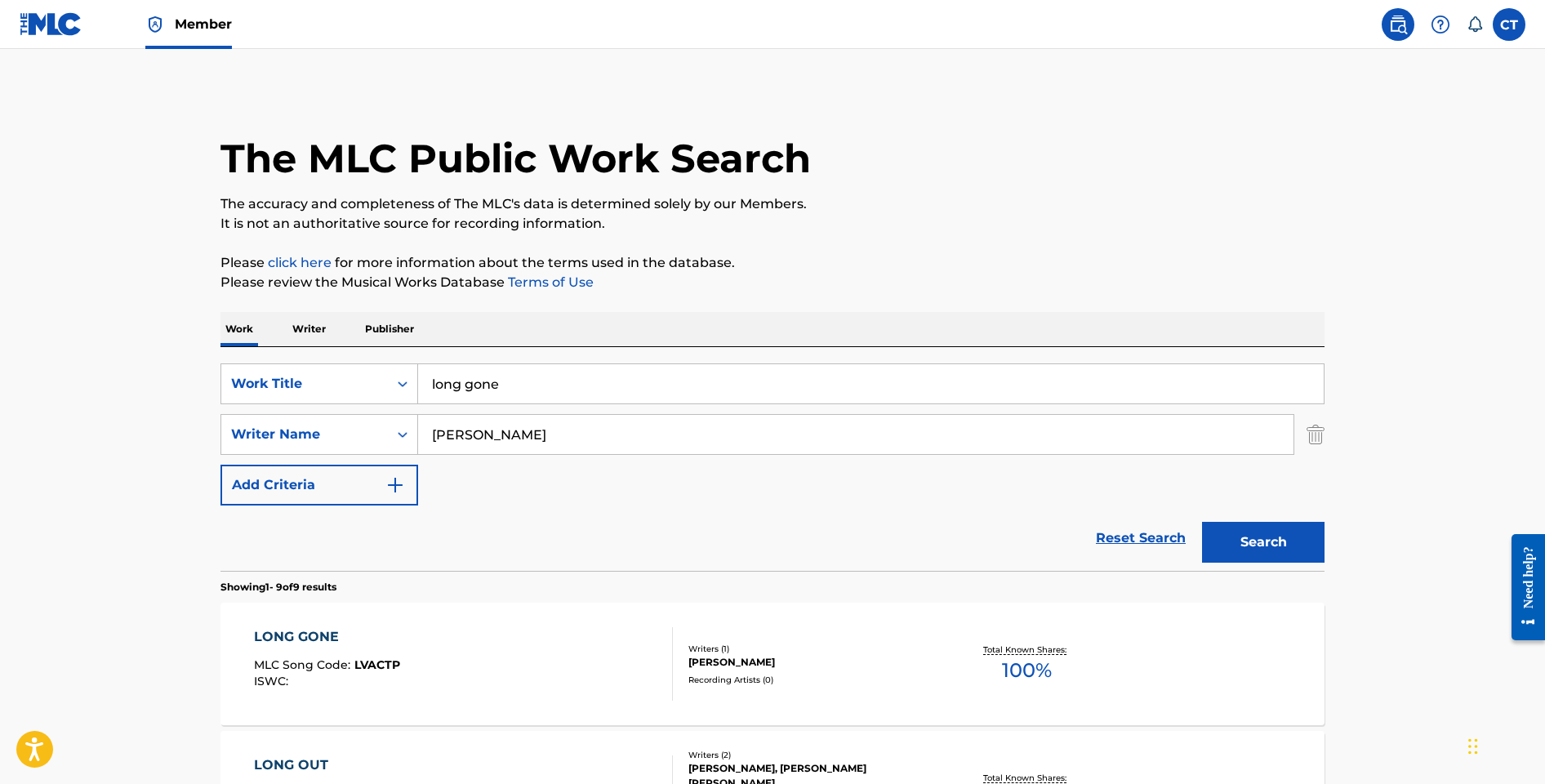
scroll to position [197, 0]
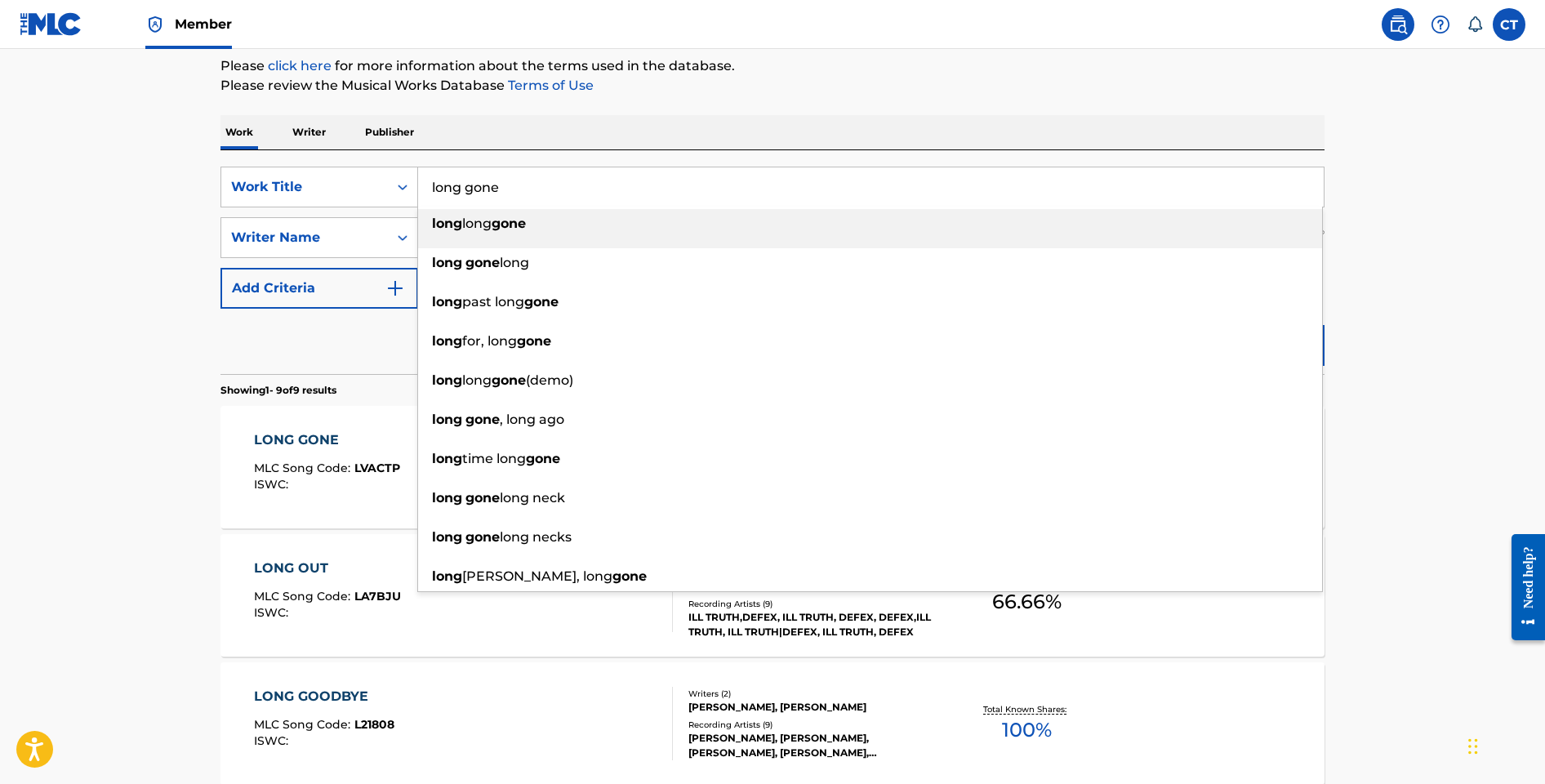
drag, startPoint x: 548, startPoint y: 198, endPoint x: 429, endPoint y: 179, distance: 120.5
click at [429, 179] on input "long gone" at bounding box center [870, 188] width 906 height 39
paste input "LAUREL"
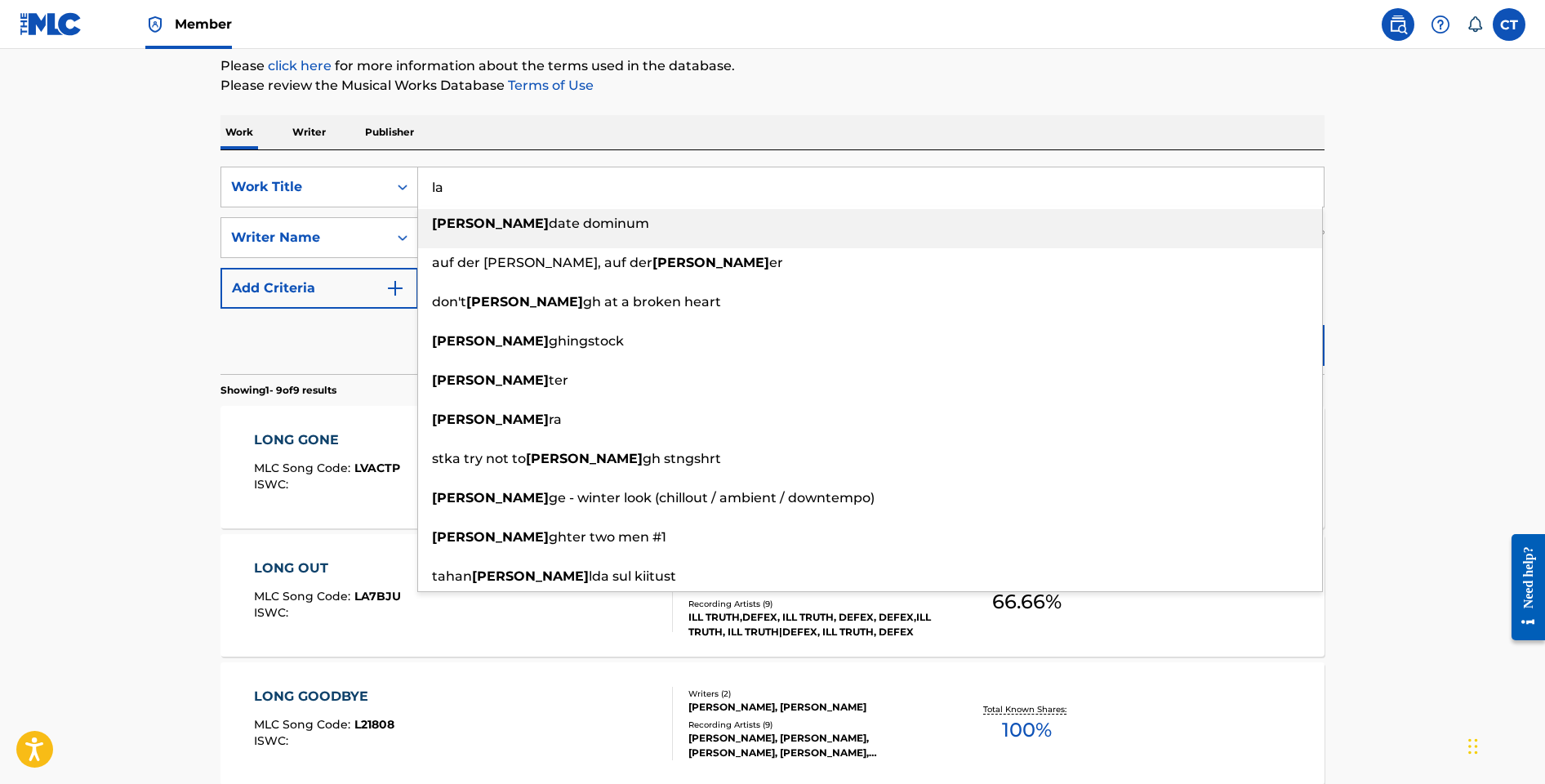
type input "l"
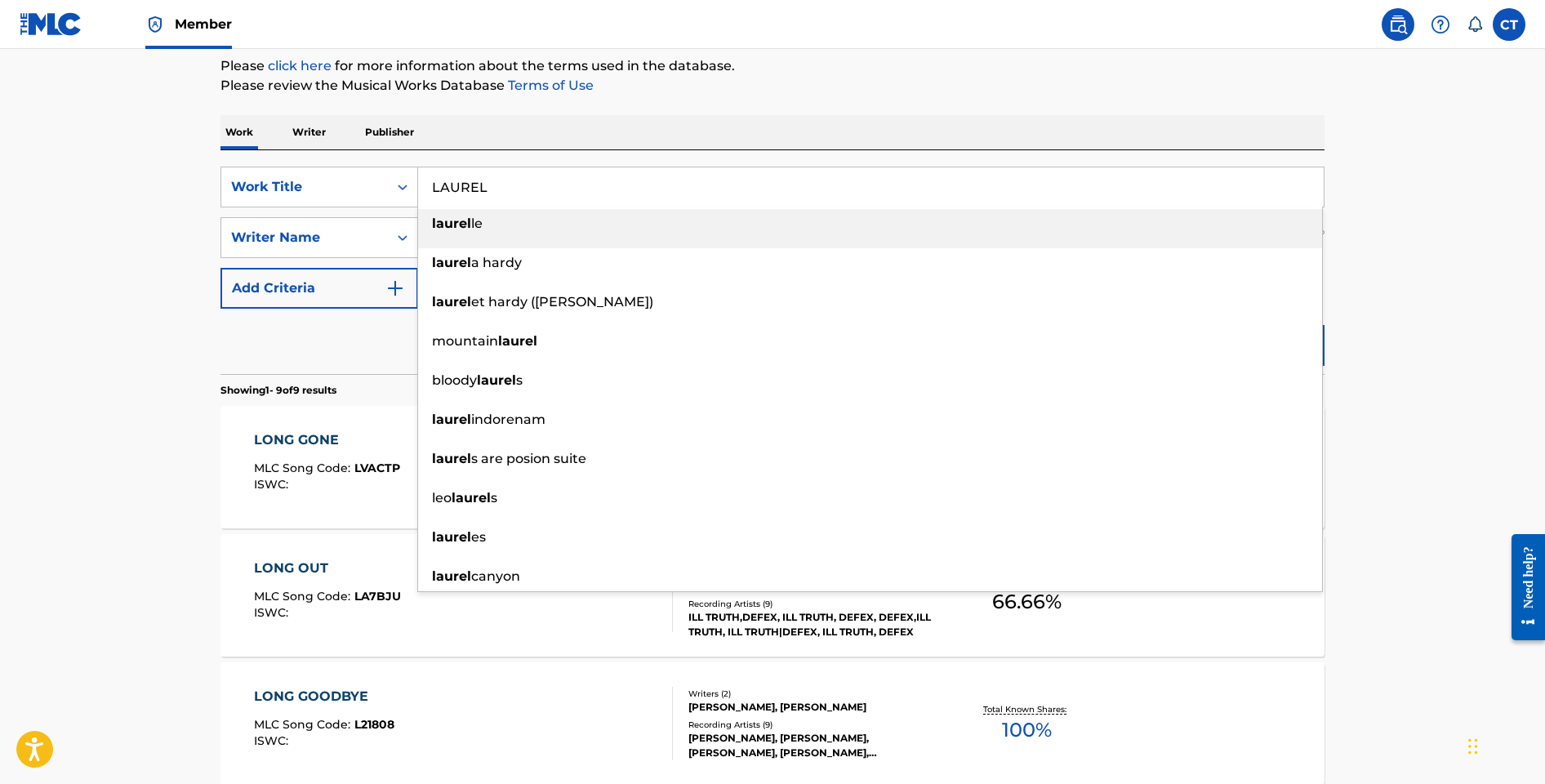
type input "LAUREL"
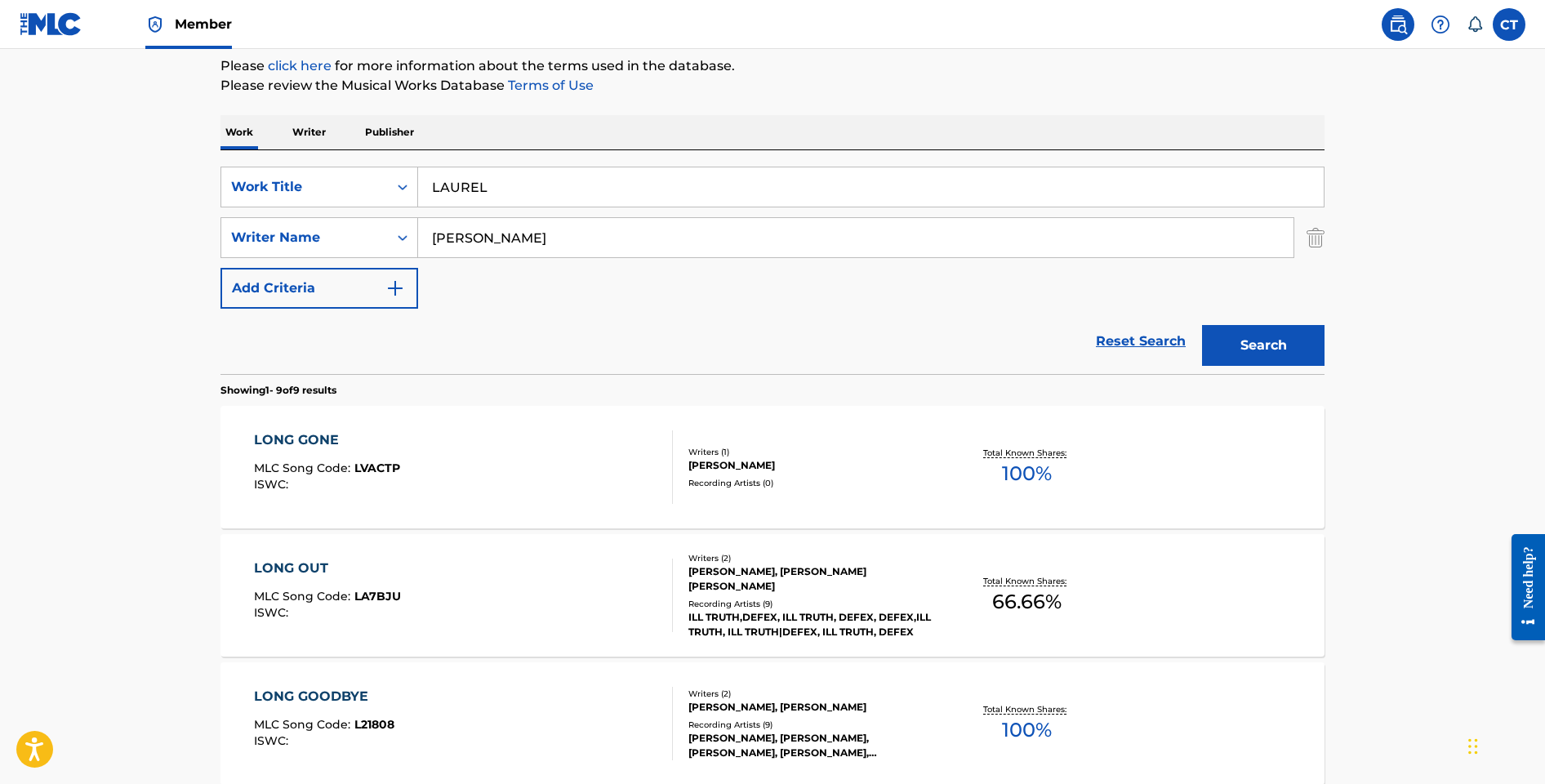
click at [644, 115] on div "Work Writer Publisher" at bounding box center [772, 132] width 1104 height 35
click at [1243, 327] on button "Search" at bounding box center [1263, 346] width 123 height 41
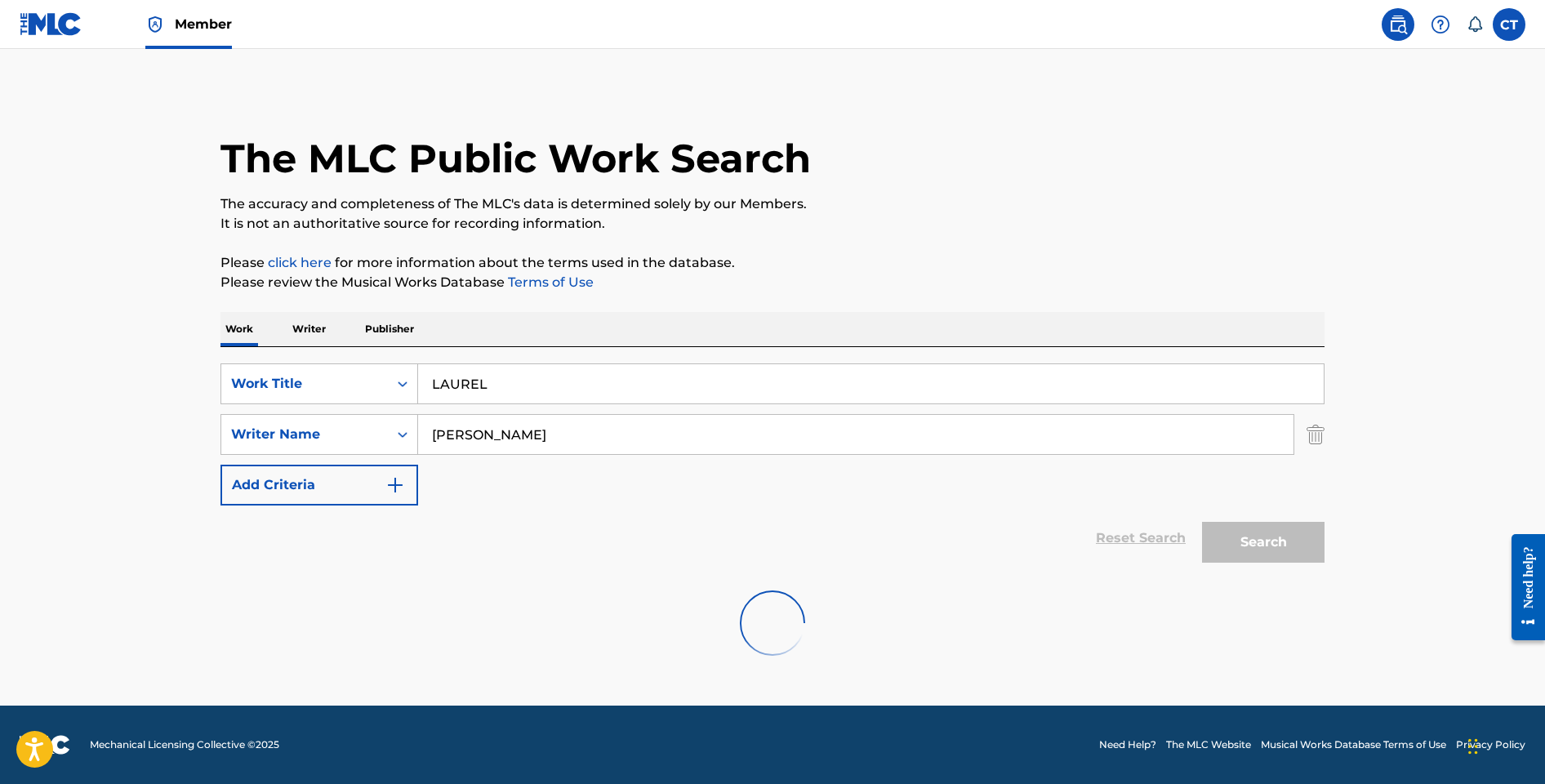
scroll to position [0, 0]
drag, startPoint x: 565, startPoint y: 438, endPoint x: 382, endPoint y: 432, distance: 183.1
click at [382, 432] on div "SearchWithCriteriac58cbd22-80e3-4658-b2ab-8da8e8d68168 Writer Name [PERSON_NAME]" at bounding box center [772, 434] width 1104 height 41
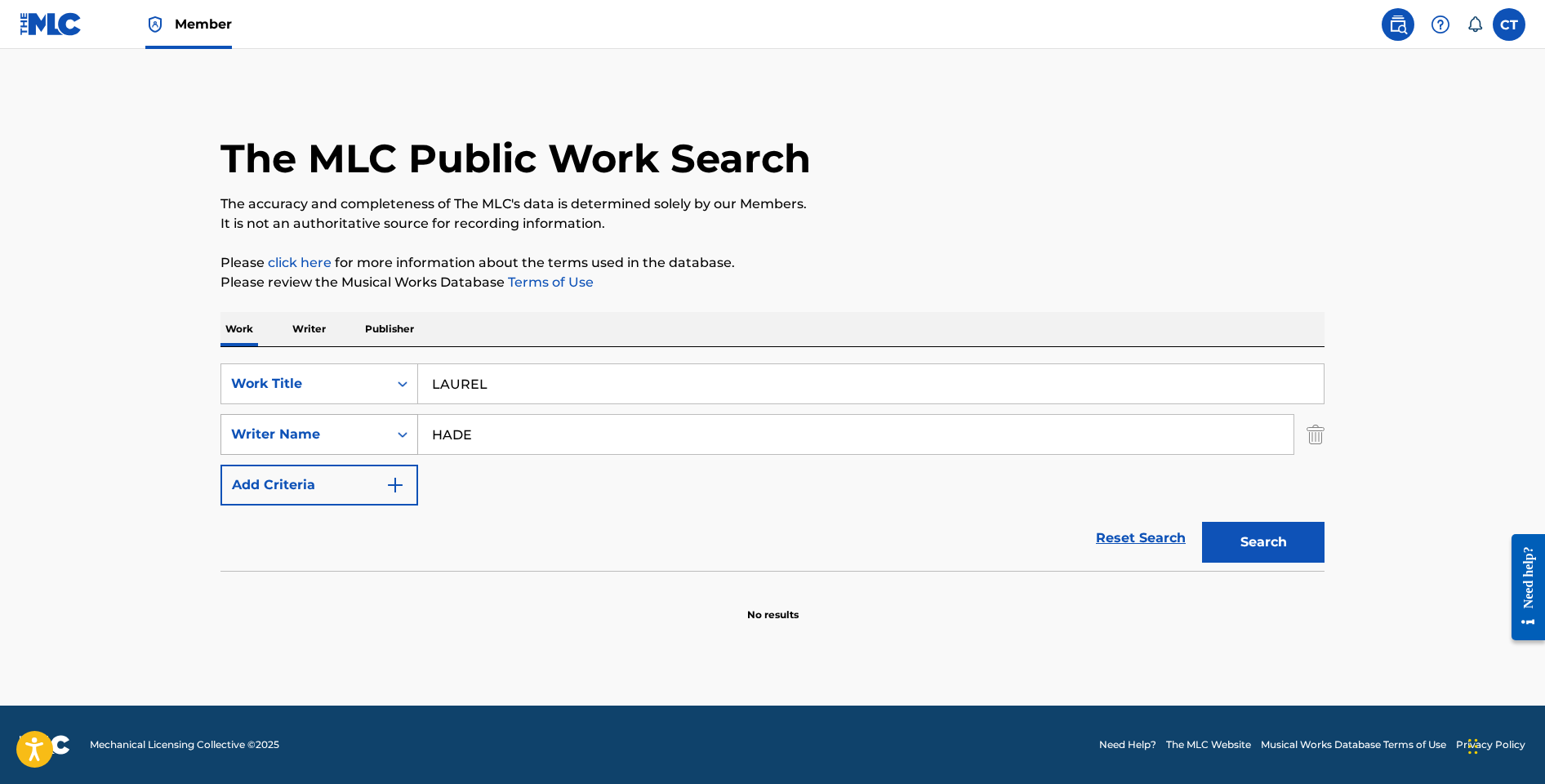
type input "[PERSON_NAME]"
click at [1202, 522] on button "Search" at bounding box center [1263, 542] width 123 height 41
click at [519, 394] on input "LAUREL" at bounding box center [870, 384] width 906 height 39
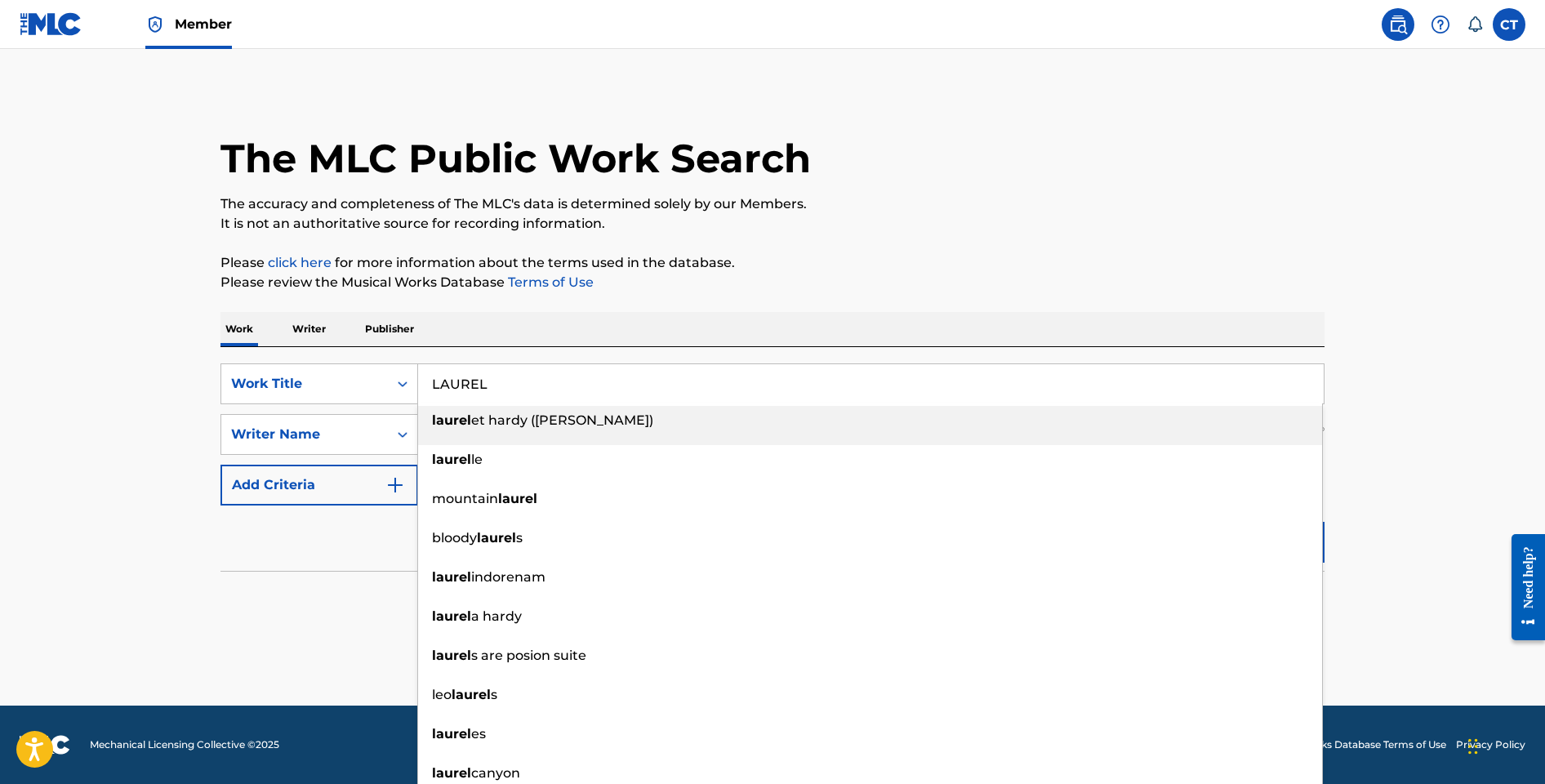
click at [567, 380] on input "LAUREL" at bounding box center [870, 384] width 906 height 39
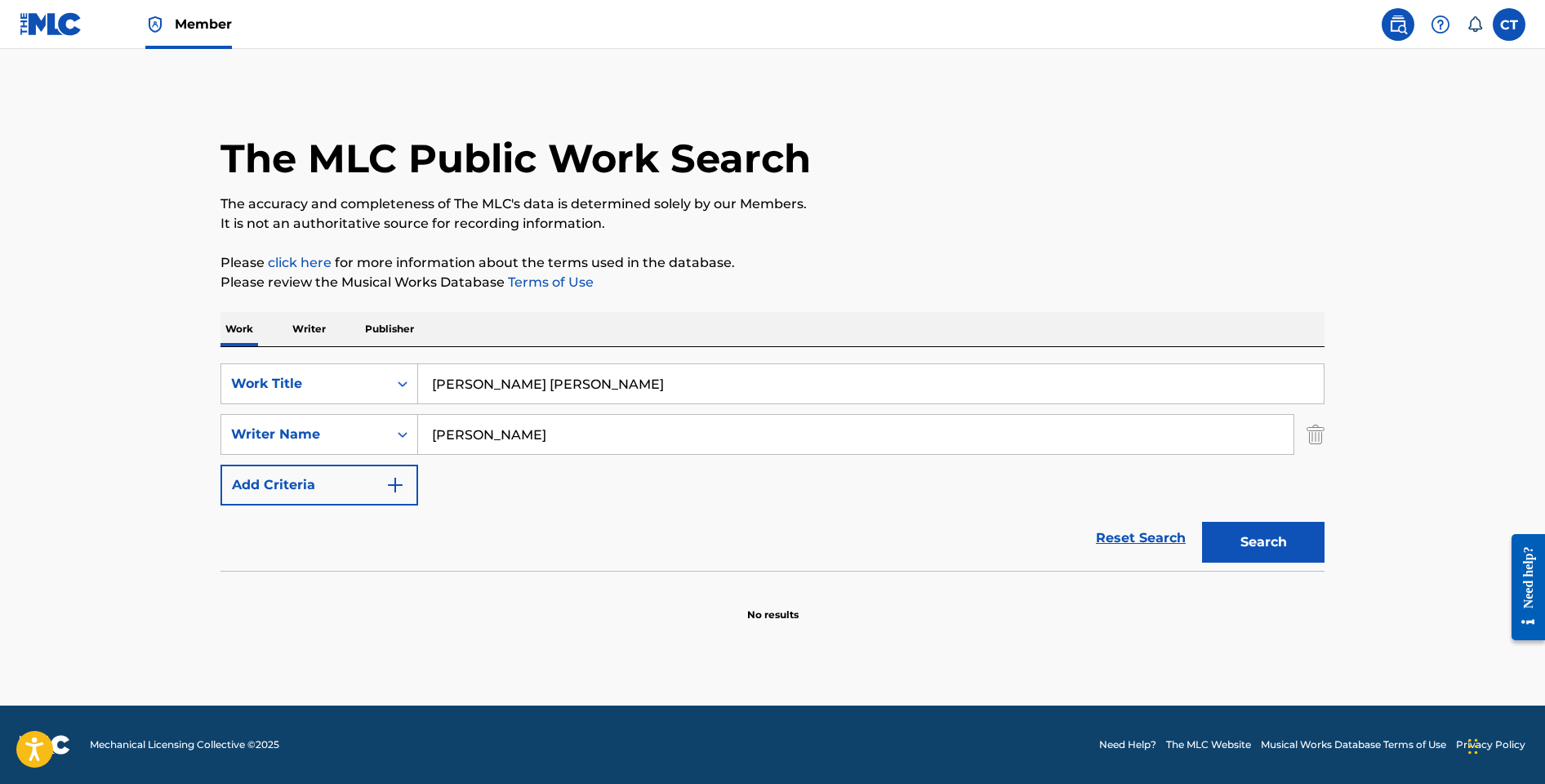
click at [1202, 522] on button "Search" at bounding box center [1263, 542] width 123 height 41
type input "[PERSON_NAME] [PERSON_NAME]"
click at [1202, 522] on button "Search" at bounding box center [1263, 542] width 123 height 41
drag, startPoint x: 564, startPoint y: 424, endPoint x: 398, endPoint y: 415, distance: 166.2
click at [398, 415] on div "SearchWithCriteriac58cbd22-80e3-4658-b2ab-8da8e8d68168 Writer Name [PERSON_NAME]" at bounding box center [772, 434] width 1104 height 41
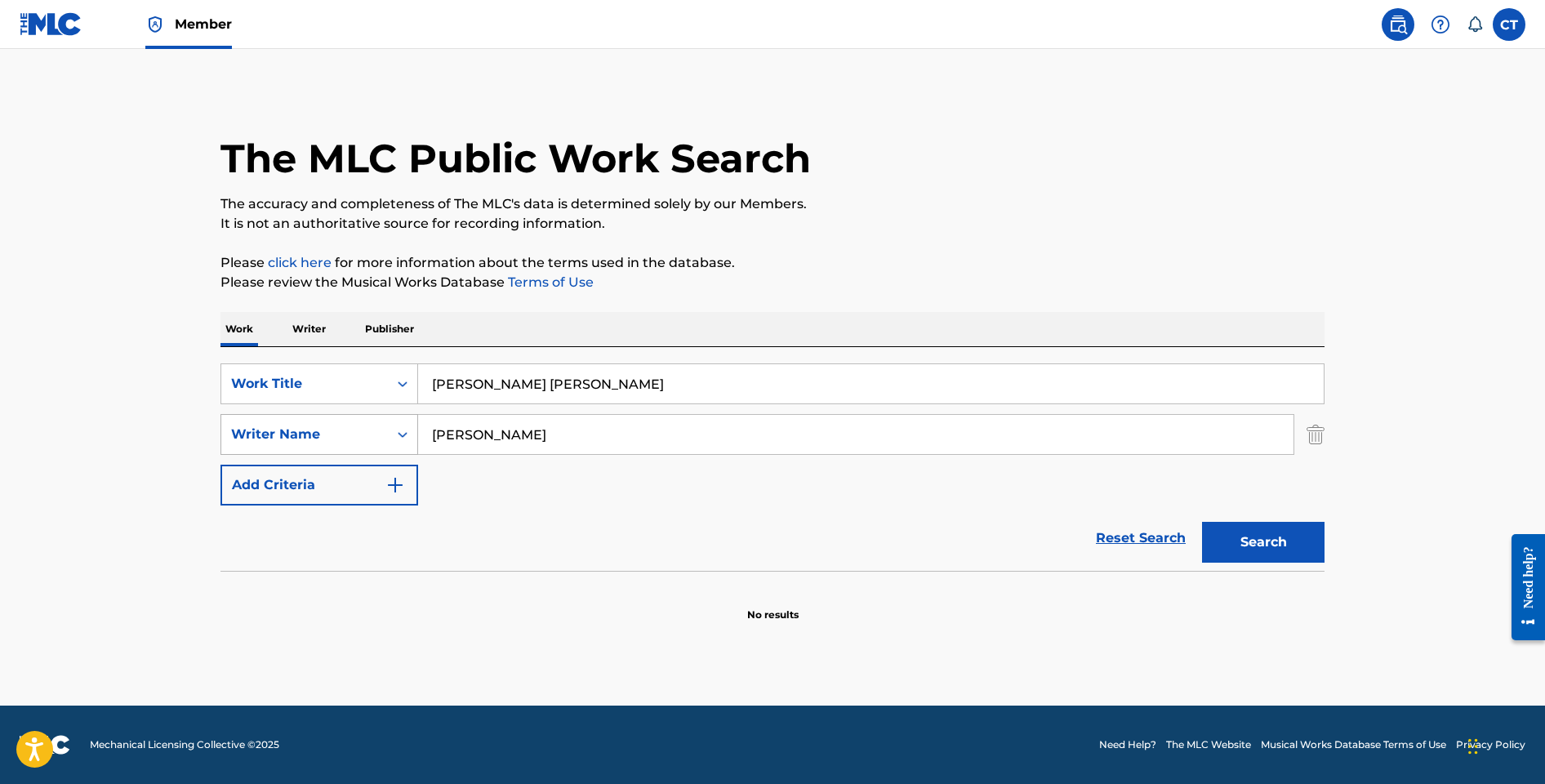
drag, startPoint x: 423, startPoint y: 431, endPoint x: 384, endPoint y: 425, distance: 39.5
click at [384, 425] on div "SearchWithCriteriac58cbd22-80e3-4658-b2ab-8da8e8d68168 Writer Name [PERSON_NAME]" at bounding box center [772, 434] width 1104 height 41
click at [1202, 522] on button "Search" at bounding box center [1263, 542] width 123 height 41
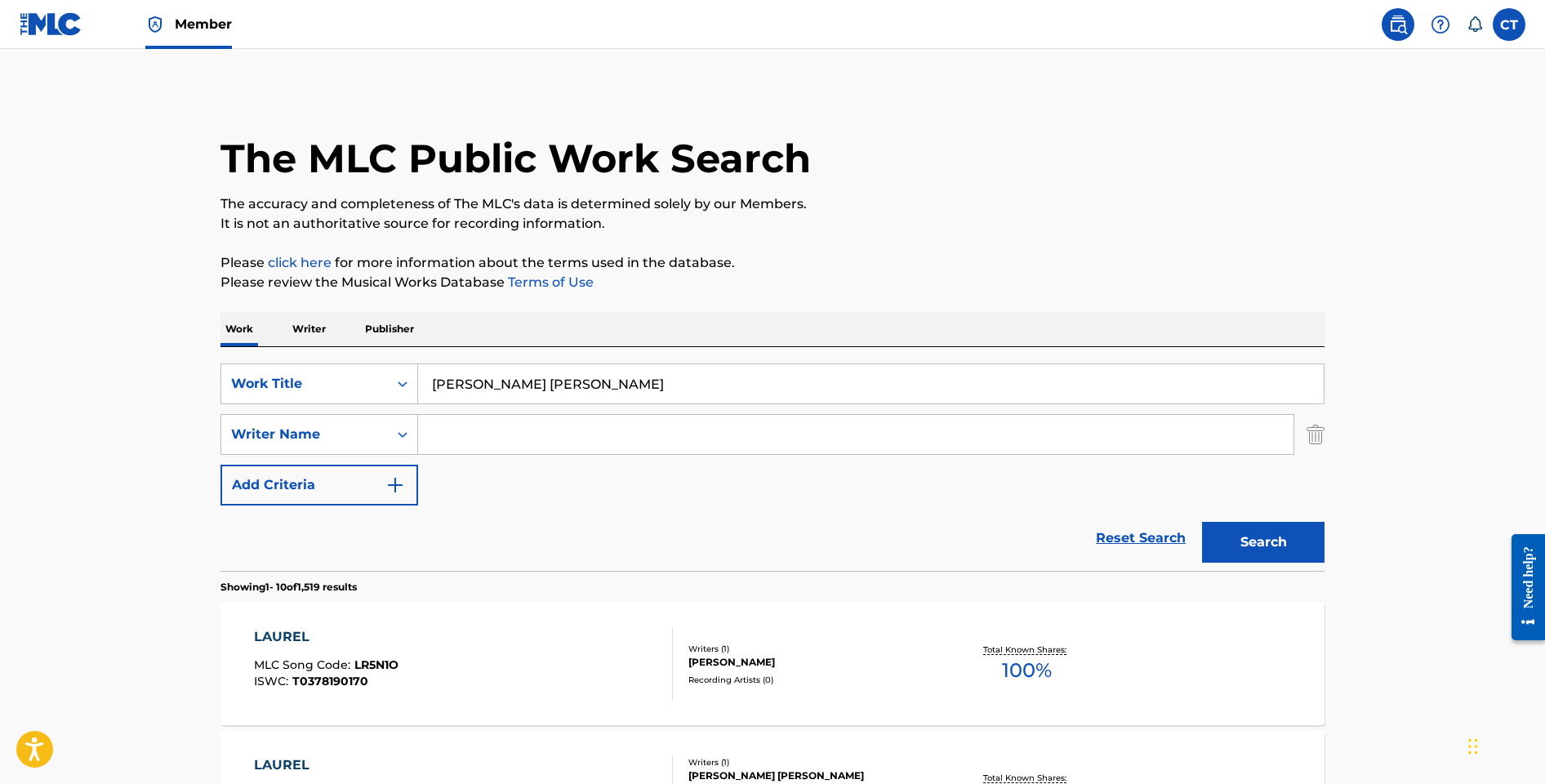
drag, startPoint x: 581, startPoint y: 387, endPoint x: 606, endPoint y: 388, distance: 25.0
click at [610, 387] on input "[PERSON_NAME] [PERSON_NAME]" at bounding box center [870, 384] width 906 height 39
paste input "OVE THAT I HAVE LOST"
type input "LOVE THAT I HAVE LOST"
click at [509, 435] on div "love that i have lost" at bounding box center [870, 420] width 906 height 33
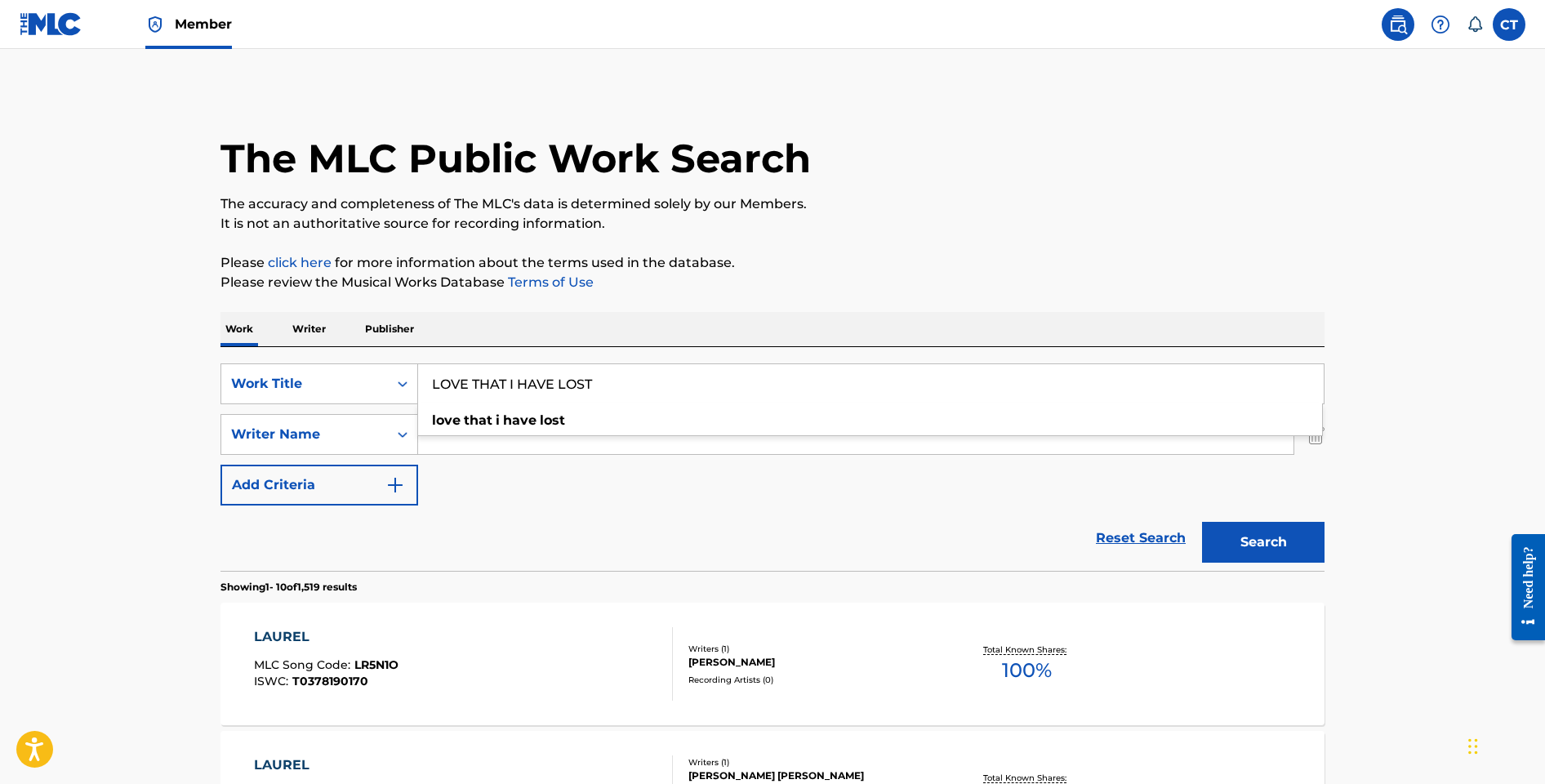
click at [502, 447] on input "Search Form" at bounding box center [856, 434] width 875 height 39
type input "[PERSON_NAME]"
click at [1202, 522] on button "Search" at bounding box center [1263, 542] width 123 height 41
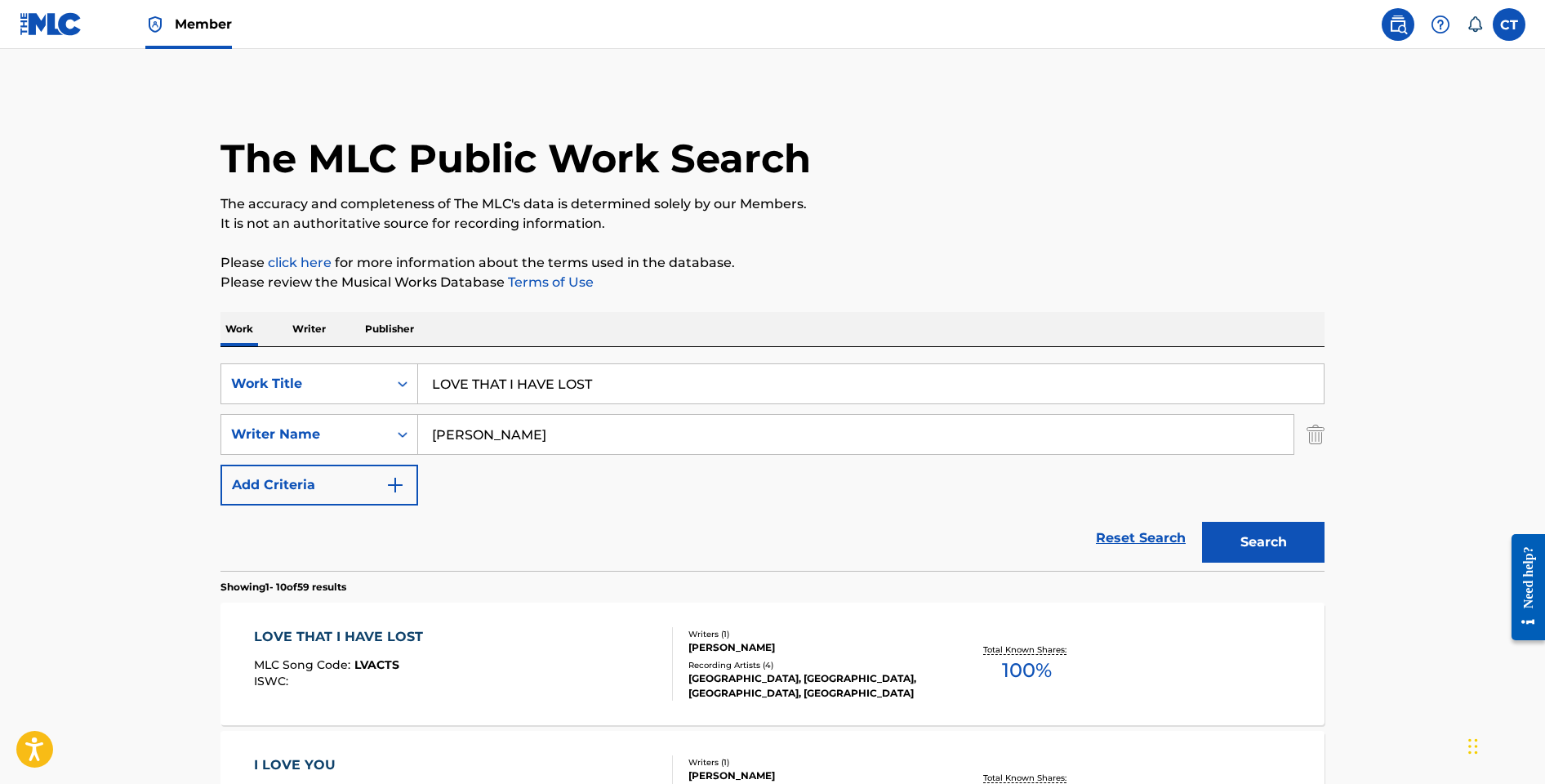
click at [600, 648] on div "LOVE THAT I HAVE LOST MLC Song Code : LVACTS ISWC :" at bounding box center [464, 663] width 420 height 73
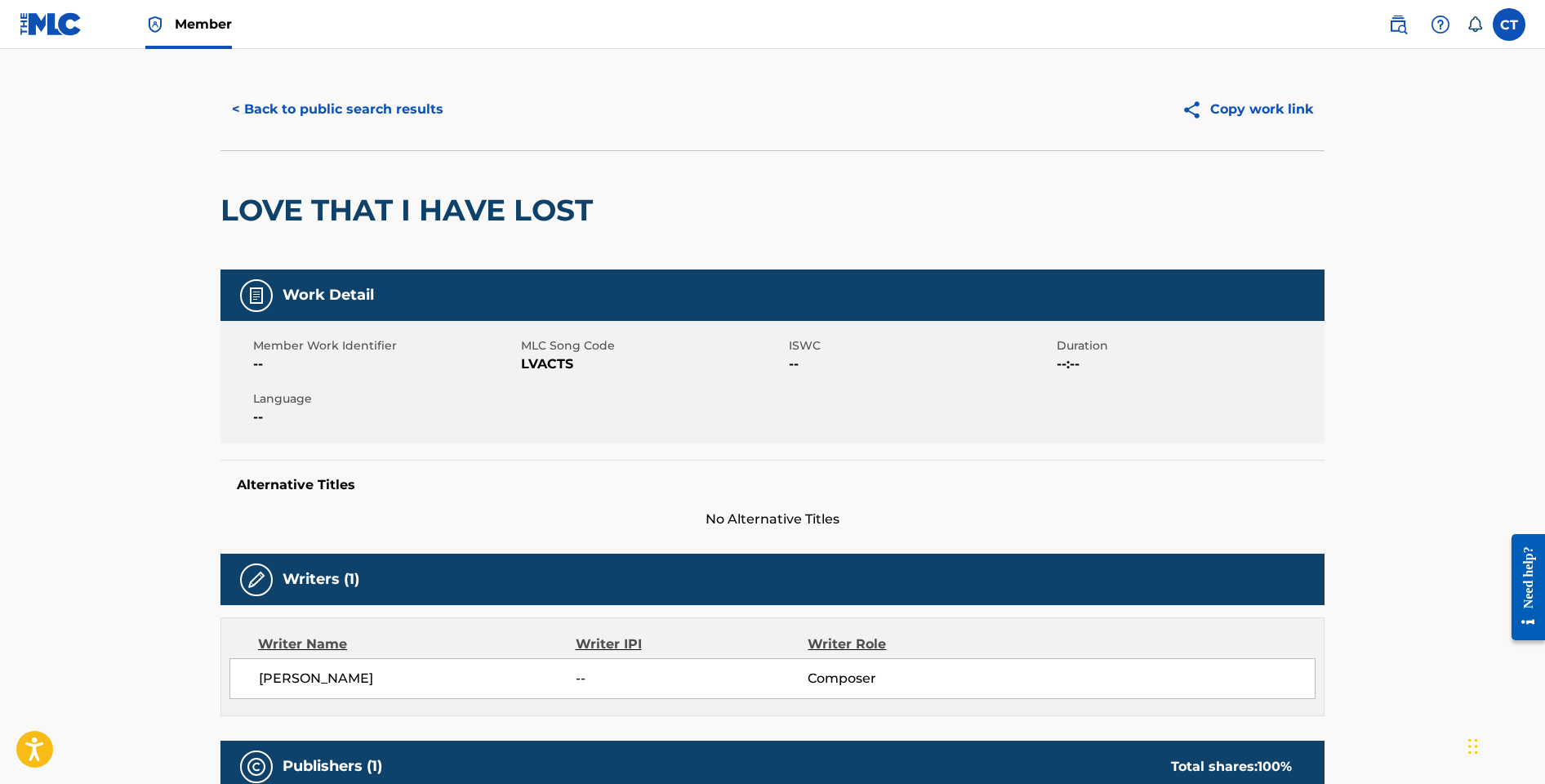
scroll to position [638, 0]
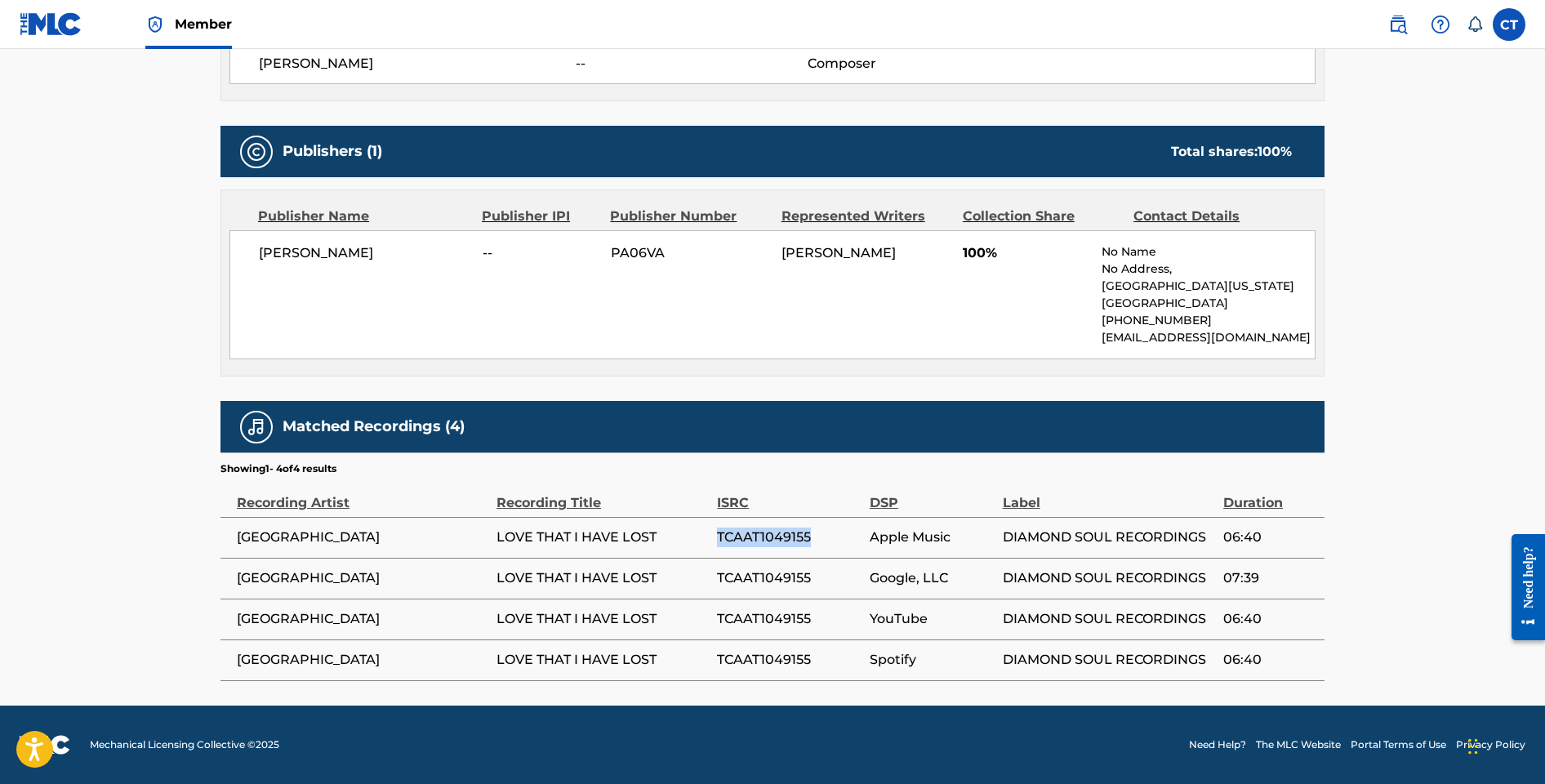
drag, startPoint x: 818, startPoint y: 536, endPoint x: 718, endPoint y: 537, distance: 100.0
click at [718, 537] on span "TCAAT1049155" at bounding box center [790, 537] width 145 height 20
copy span "TCAAT1049155"
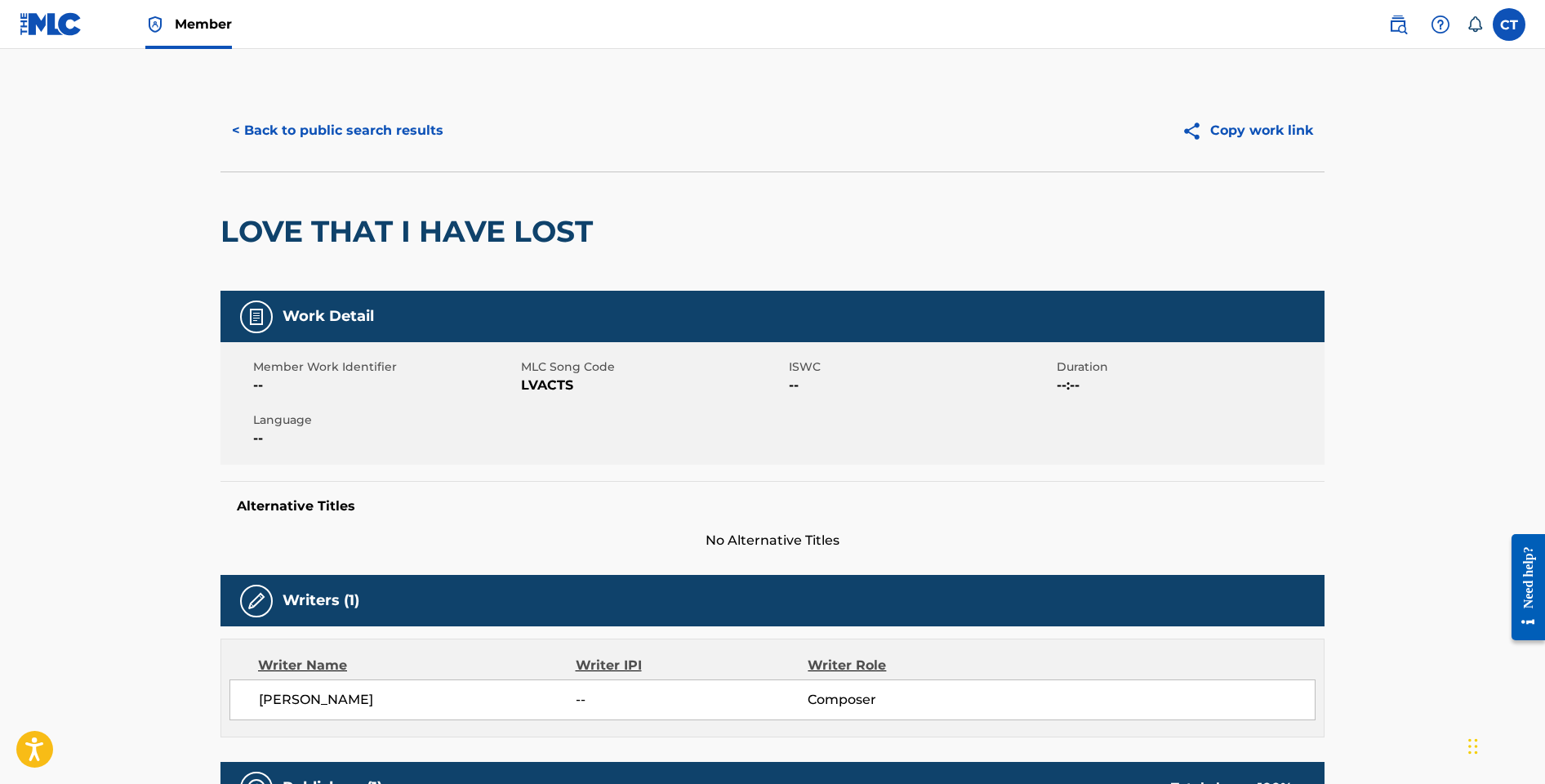
click at [290, 138] on button "< Back to public search results" at bounding box center [337, 131] width 234 height 41
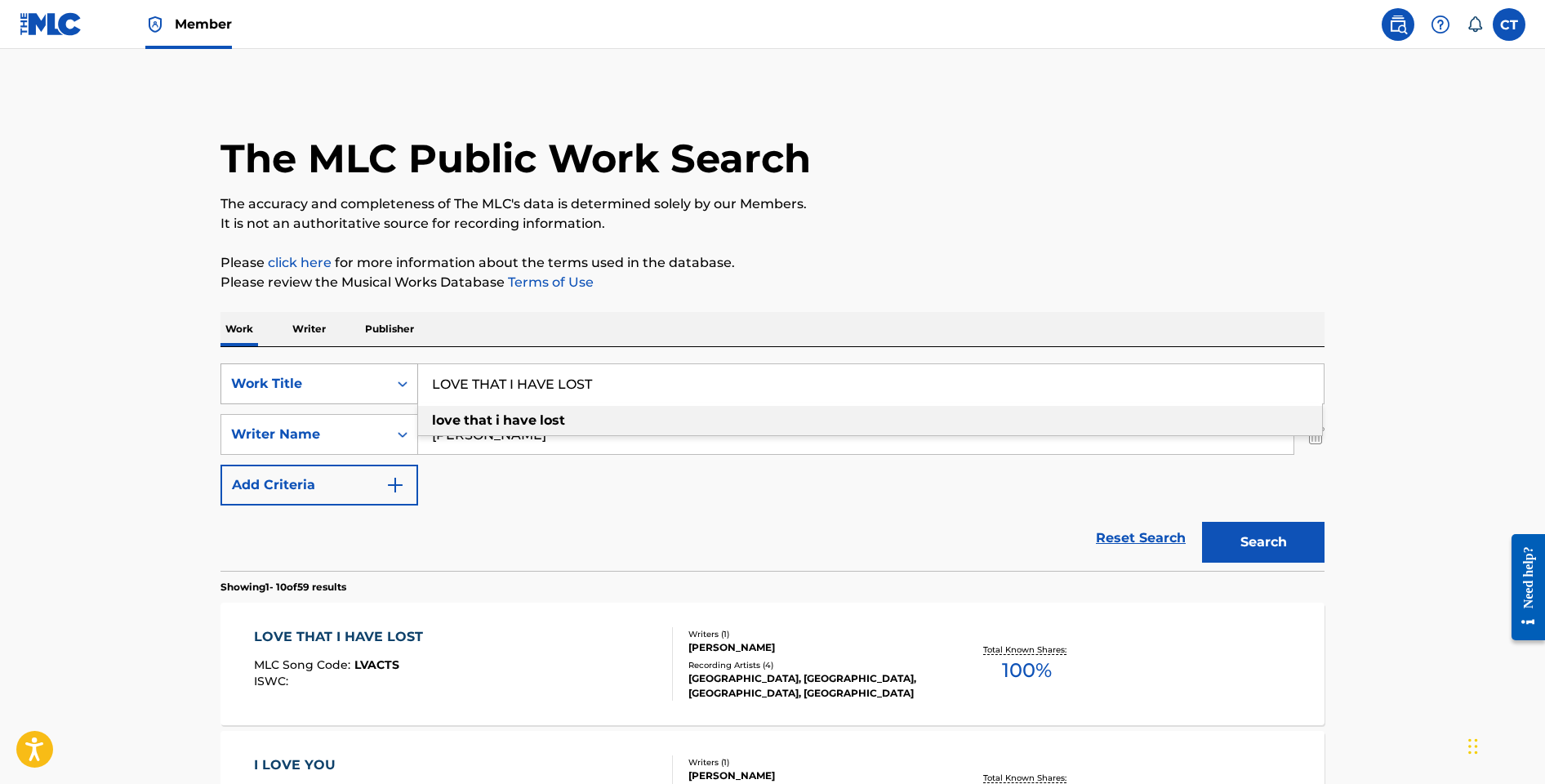
drag, startPoint x: 583, startPoint y: 388, endPoint x: 412, endPoint y: 383, distance: 171.1
click at [412, 383] on div "SearchWithCriteria7a9f5ed4-318f-4fa8-91f3-35ff0e38060f Work Title LOVE THAT I H…" at bounding box center [772, 384] width 1104 height 41
paste input "SO FAR AWAY FROM YOU"
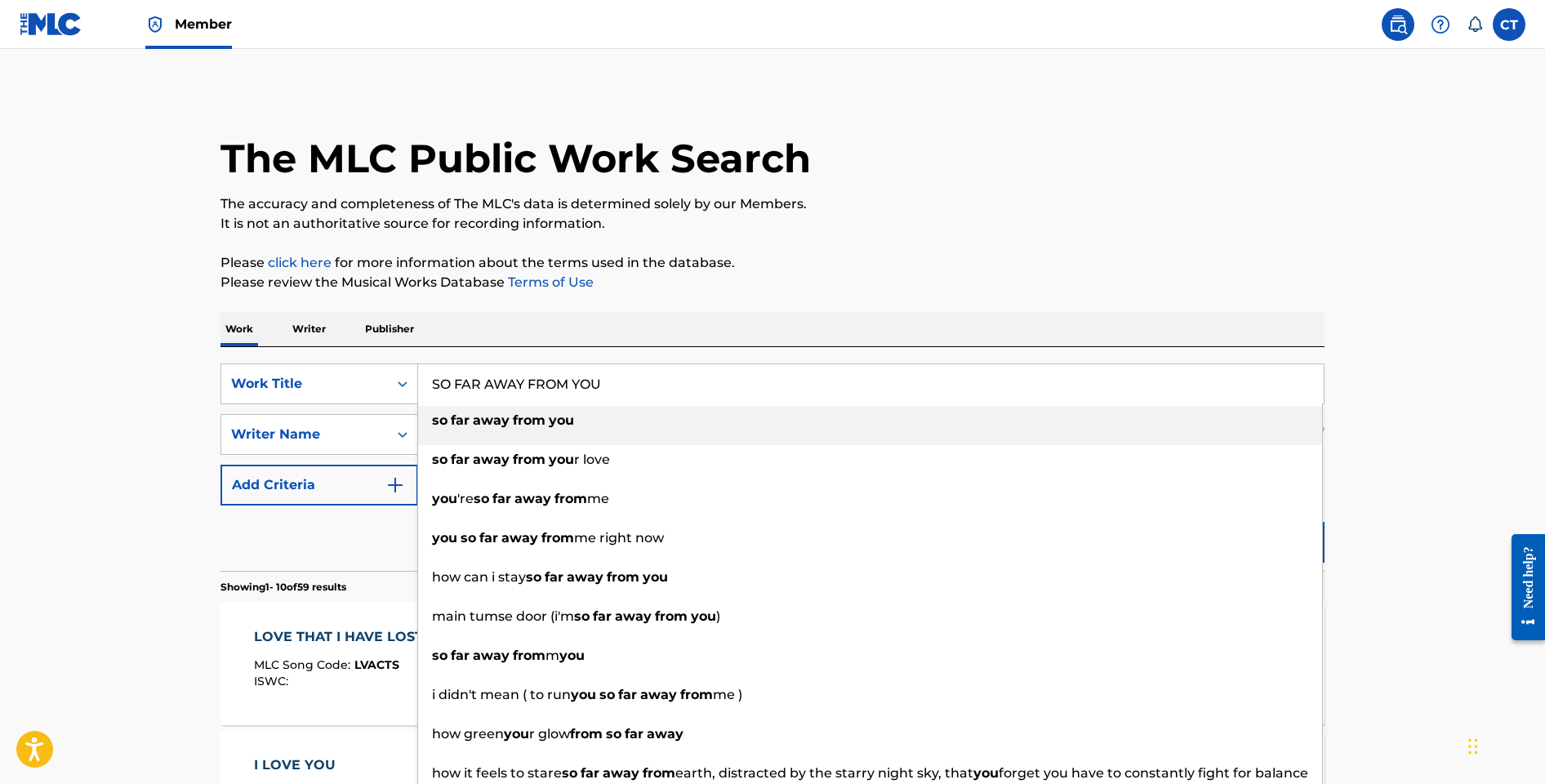
type input "SO FAR AWAY FROM YOU"
click at [706, 312] on div "Work Writer Publisher" at bounding box center [772, 329] width 1104 height 35
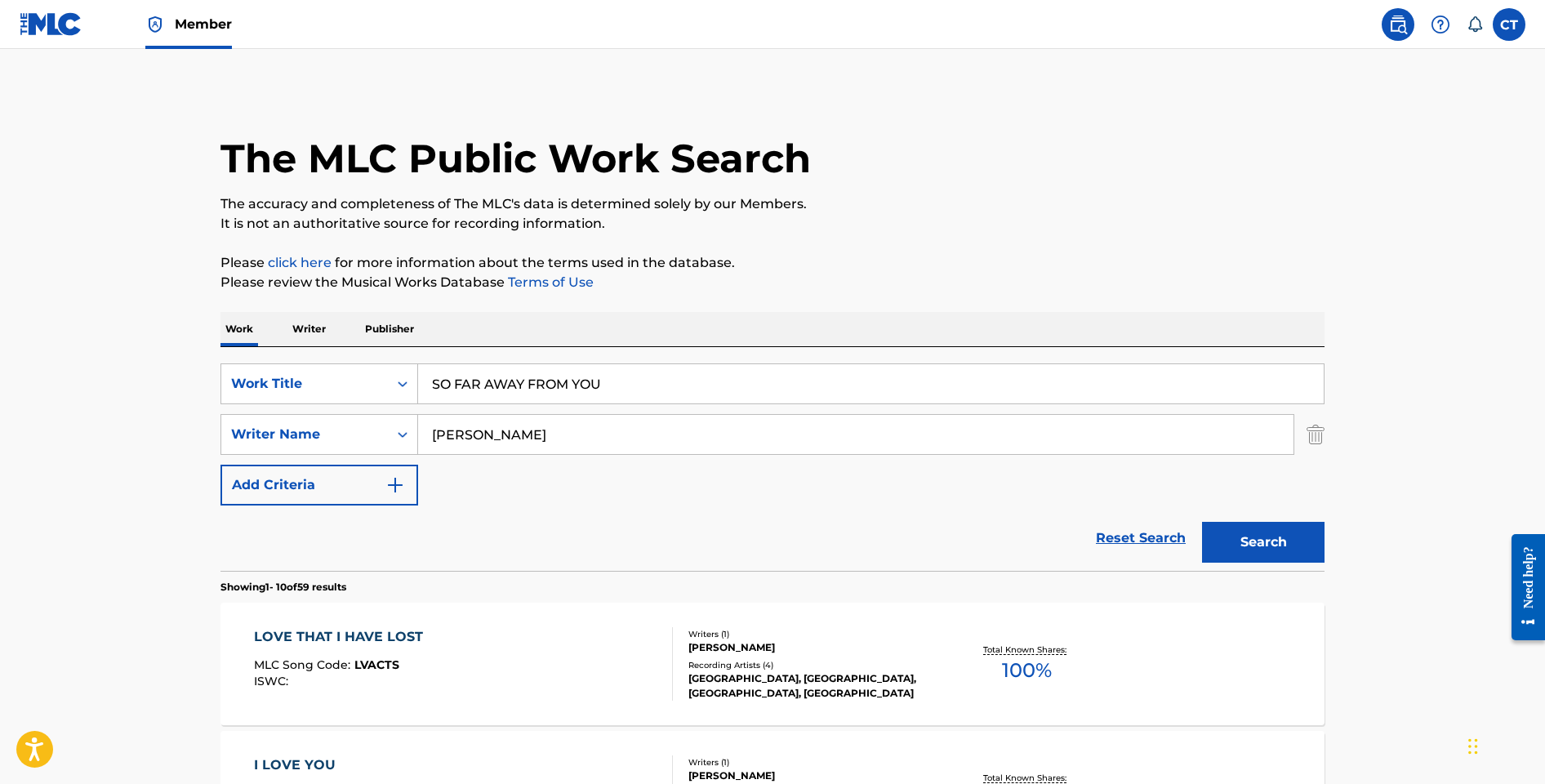
click at [1243, 528] on button "Search" at bounding box center [1263, 542] width 123 height 41
click at [565, 660] on div "SO FAR AWAY FROM YOU MLC Song Code : SV8Q70 ISWC :" at bounding box center [464, 663] width 420 height 73
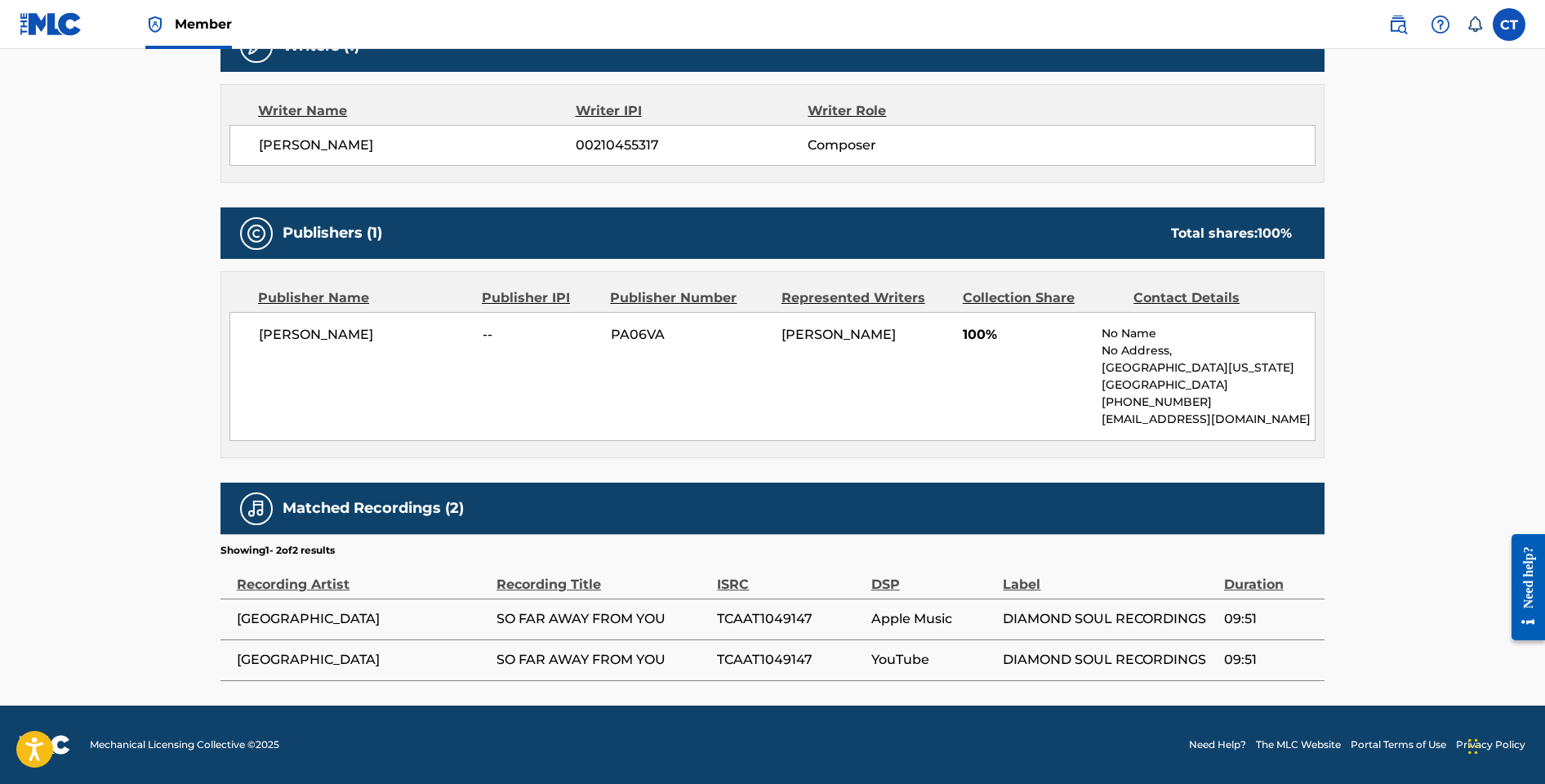
scroll to position [556, 0]
drag, startPoint x: 835, startPoint y: 622, endPoint x: 718, endPoint y: 620, distance: 117.0
click at [718, 620] on span "TCAAT1049147" at bounding box center [790, 619] width 146 height 20
copy span "TCAAT1049147"
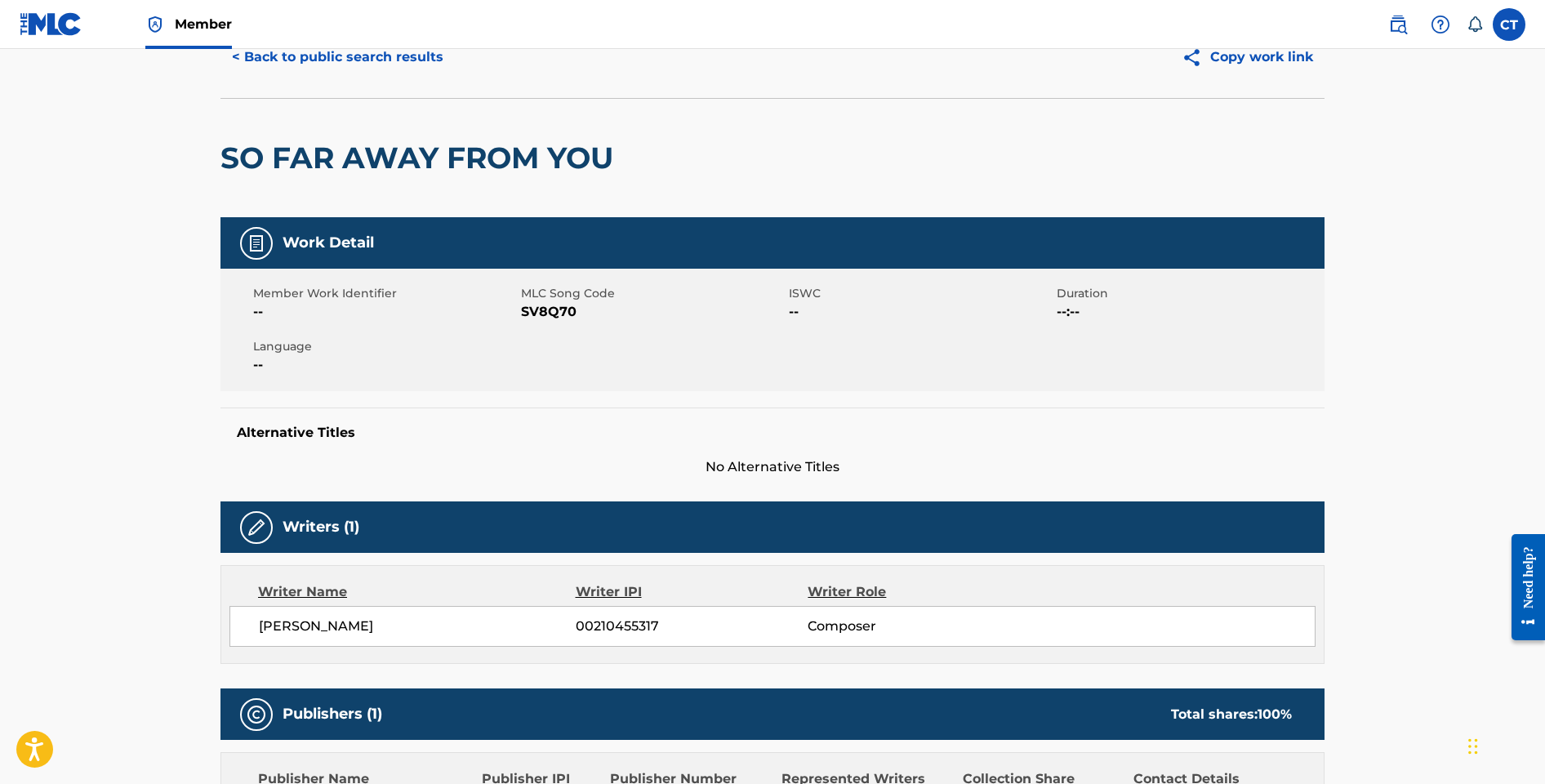
scroll to position [0, 0]
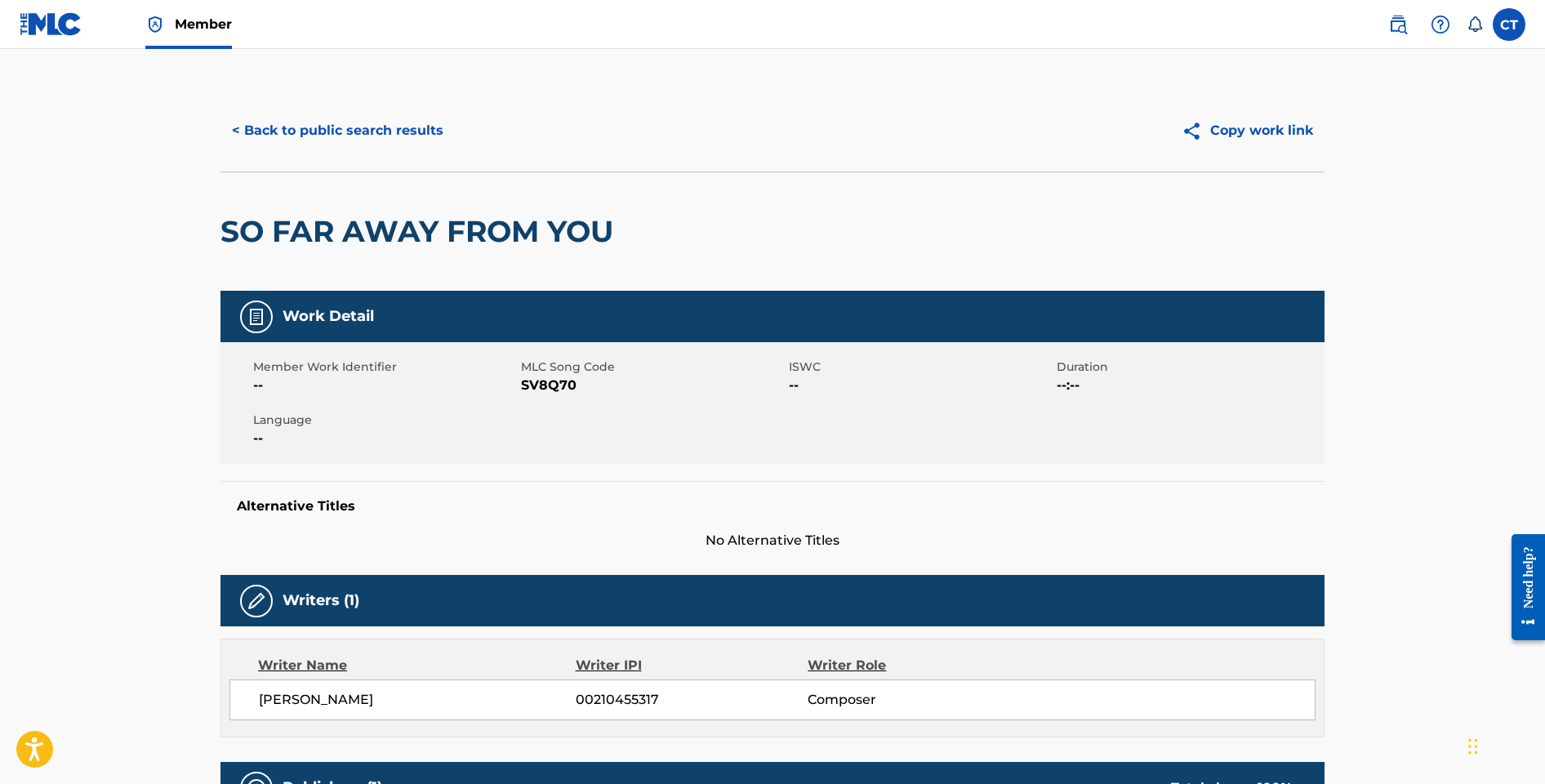
click at [405, 136] on button "< Back to public search results" at bounding box center [337, 131] width 234 height 41
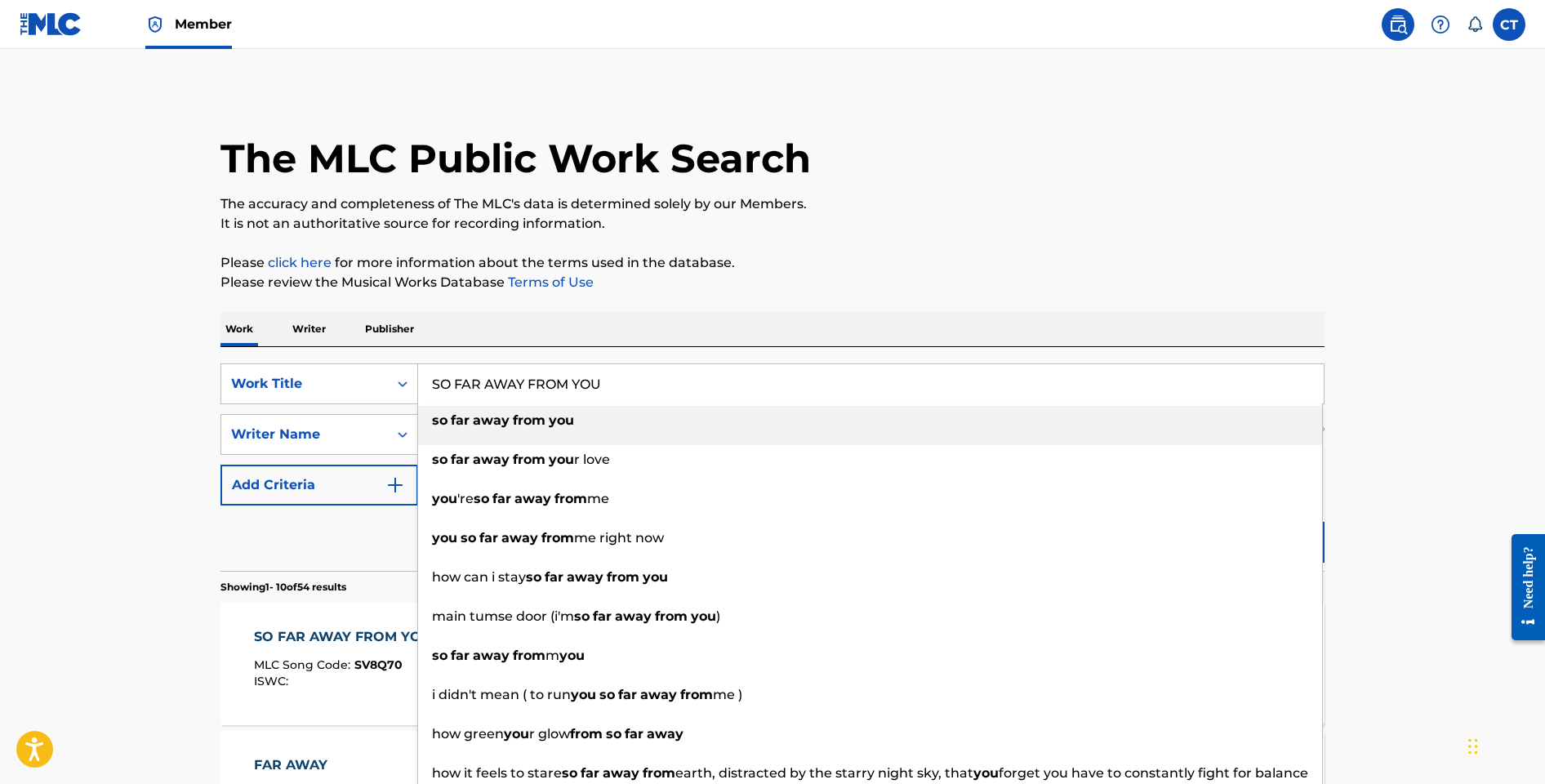
drag, startPoint x: 631, startPoint y: 396, endPoint x: 452, endPoint y: 360, distance: 182.6
click at [452, 360] on div "SearchWithCriteria7a9f5ed4-318f-4fa8-91f3-35ff0e38060f Work Title SO FAR AWAY F…" at bounding box center [772, 459] width 1104 height 224
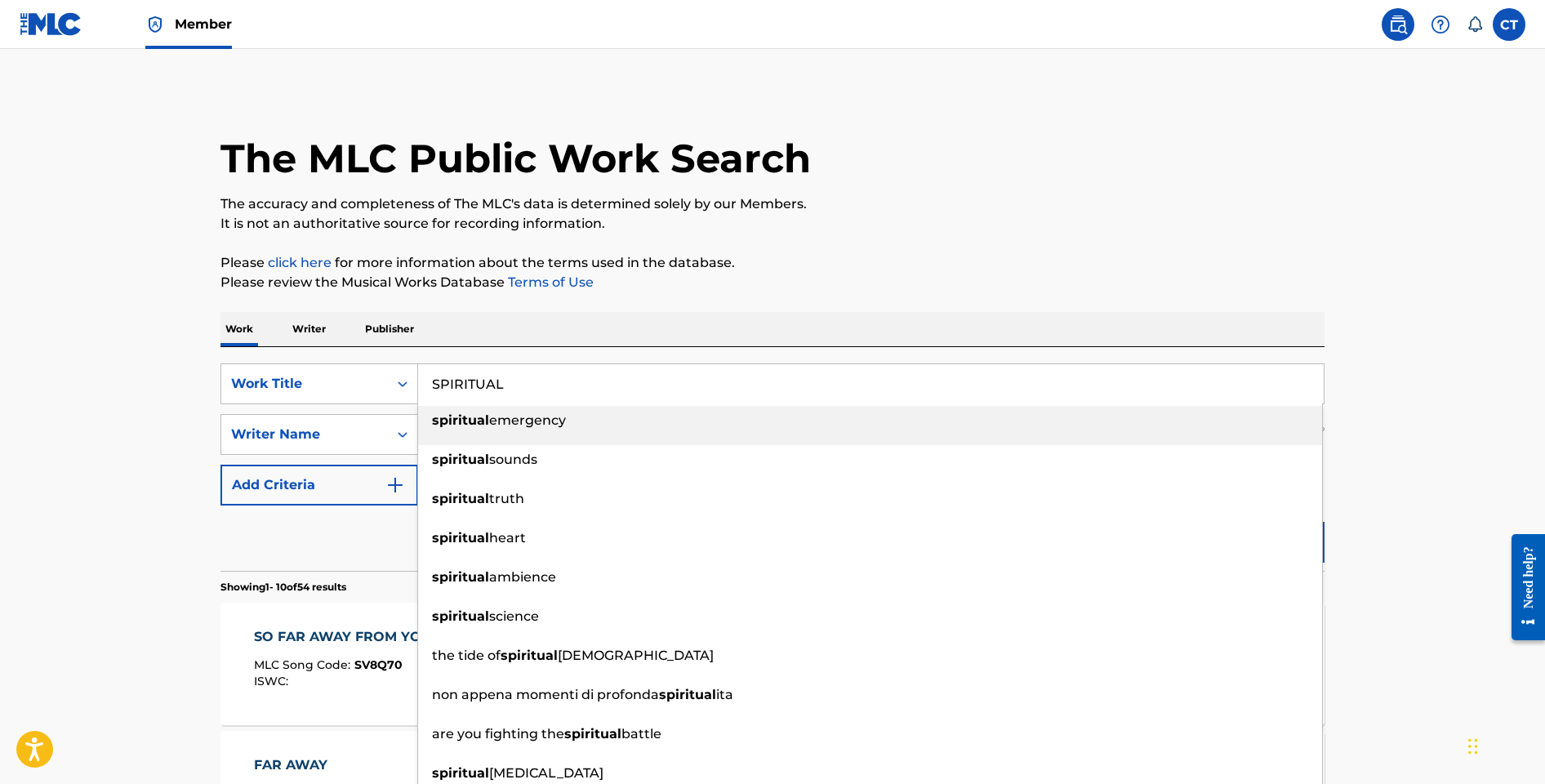
type input "SPIRITUAL"
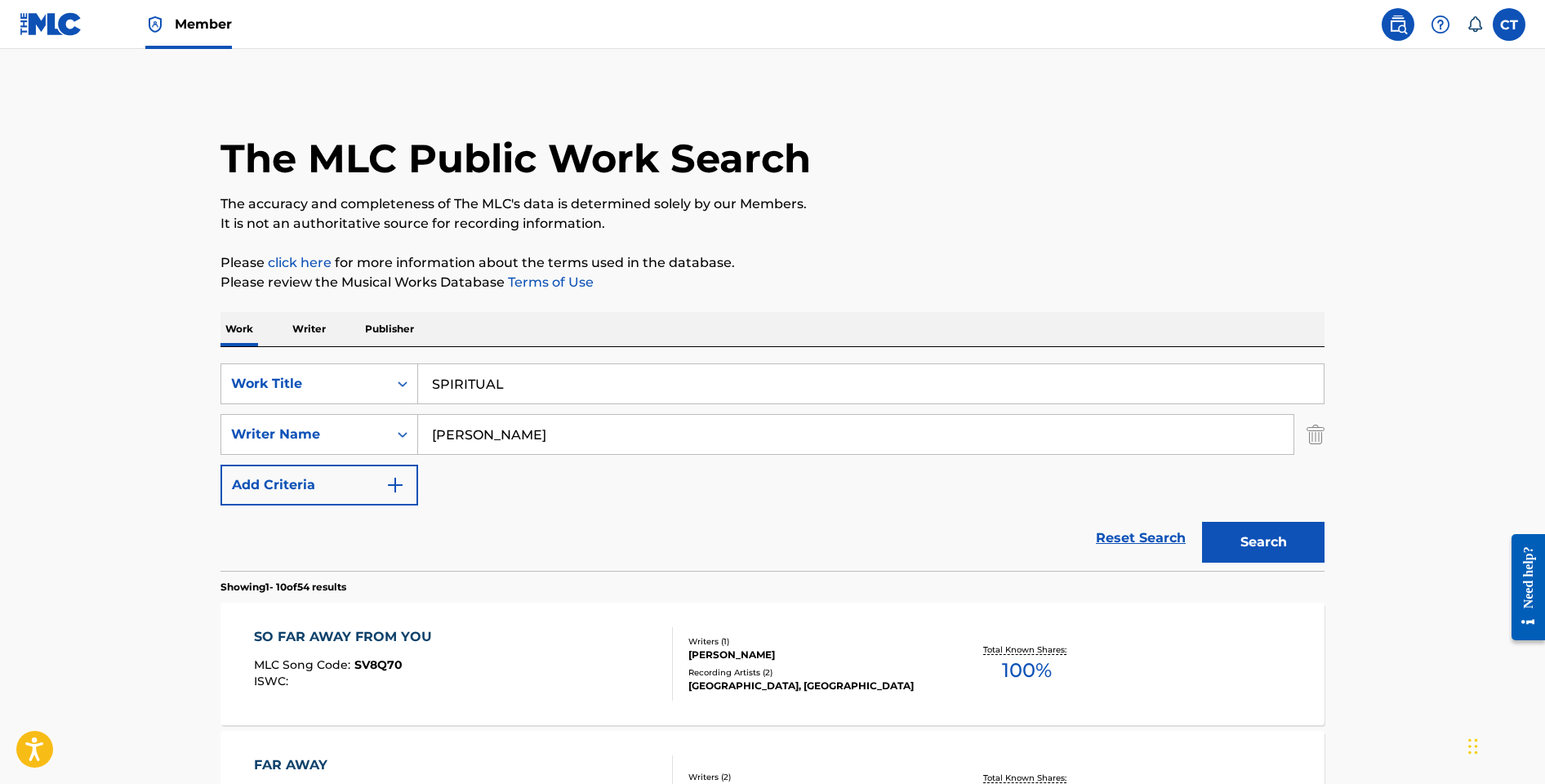
click at [1232, 535] on button "Search" at bounding box center [1263, 542] width 123 height 41
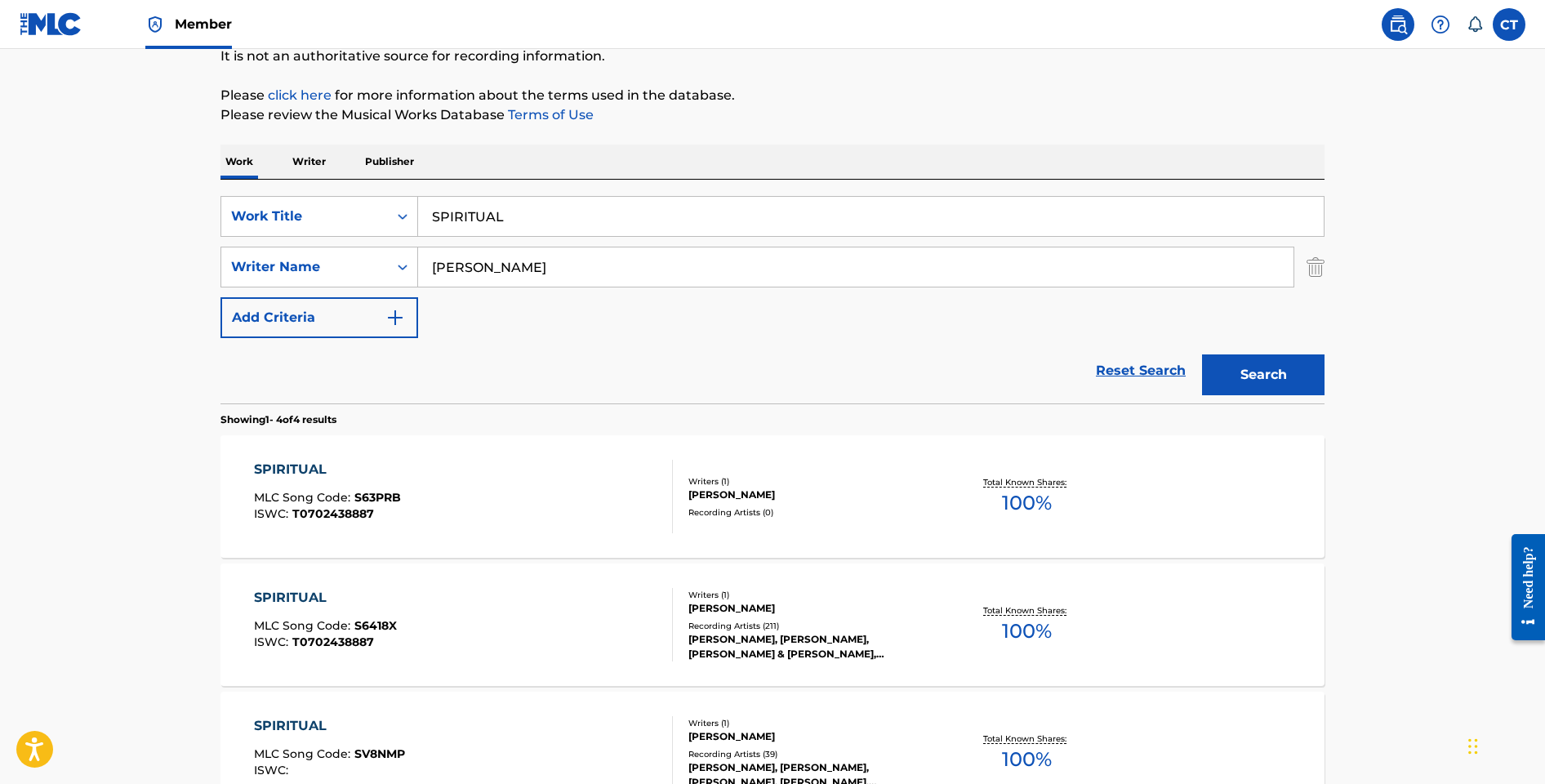
scroll to position [171, 0]
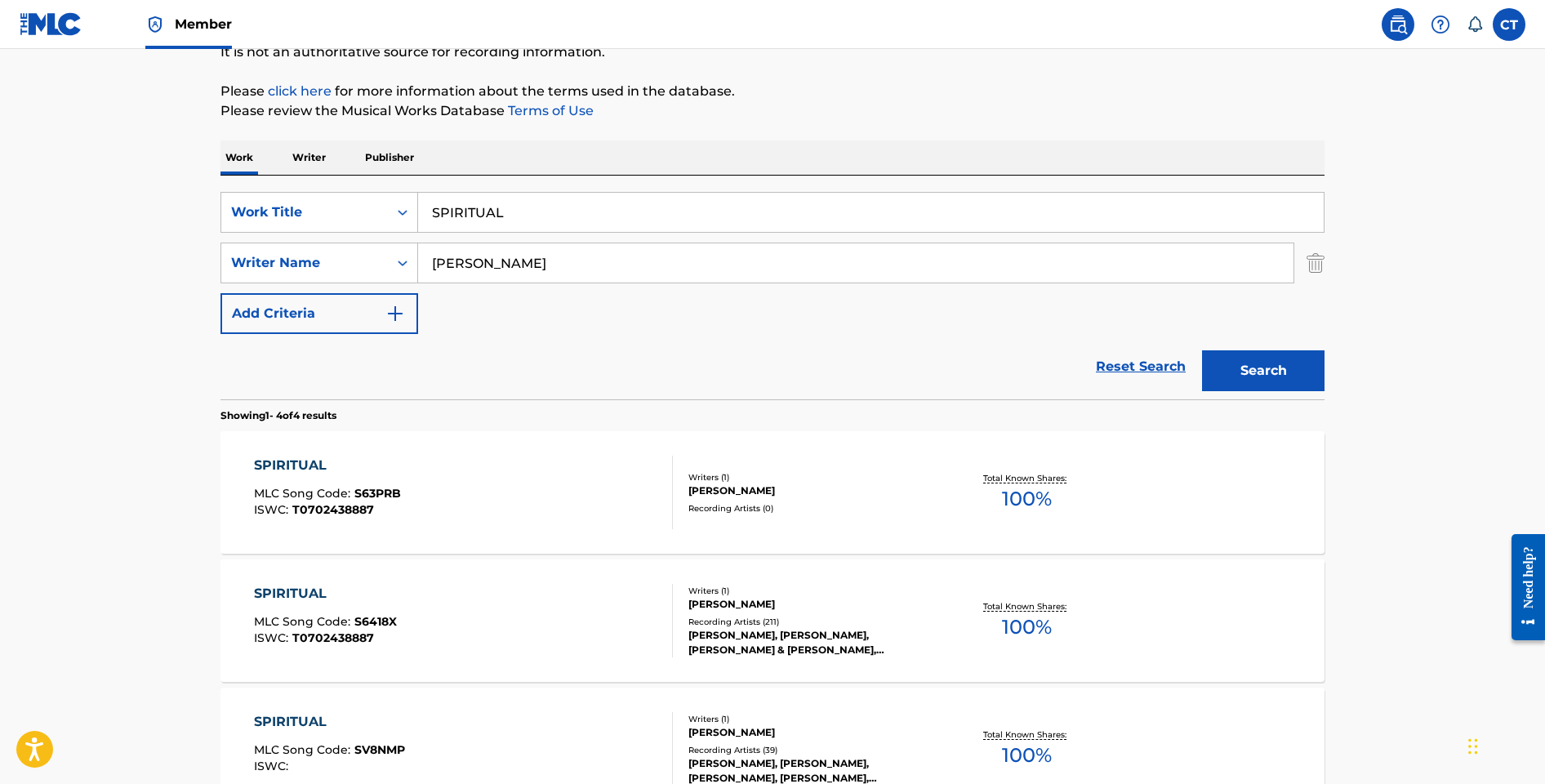
click at [567, 733] on div "SPIRITUAL MLC Song Code : SV8NMP ISWC :" at bounding box center [464, 749] width 420 height 73
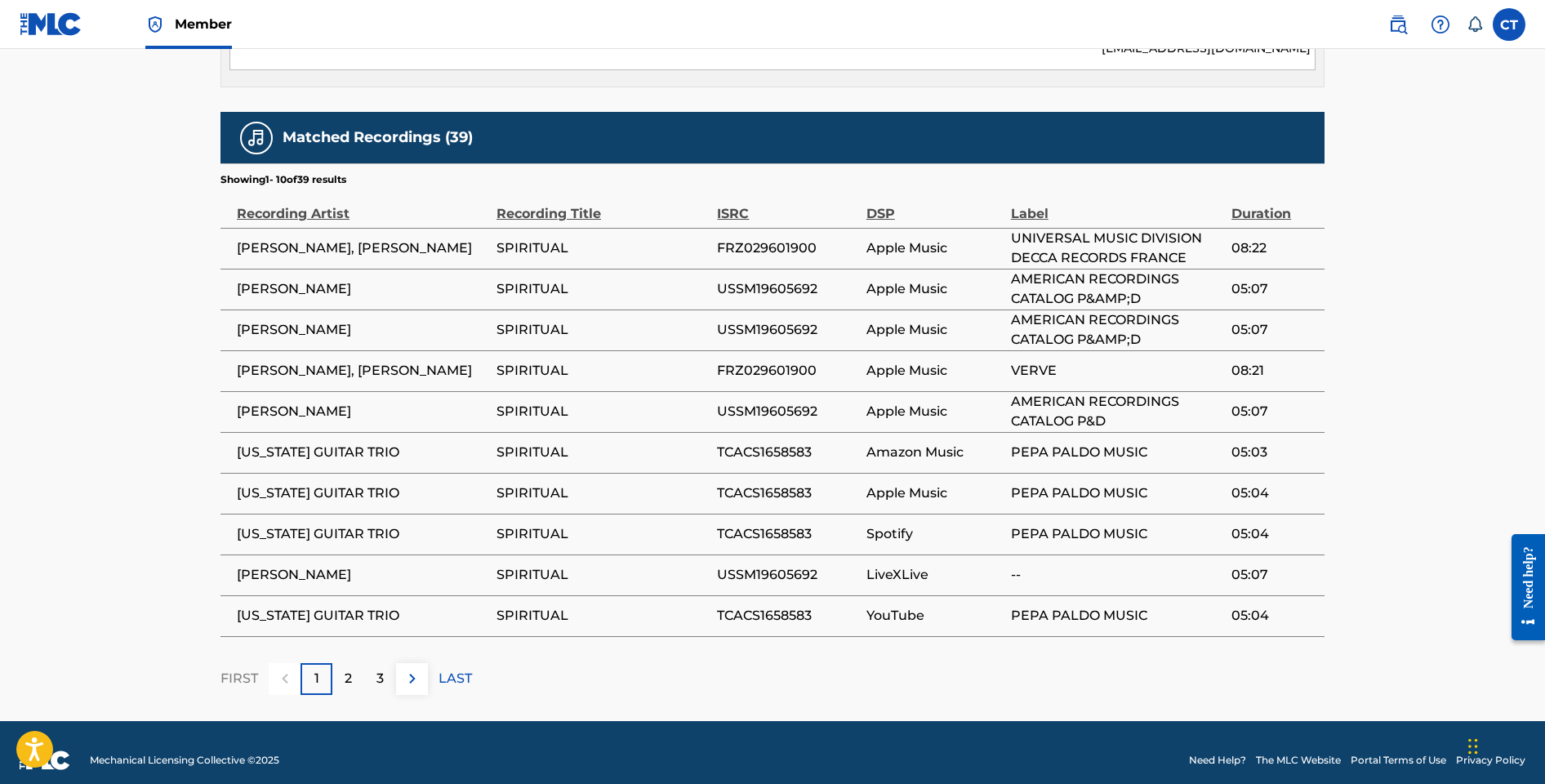
scroll to position [943, 0]
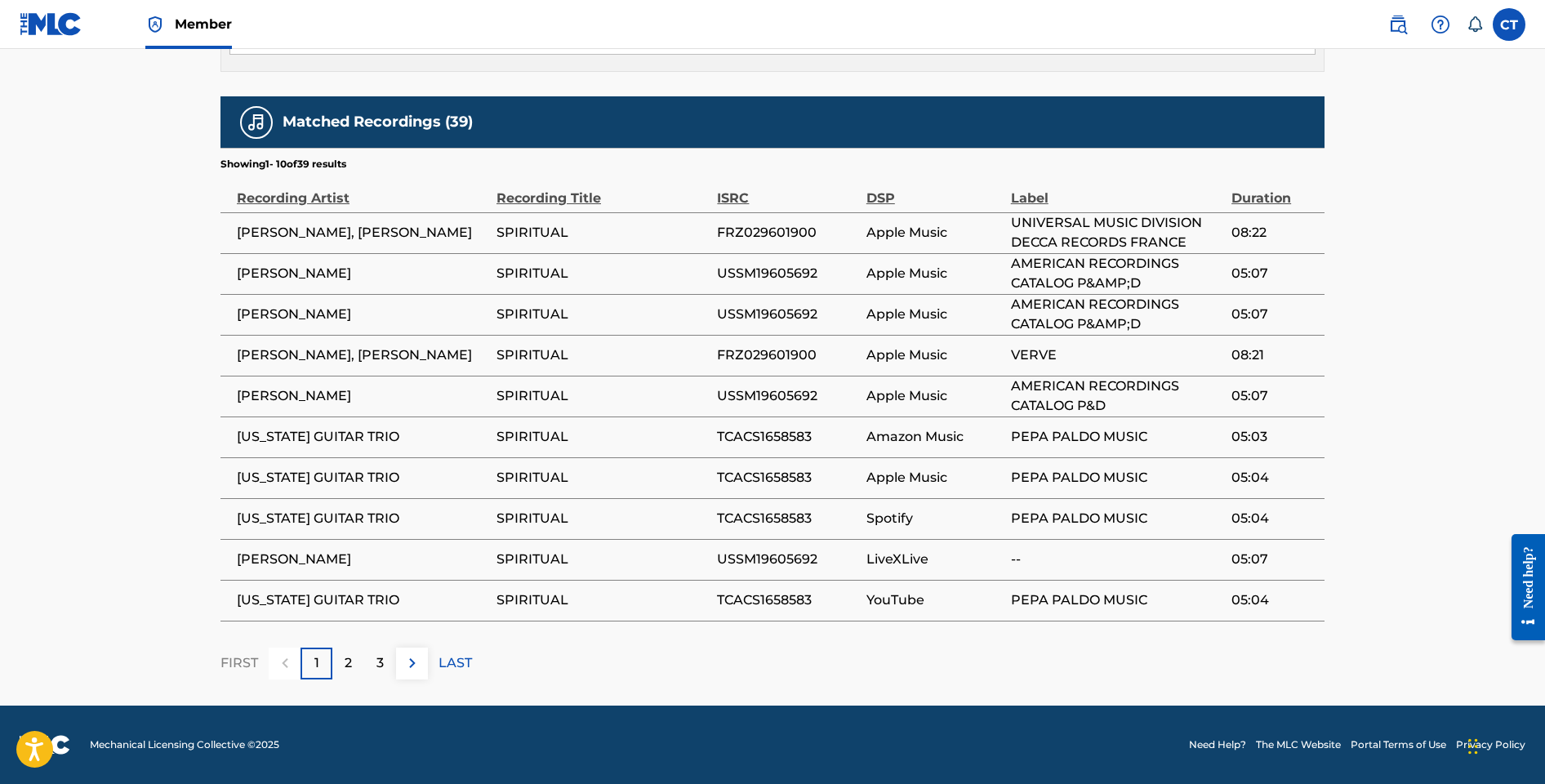
click at [359, 669] on div "2" at bounding box center [348, 663] width 32 height 32
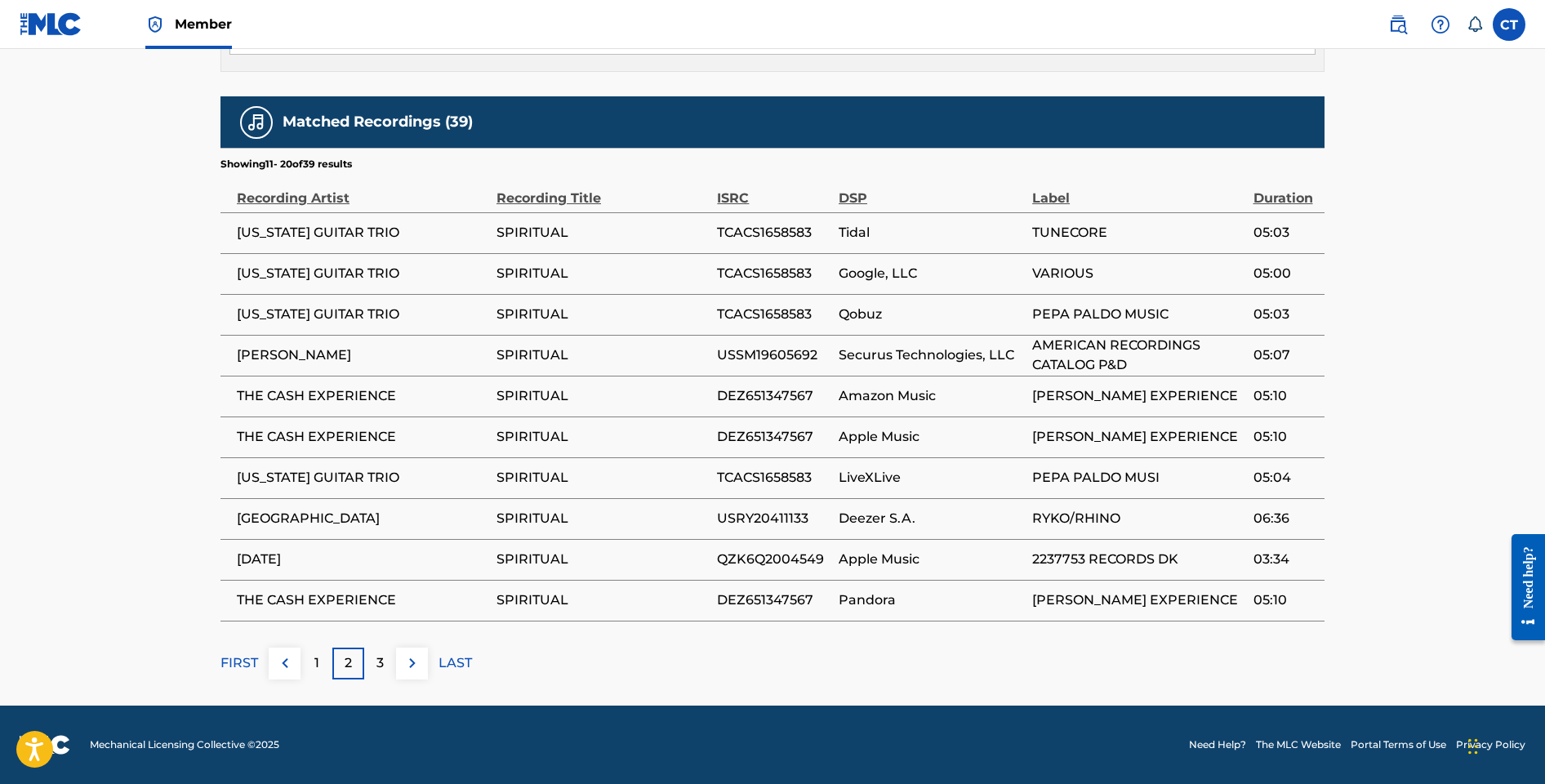
click at [377, 667] on p "3" at bounding box center [380, 663] width 7 height 20
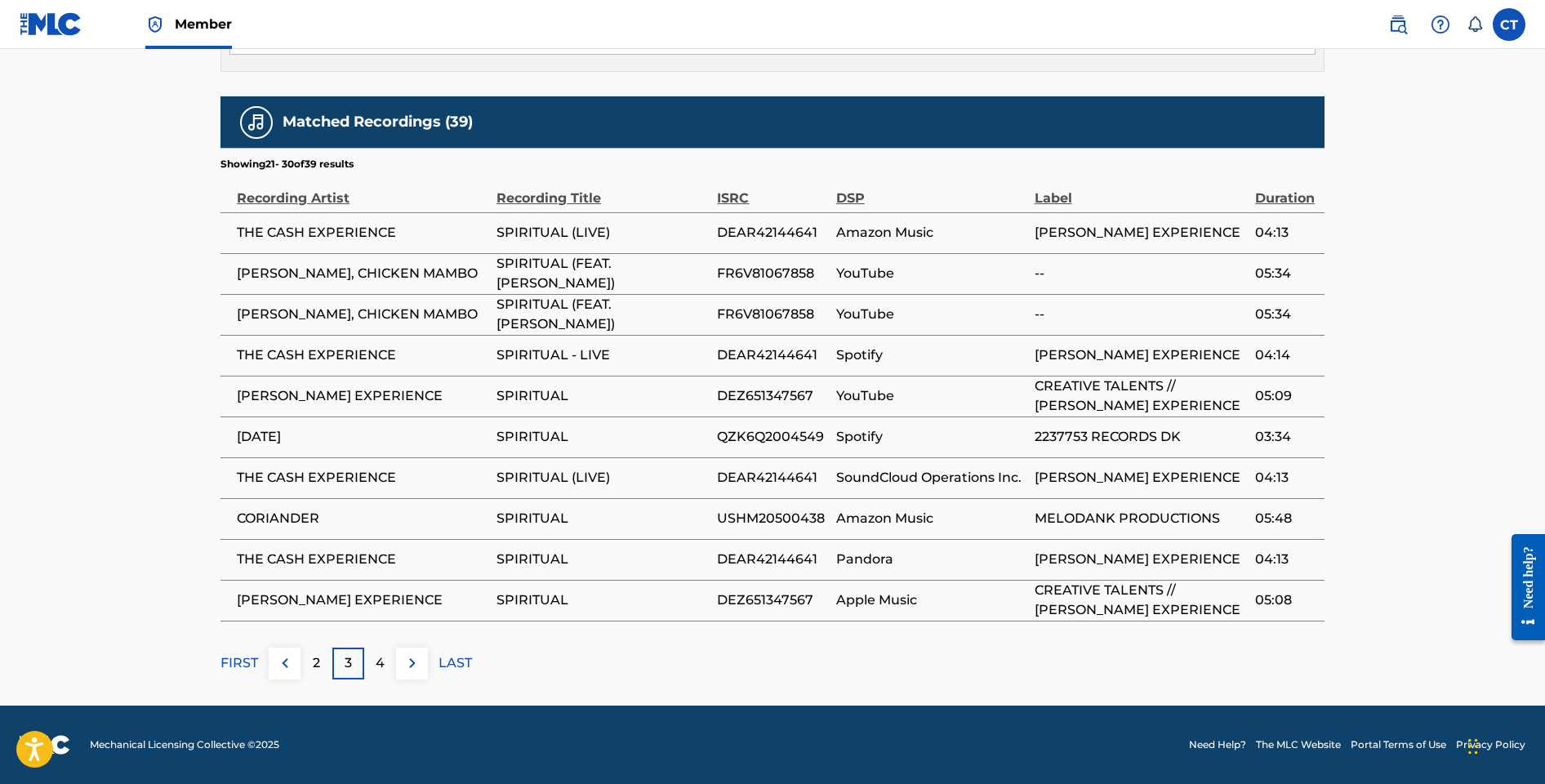
click at [376, 667] on p "4" at bounding box center [380, 663] width 9 height 20
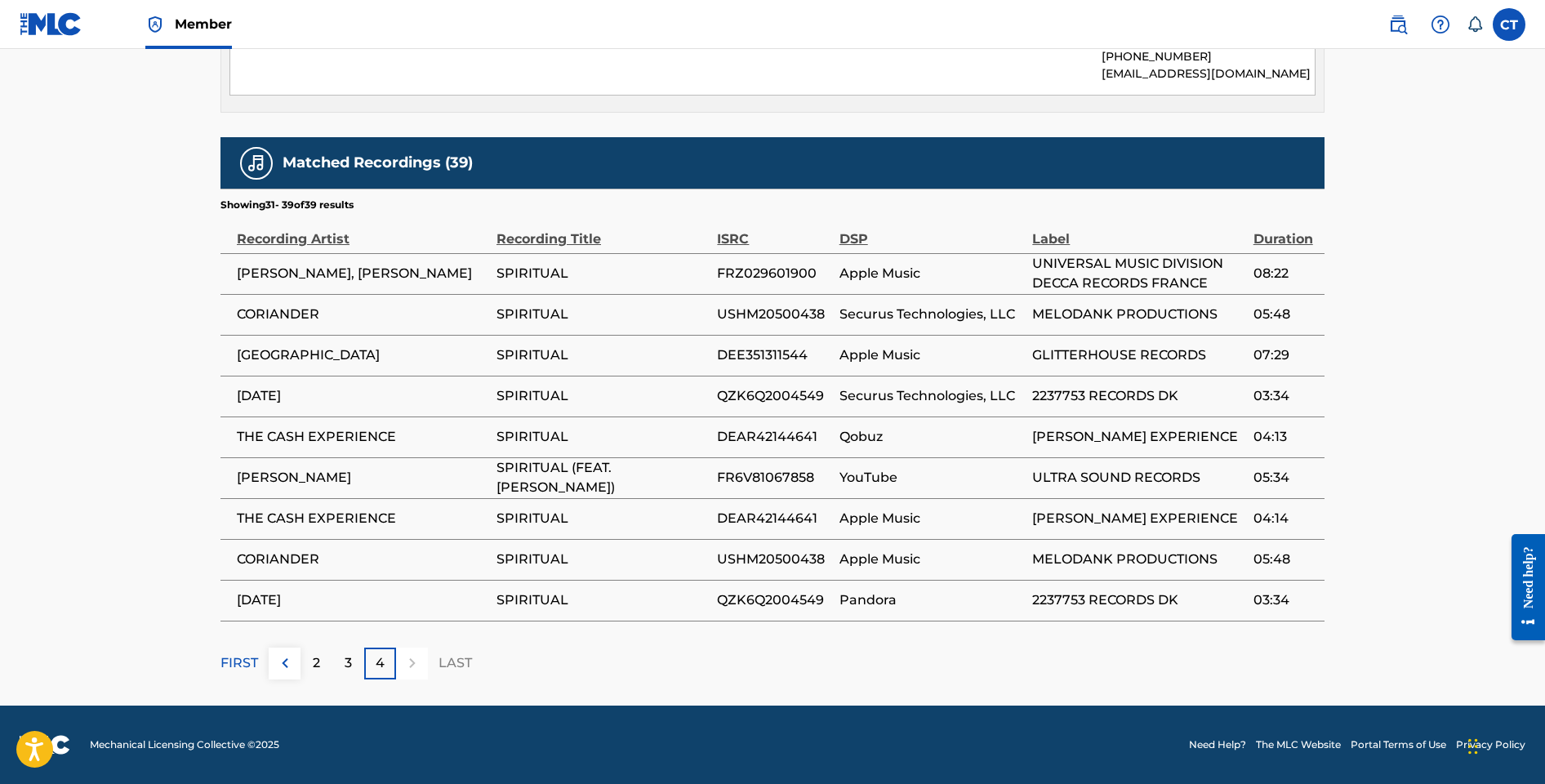
click at [377, 667] on p "4" at bounding box center [380, 663] width 9 height 20
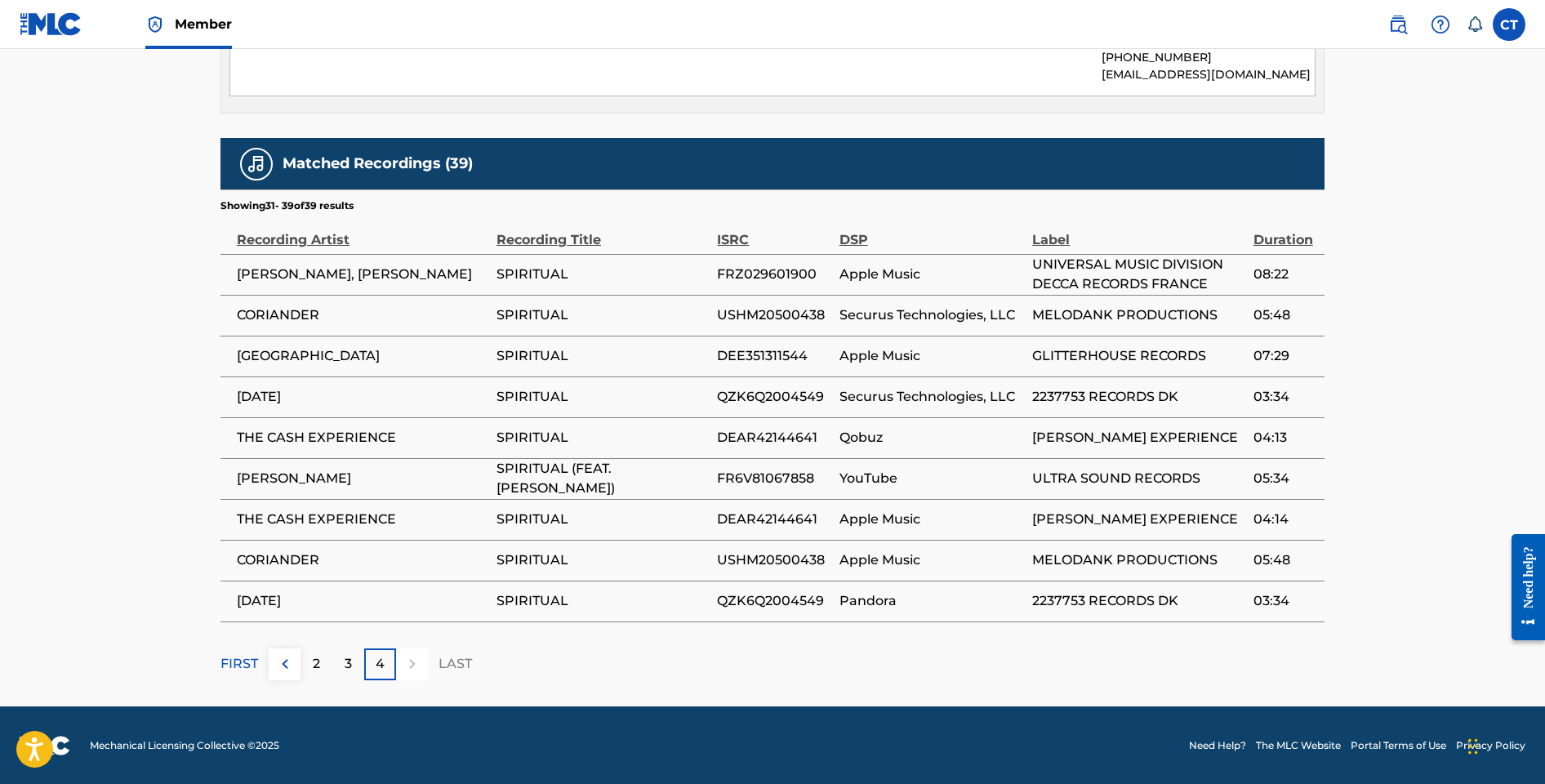
scroll to position [898, 0]
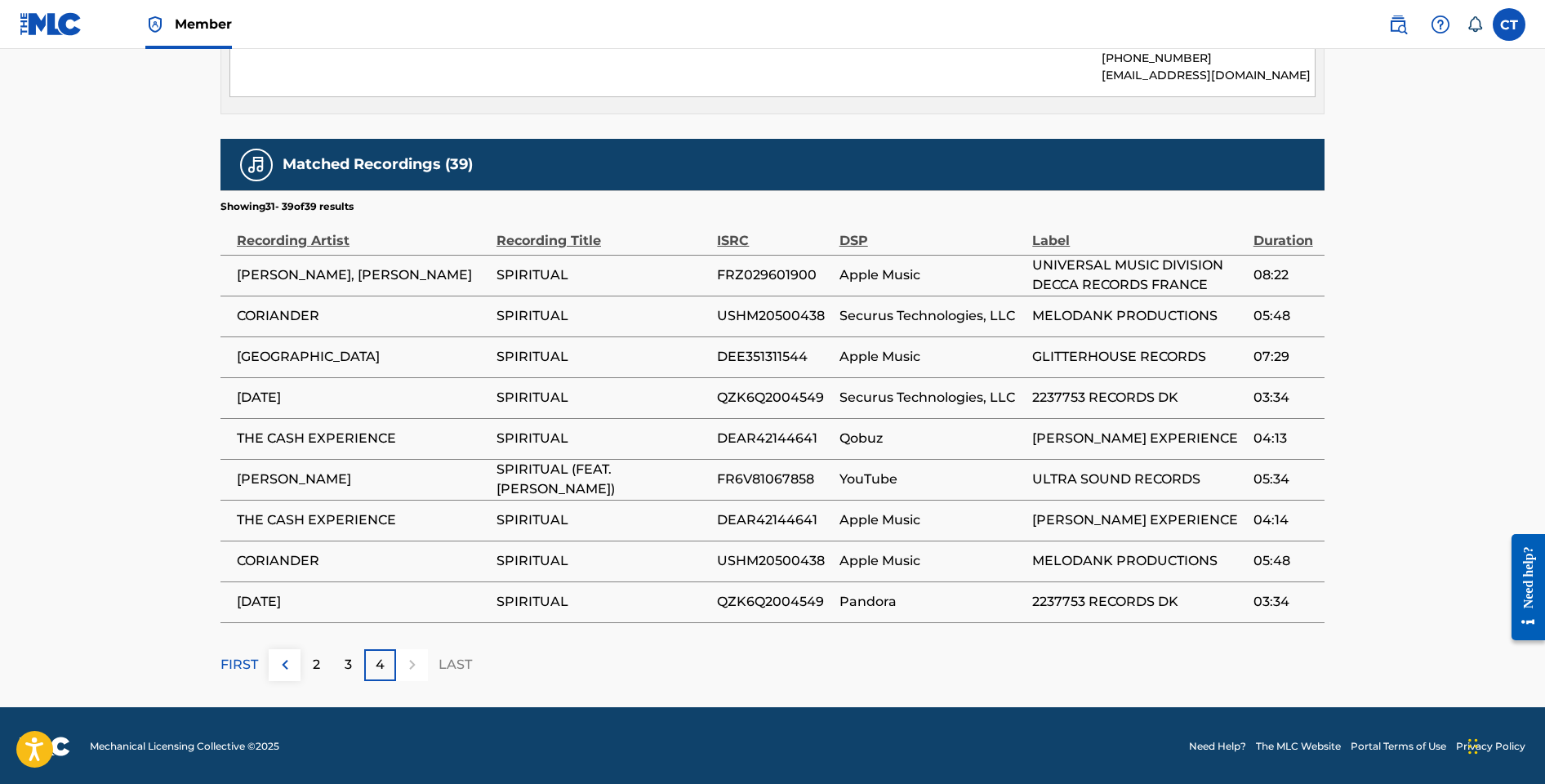
click at [293, 666] on img at bounding box center [285, 665] width 20 height 20
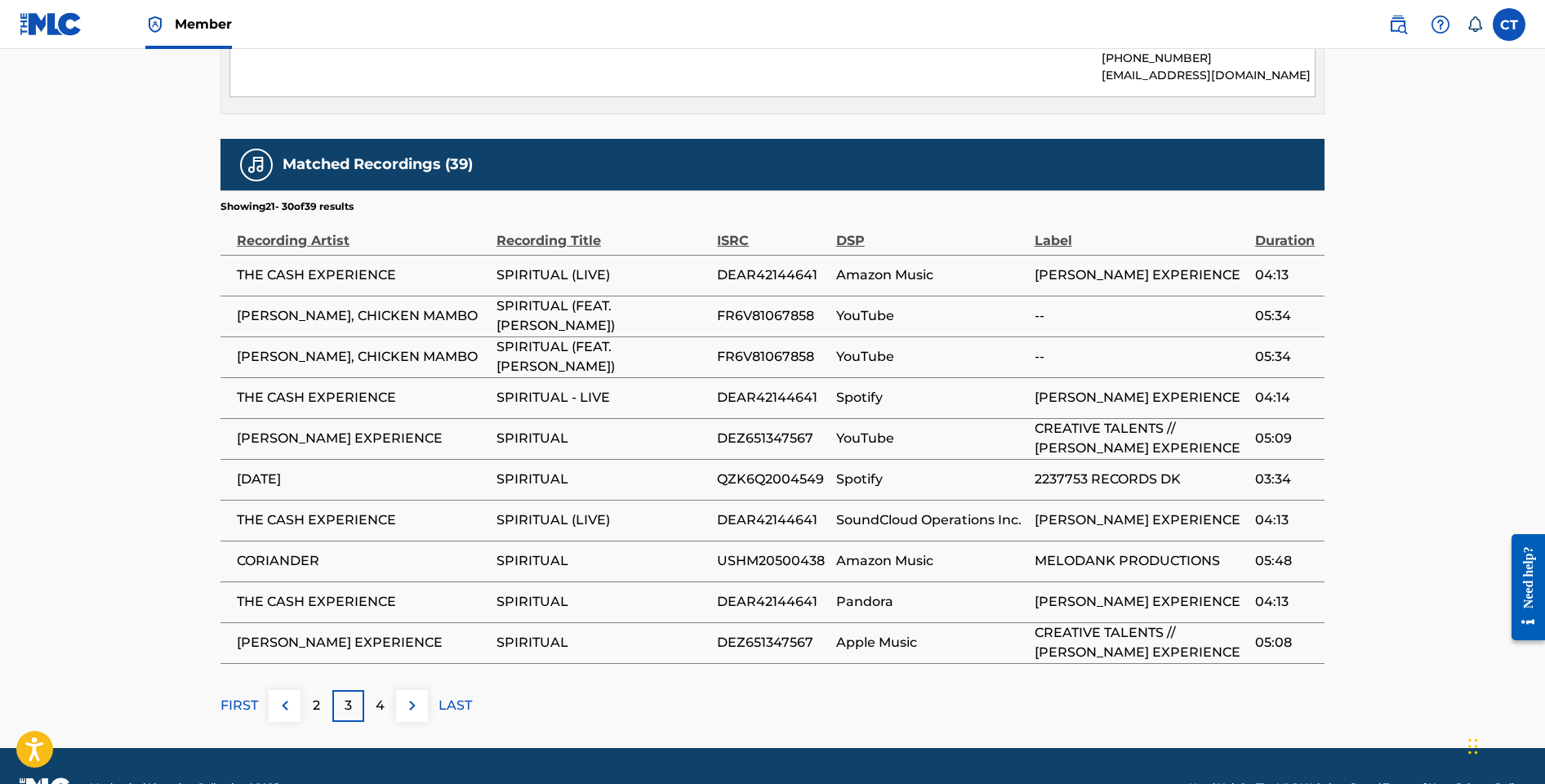
click at [320, 706] on div "2" at bounding box center [316, 706] width 32 height 32
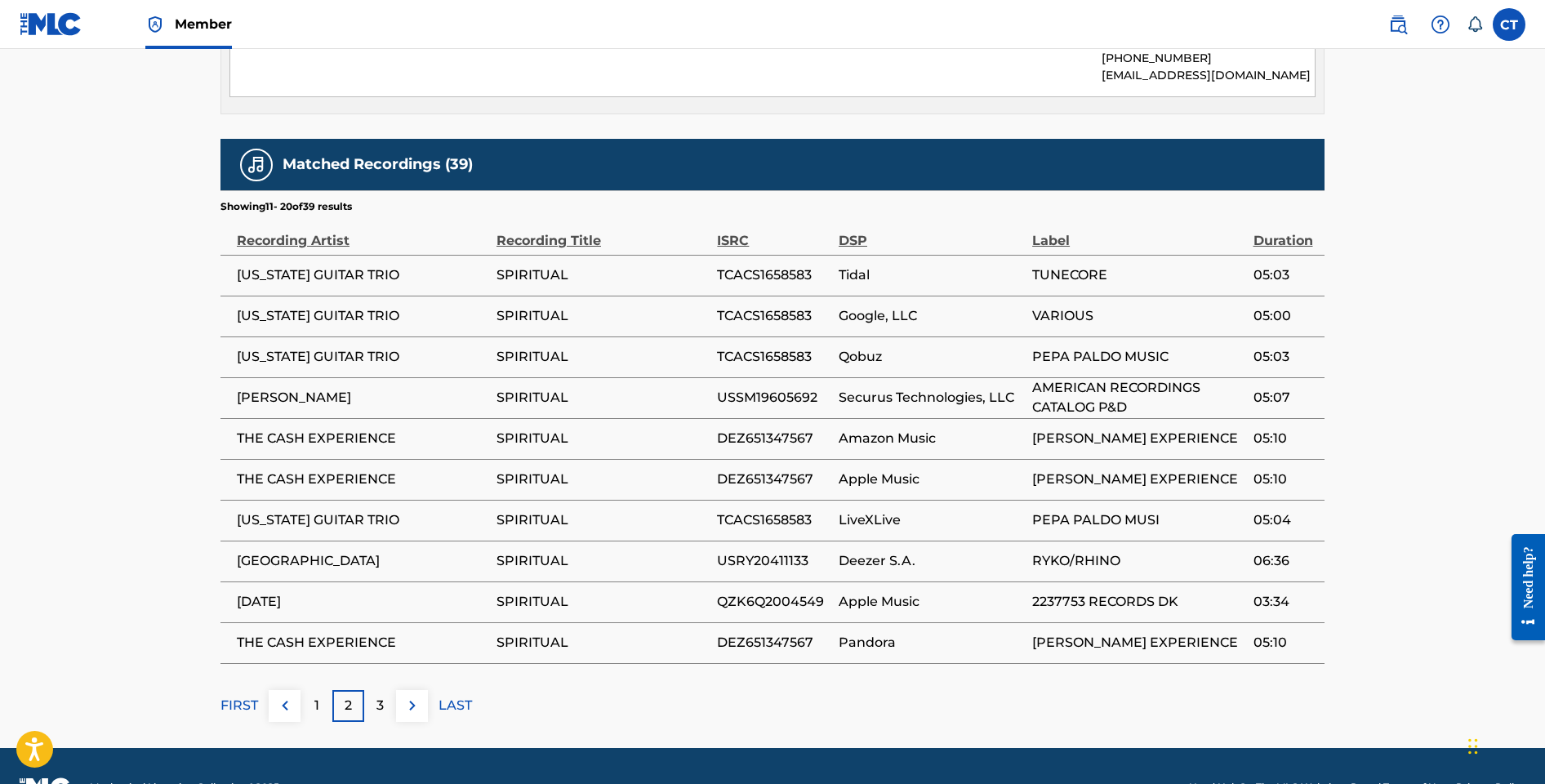
click at [327, 716] on div "1" at bounding box center [316, 706] width 32 height 32
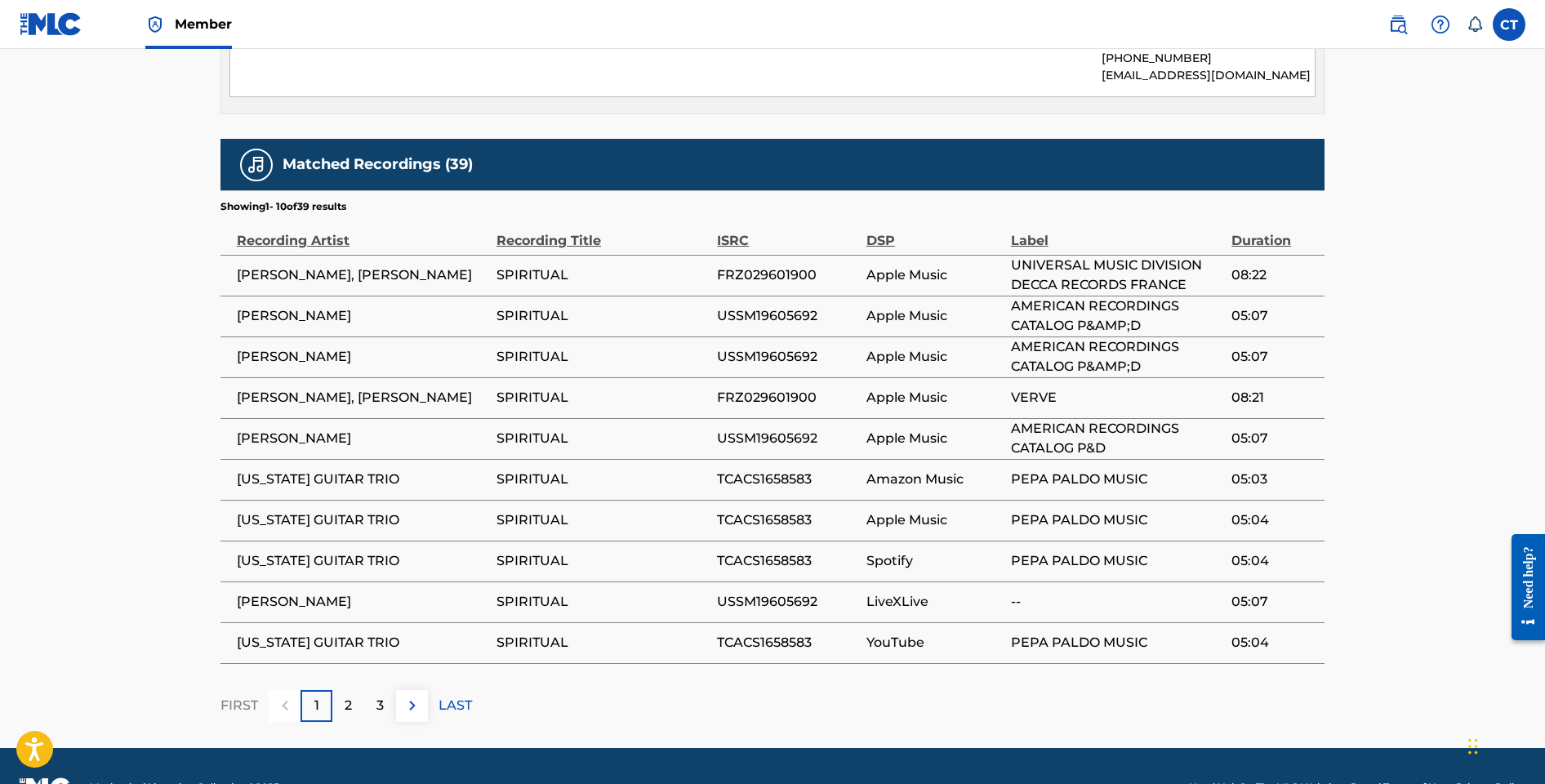
click at [320, 716] on div "1" at bounding box center [316, 706] width 32 height 32
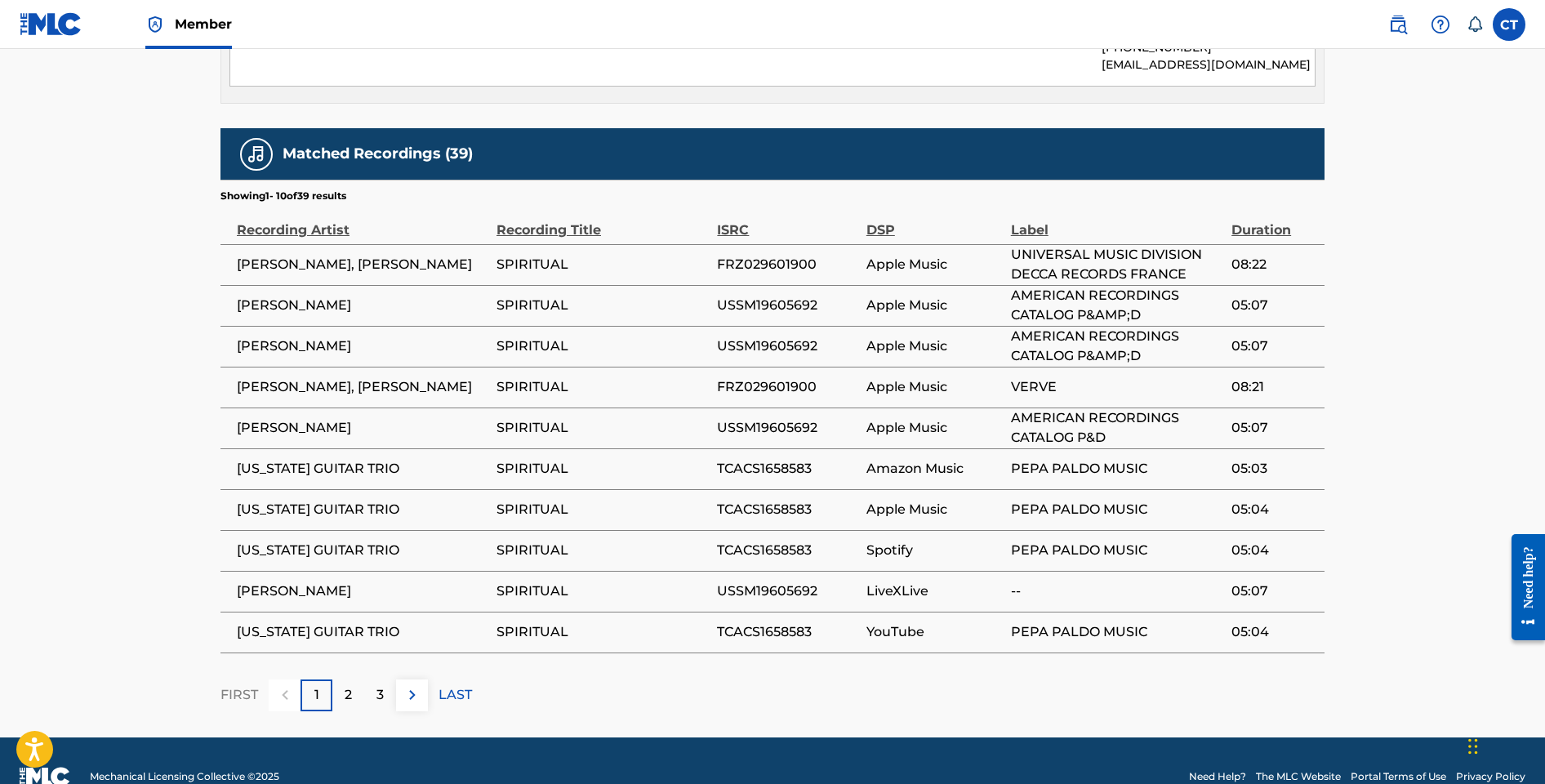
scroll to position [910, 0]
click at [357, 698] on div "2" at bounding box center [348, 694] width 32 height 32
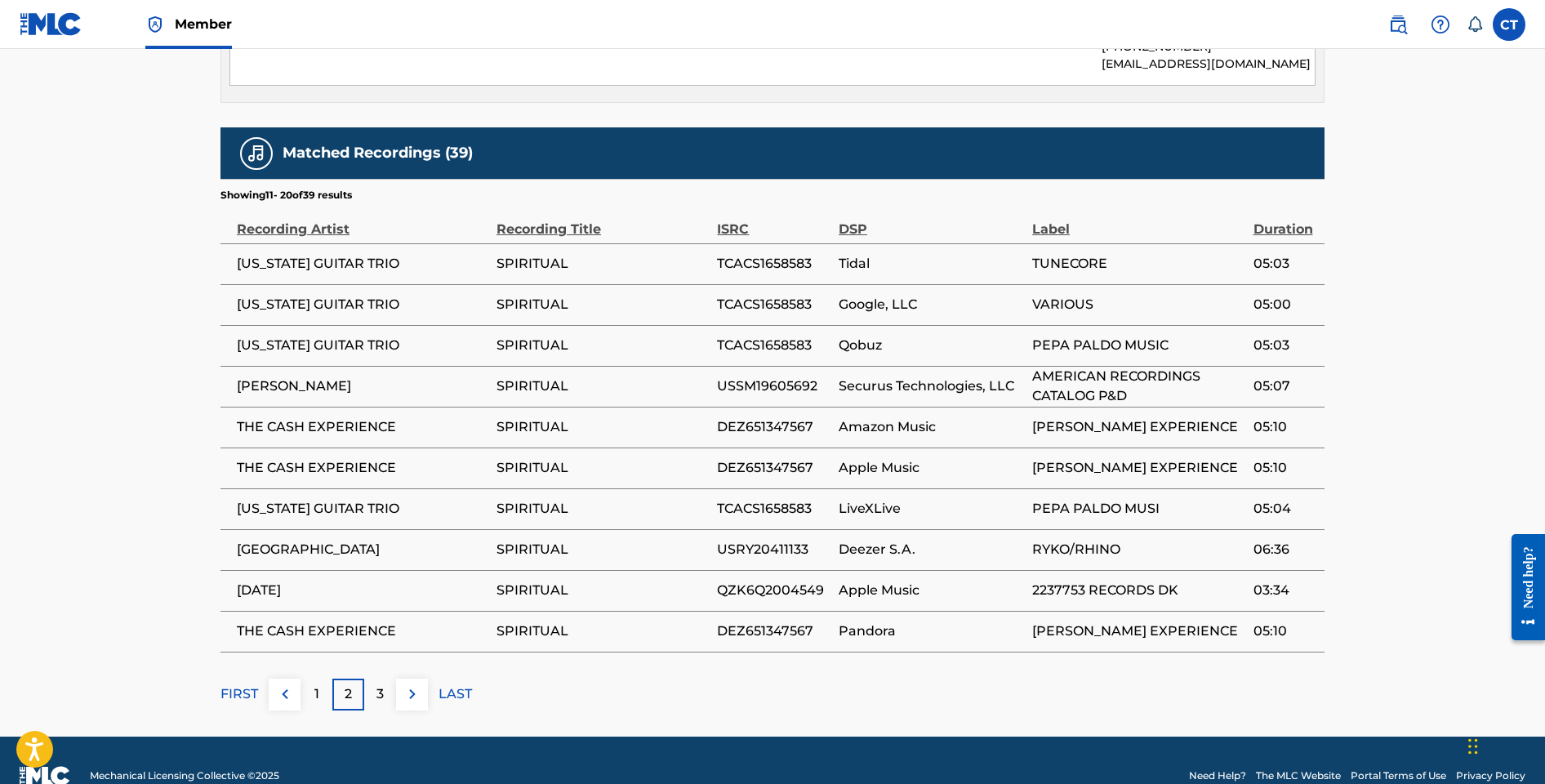
click at [374, 700] on div "3" at bounding box center [380, 694] width 32 height 32
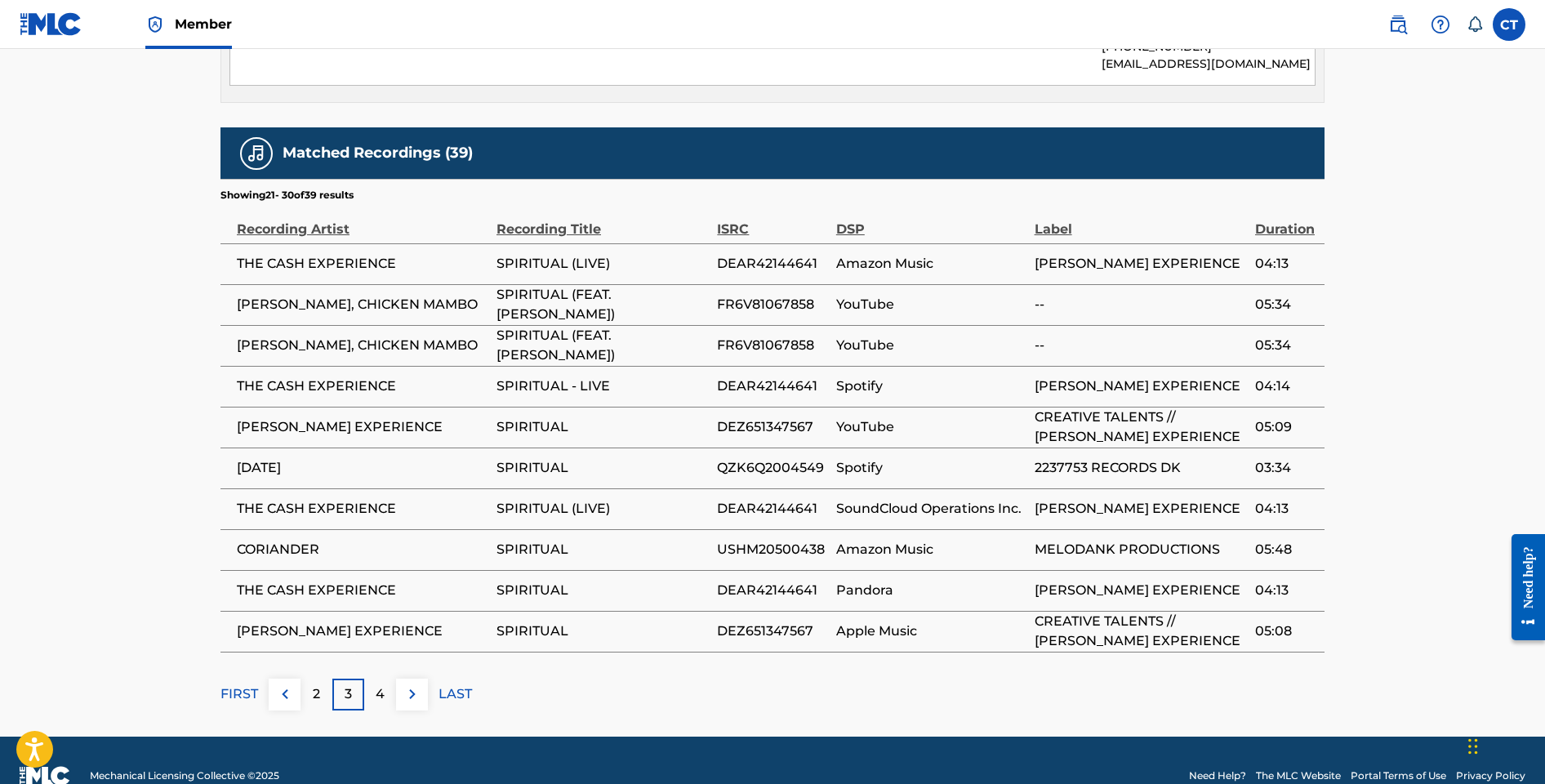
click at [376, 698] on p "4" at bounding box center [380, 694] width 9 height 20
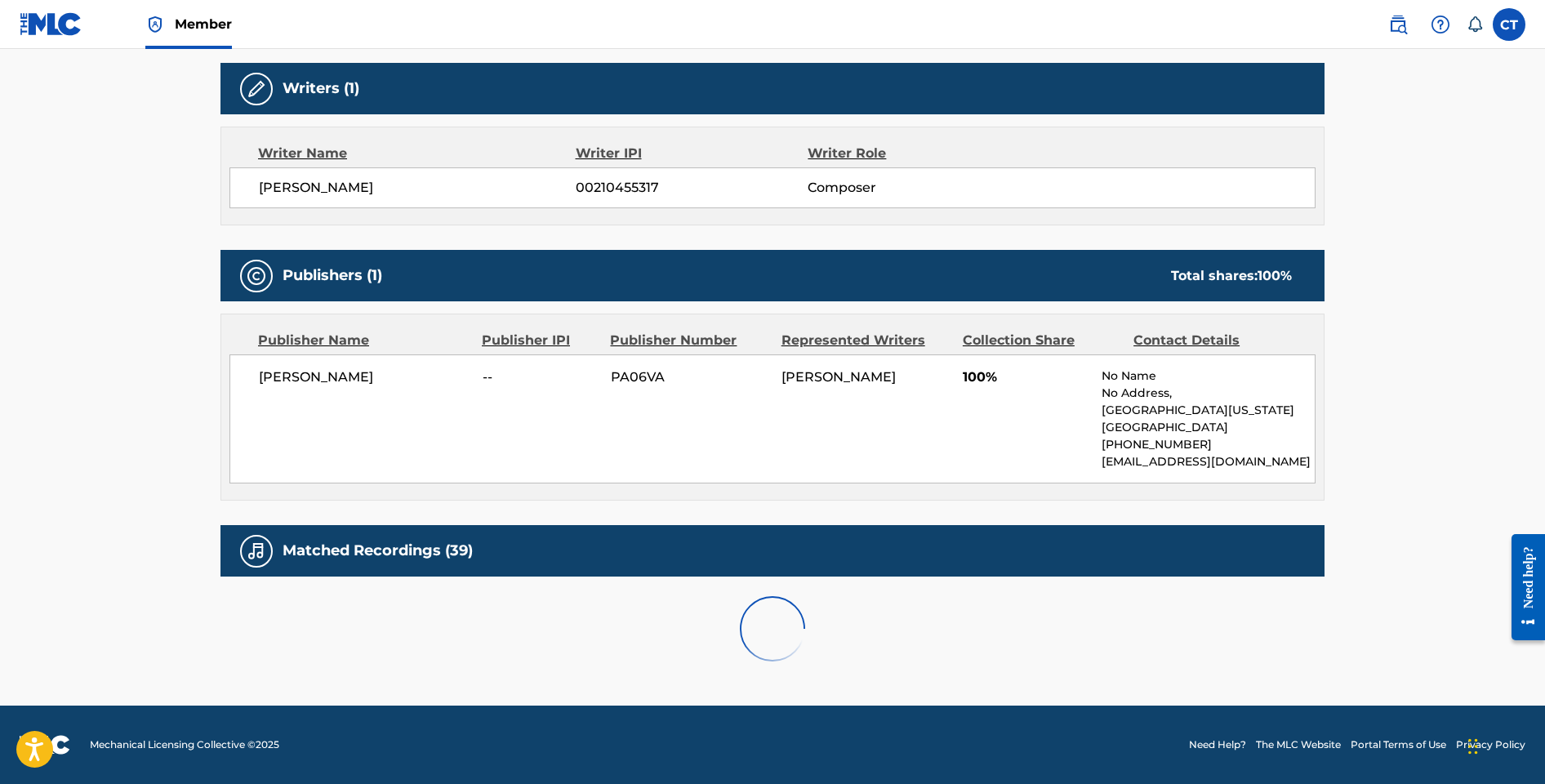
scroll to position [902, 0]
